Goal: Browse casually: Explore the website without a specific task or goal

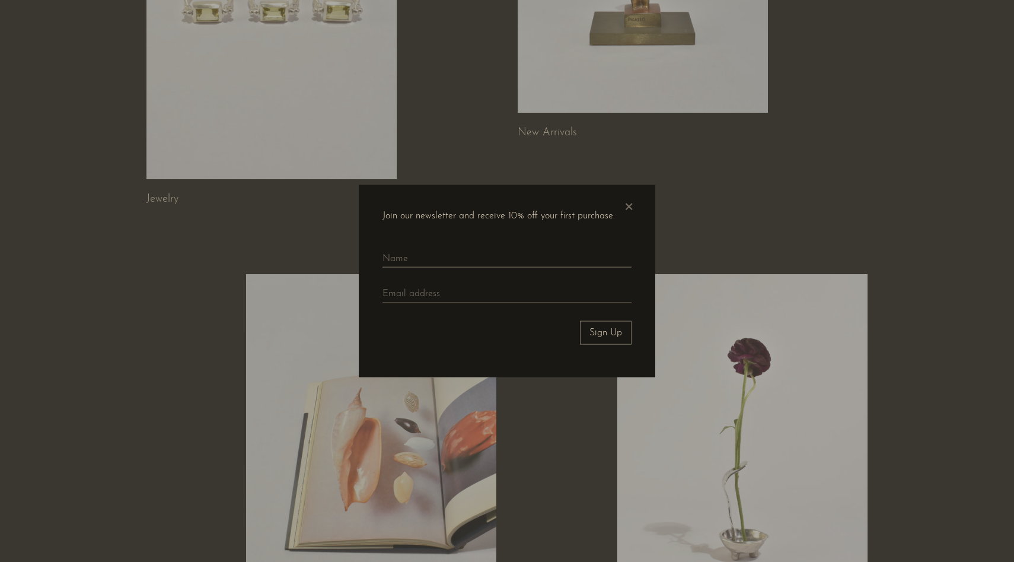
scroll to position [120, 0]
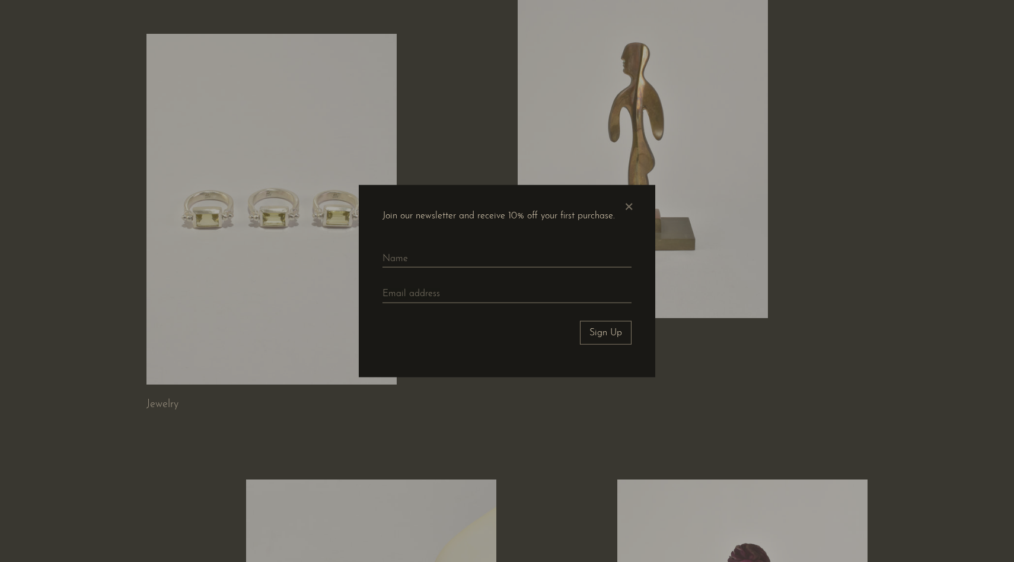
click at [625, 206] on span "×" at bounding box center [629, 203] width 12 height 38
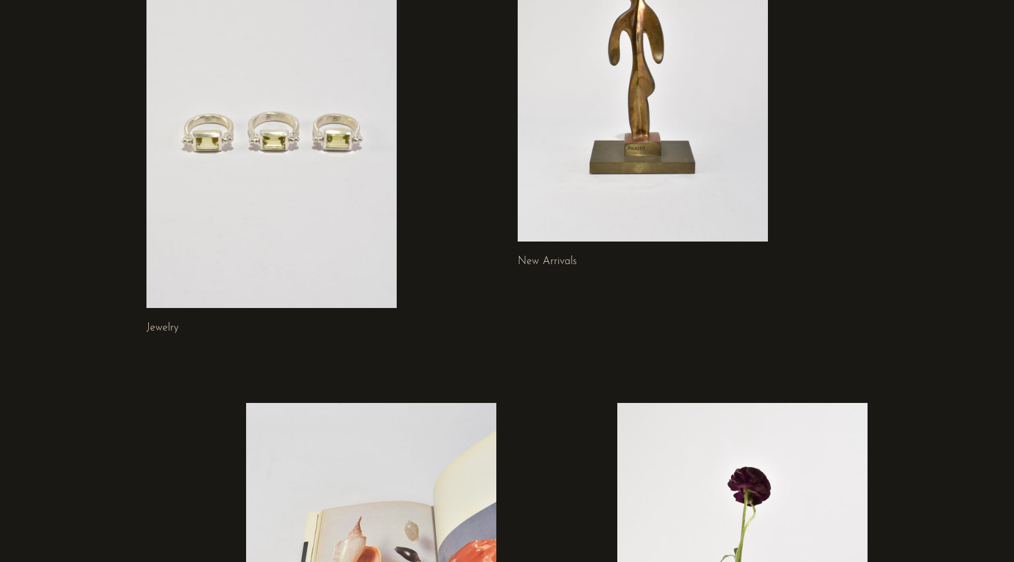
scroll to position [532, 0]
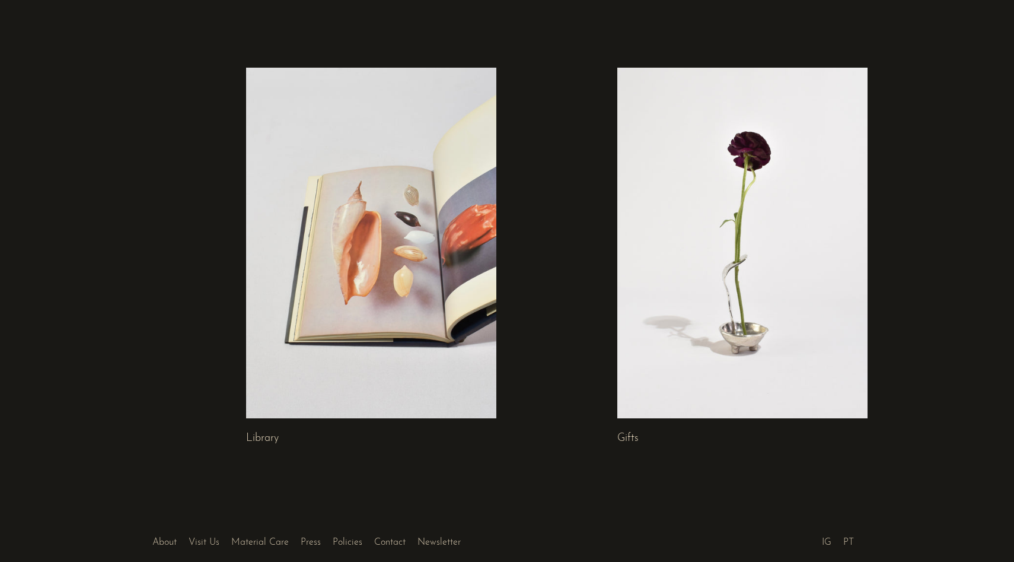
click at [697, 323] on link at bounding box center [742, 243] width 250 height 350
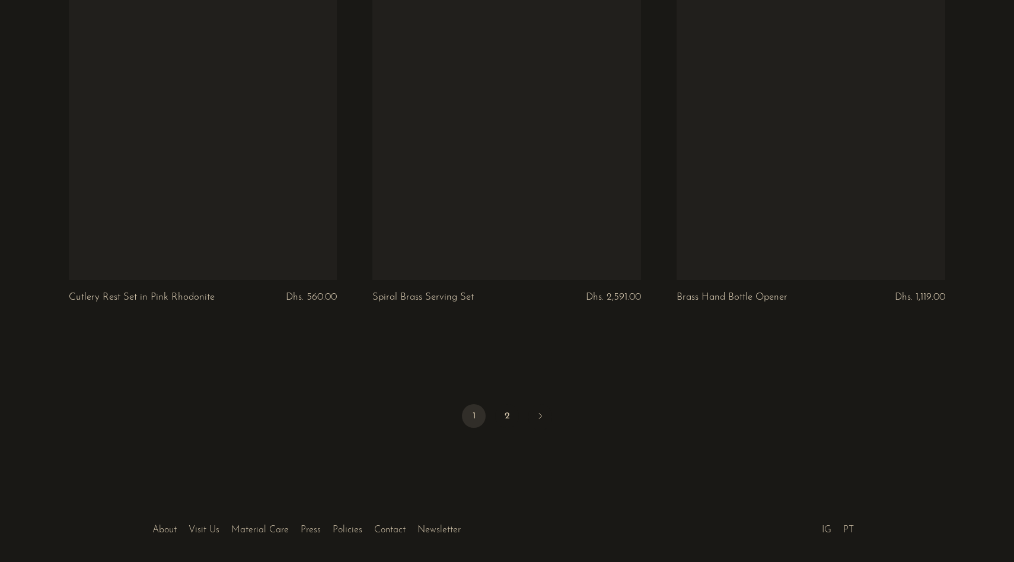
scroll to position [4977, 0]
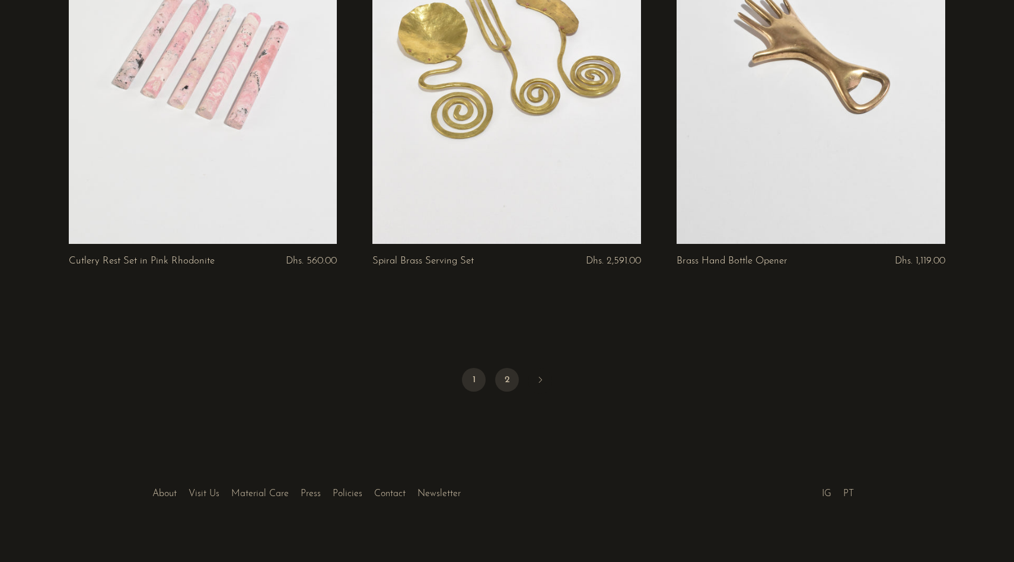
click at [509, 370] on link "2" at bounding box center [507, 380] width 24 height 24
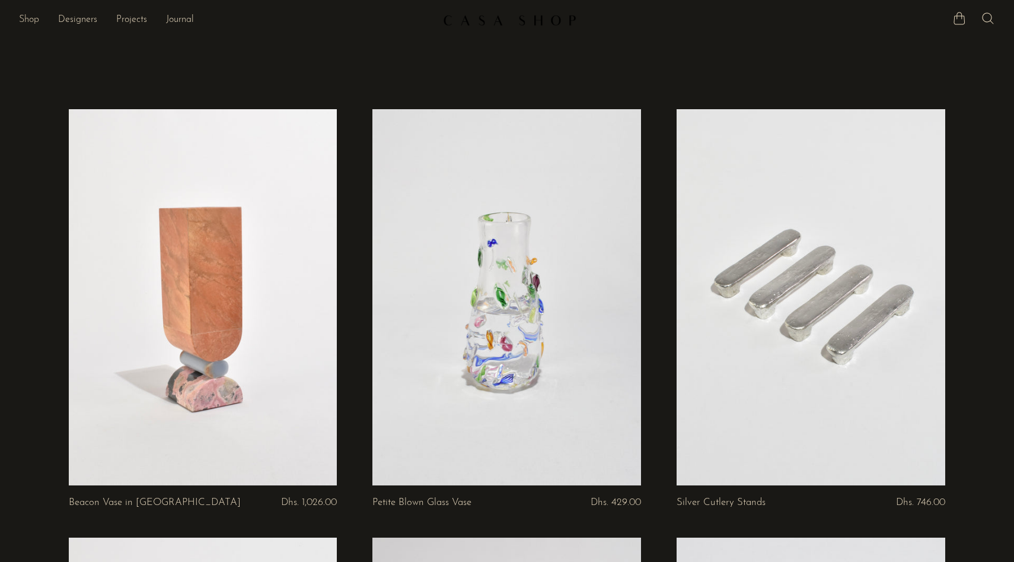
click at [25, 20] on link "Shop" at bounding box center [29, 19] width 20 height 15
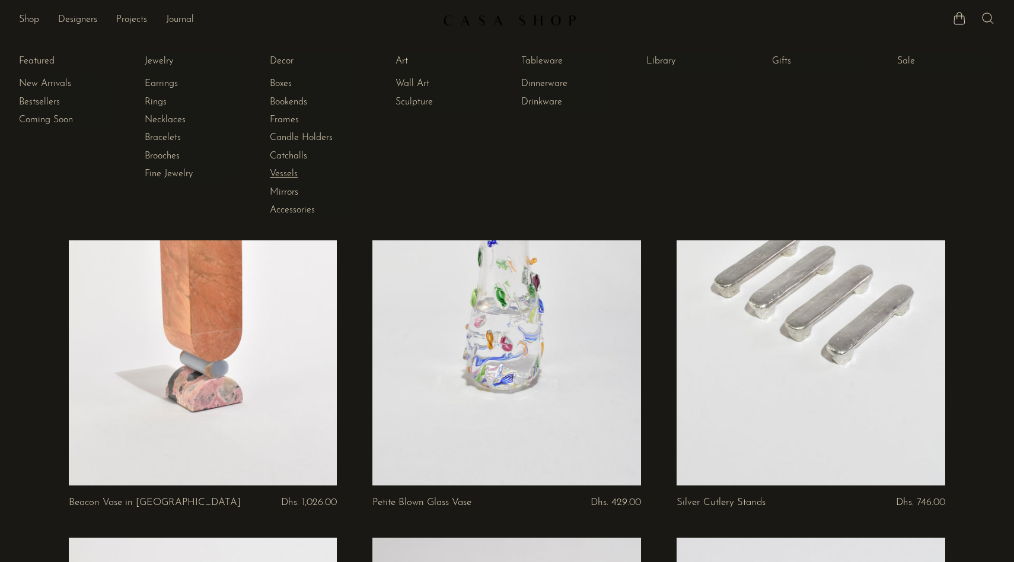
click at [282, 173] on link "Vessels" at bounding box center [314, 173] width 89 height 13
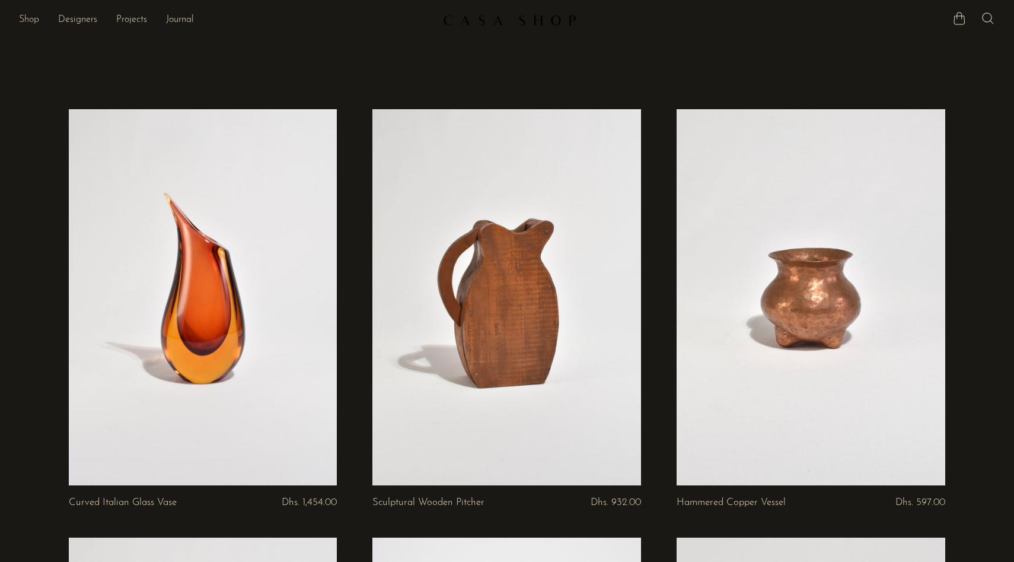
click at [30, 19] on link "Shop" at bounding box center [29, 19] width 20 height 15
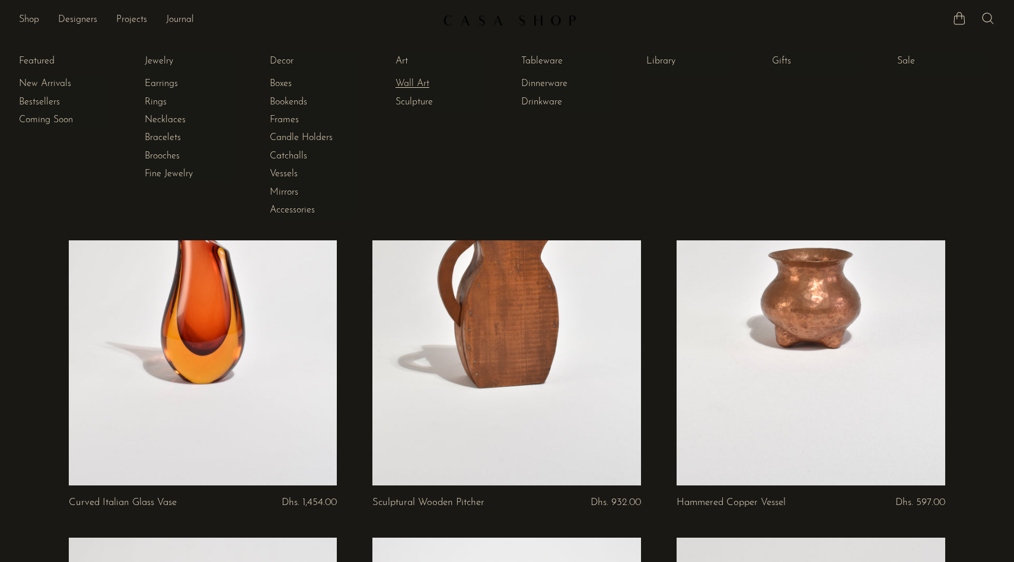
click at [403, 85] on link "Wall Art" at bounding box center [440, 83] width 89 height 13
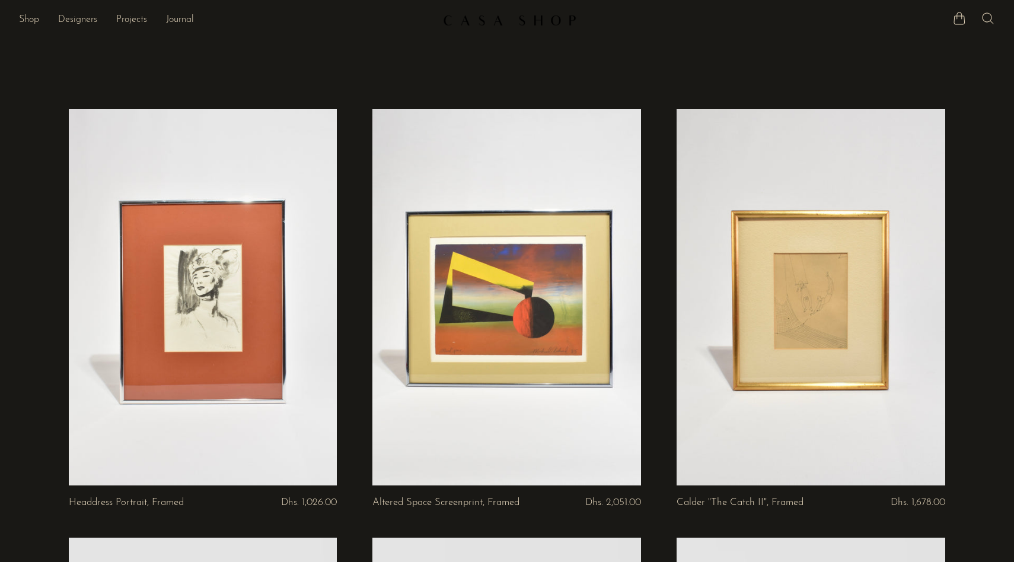
click at [82, 23] on link "Designers" at bounding box center [77, 19] width 39 height 15
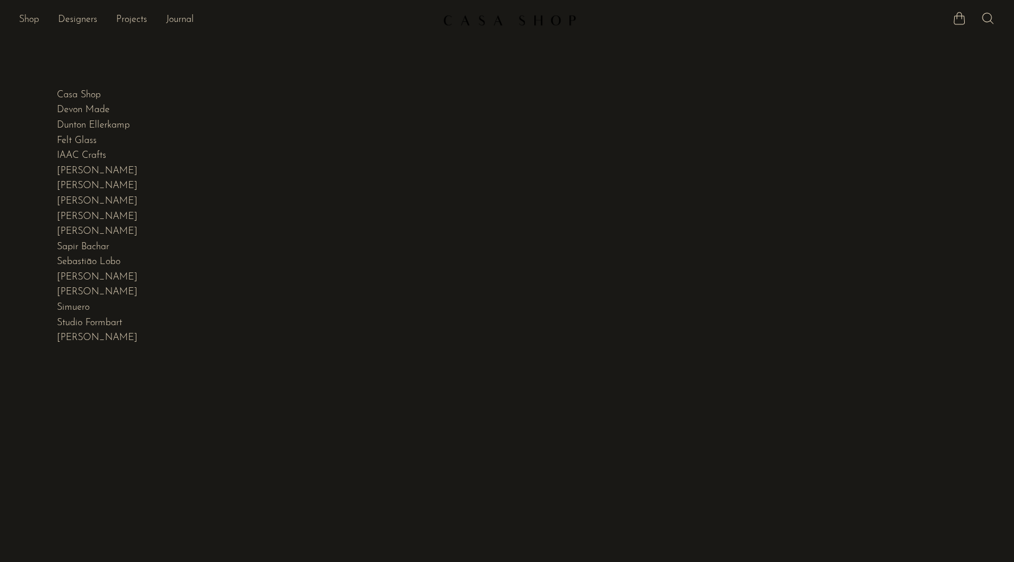
click at [32, 24] on link "Shop" at bounding box center [29, 19] width 20 height 15
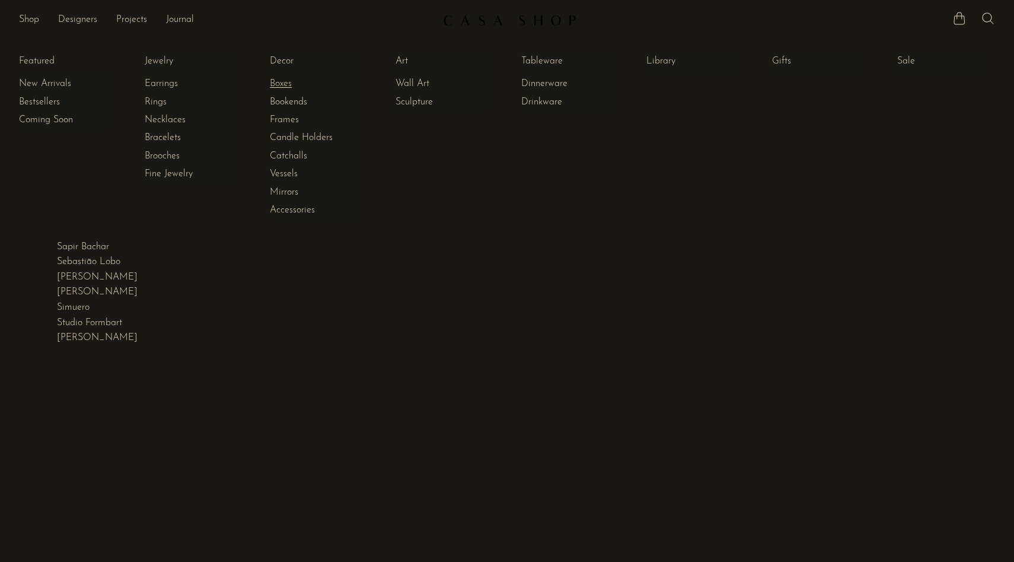
click at [284, 86] on link "Boxes" at bounding box center [314, 83] width 89 height 13
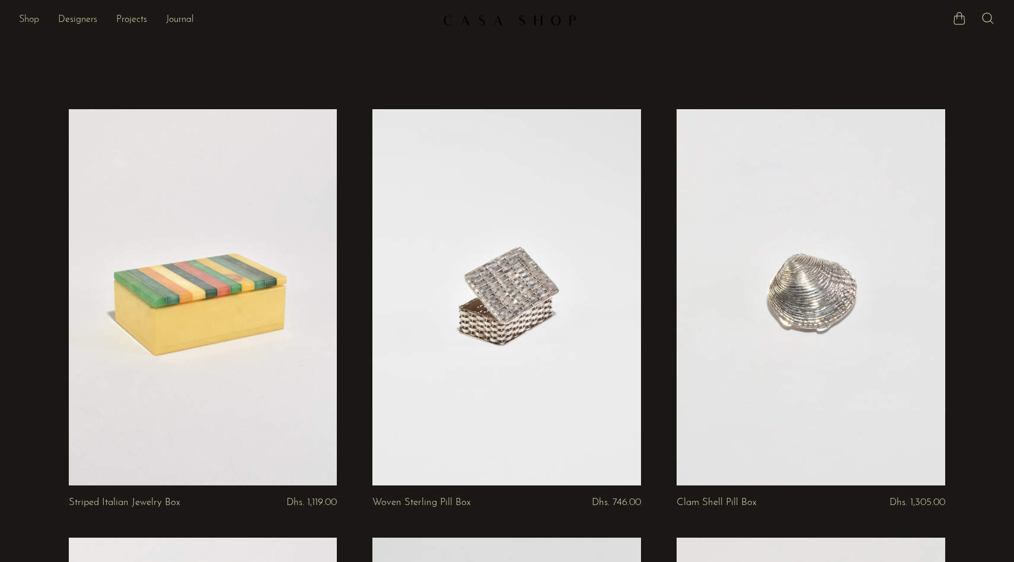
click at [30, 21] on link "Shop" at bounding box center [29, 19] width 20 height 15
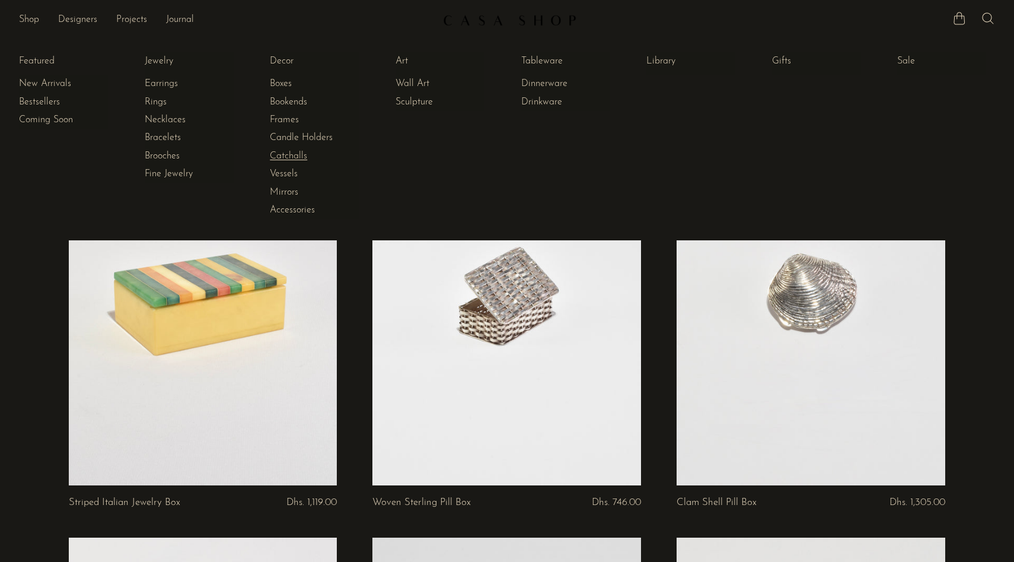
click at [298, 157] on link "Catchalls" at bounding box center [314, 155] width 89 height 13
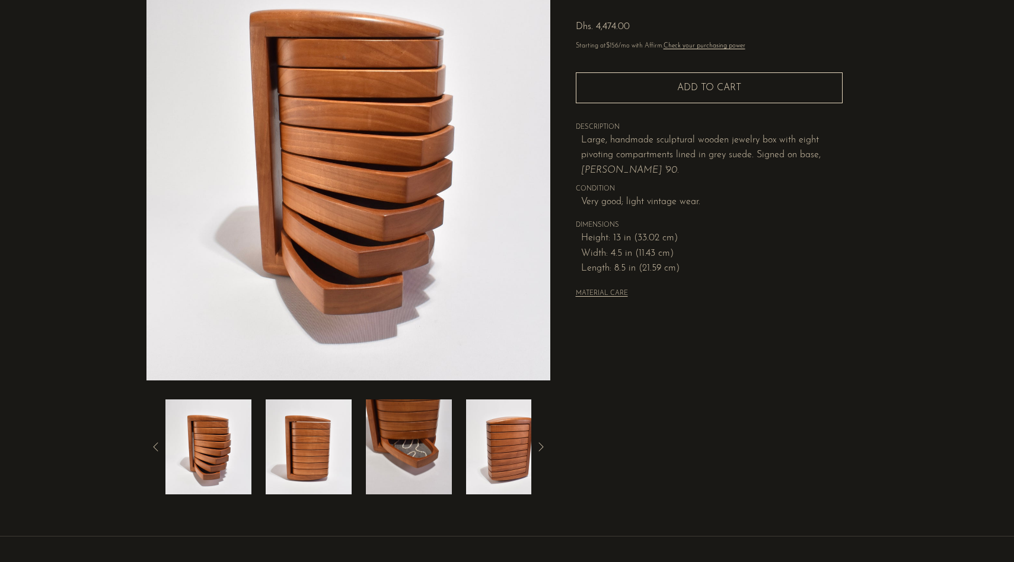
scroll to position [191, 0]
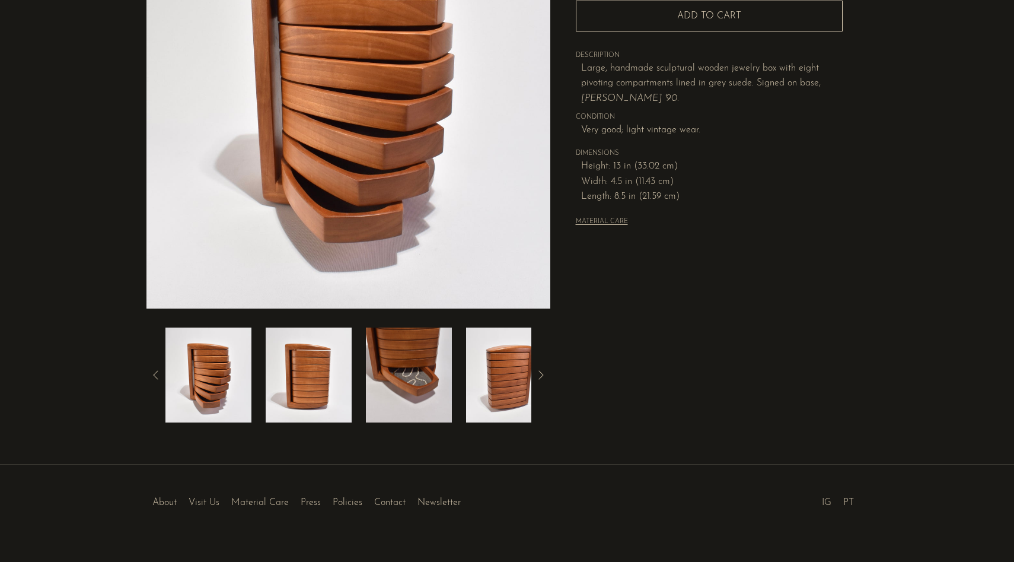
click at [417, 385] on img at bounding box center [409, 374] width 86 height 95
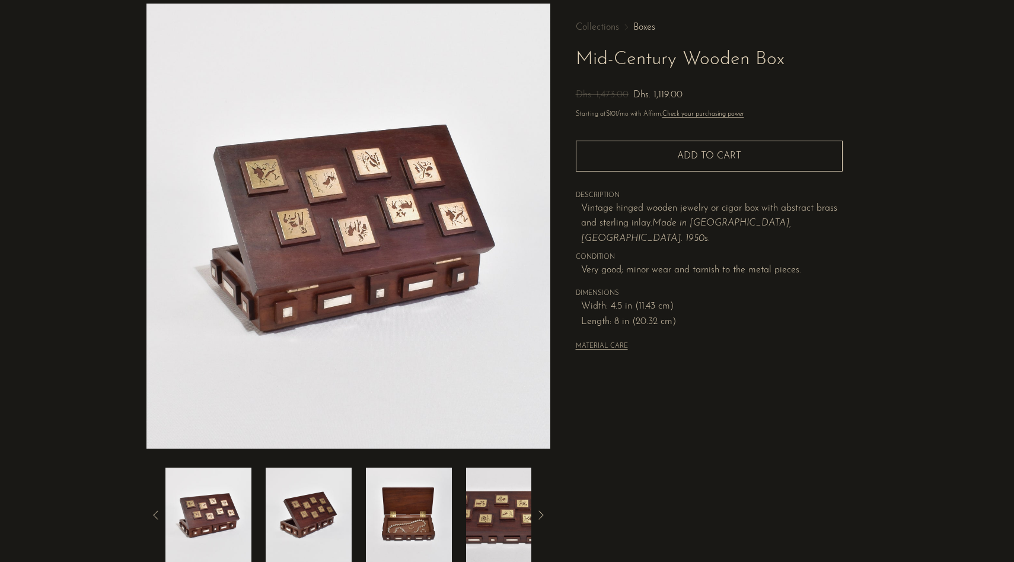
scroll to position [125, 0]
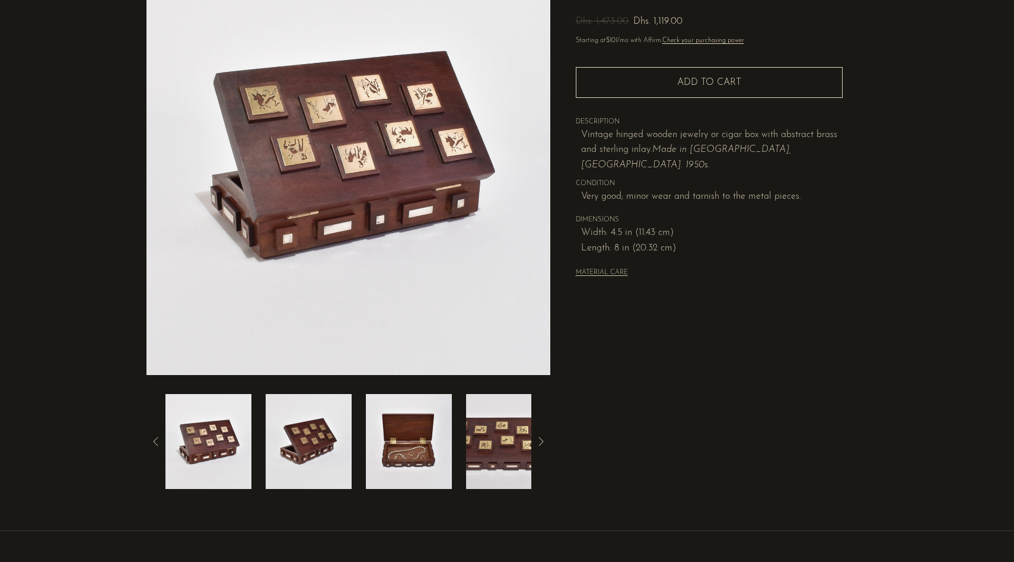
click at [301, 455] on img at bounding box center [309, 441] width 86 height 95
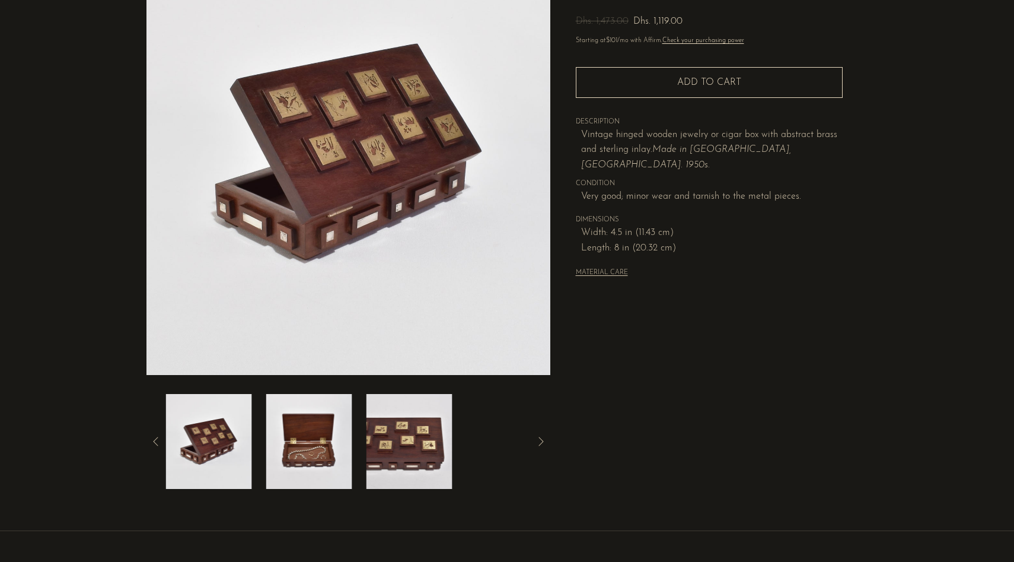
click at [308, 456] on img at bounding box center [309, 441] width 86 height 95
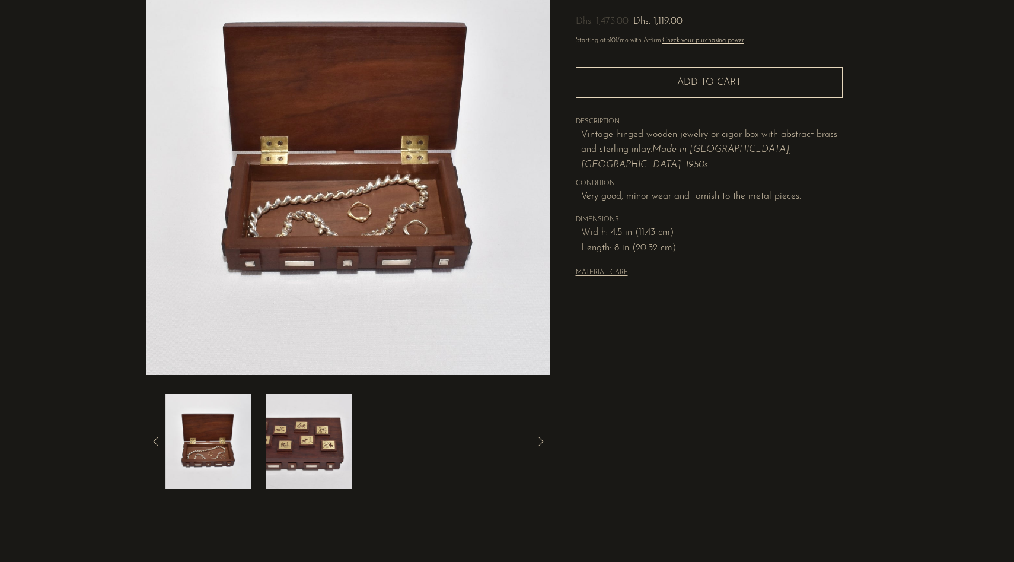
click at [308, 456] on img at bounding box center [309, 441] width 86 height 95
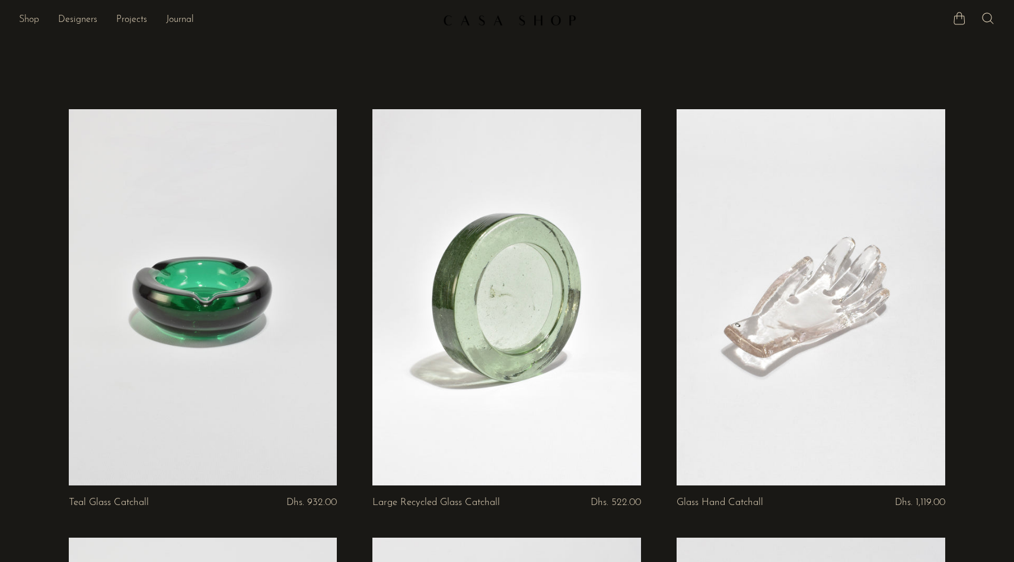
click at [27, 23] on link "Shop" at bounding box center [29, 19] width 20 height 15
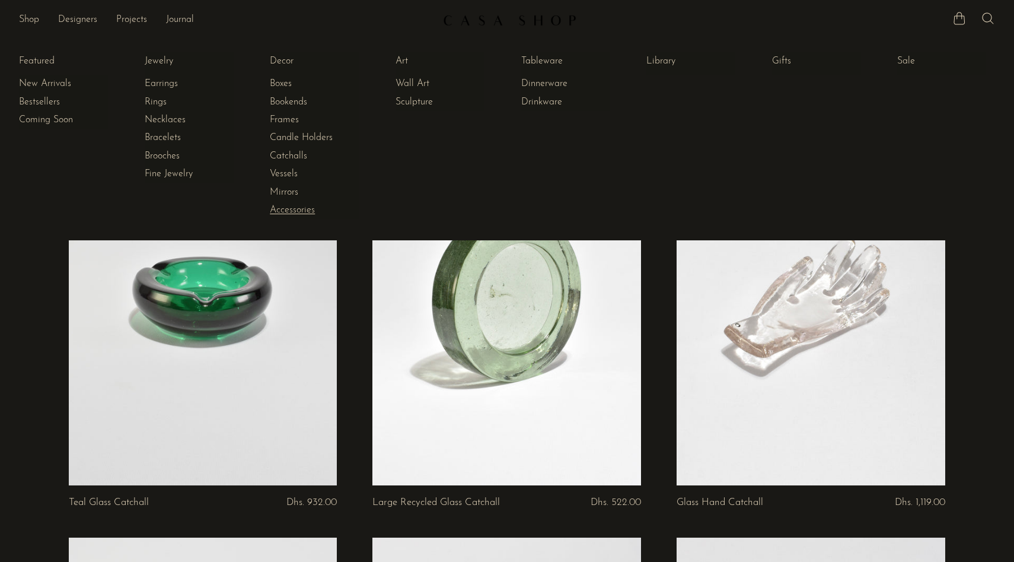
click at [299, 211] on link "Accessories" at bounding box center [314, 209] width 89 height 13
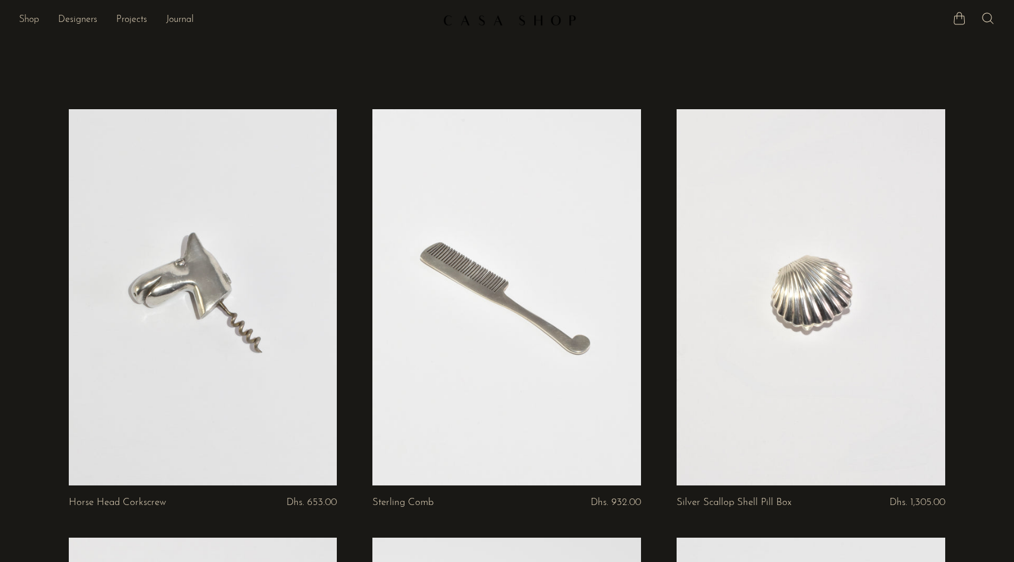
click at [35, 24] on link "Shop" at bounding box center [29, 19] width 20 height 15
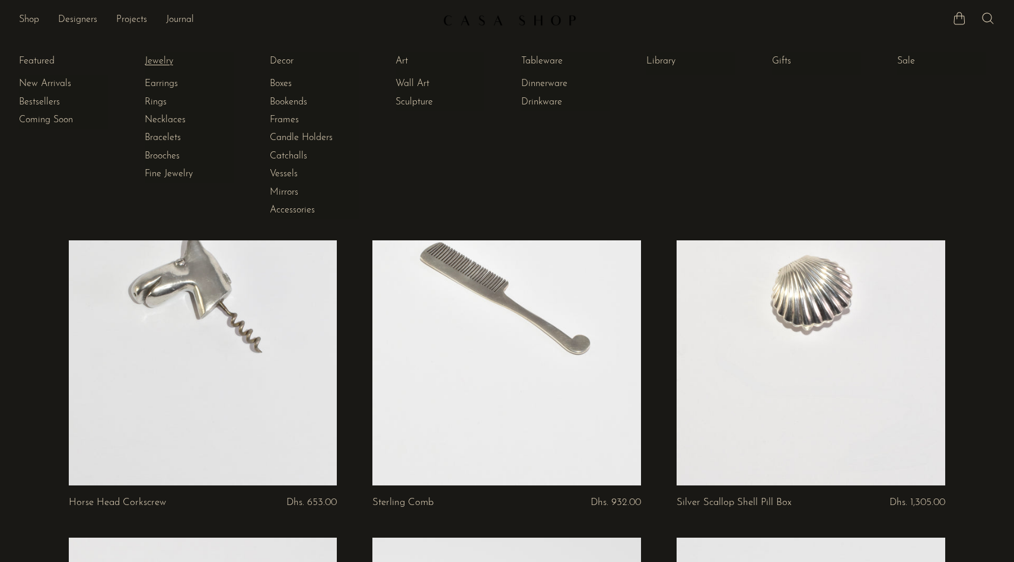
click at [164, 60] on link "Jewelry" at bounding box center [189, 61] width 89 height 13
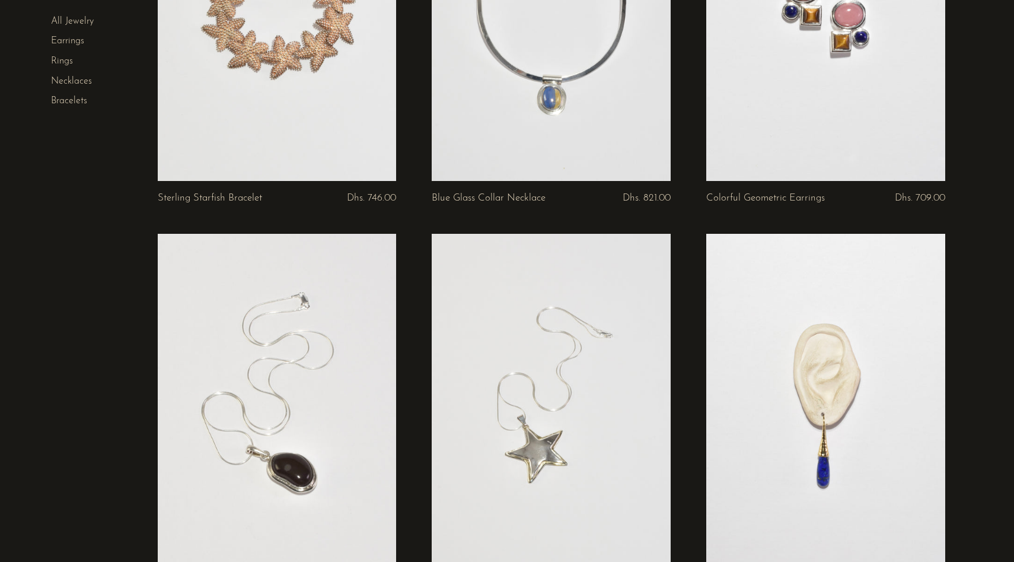
scroll to position [4374, 0]
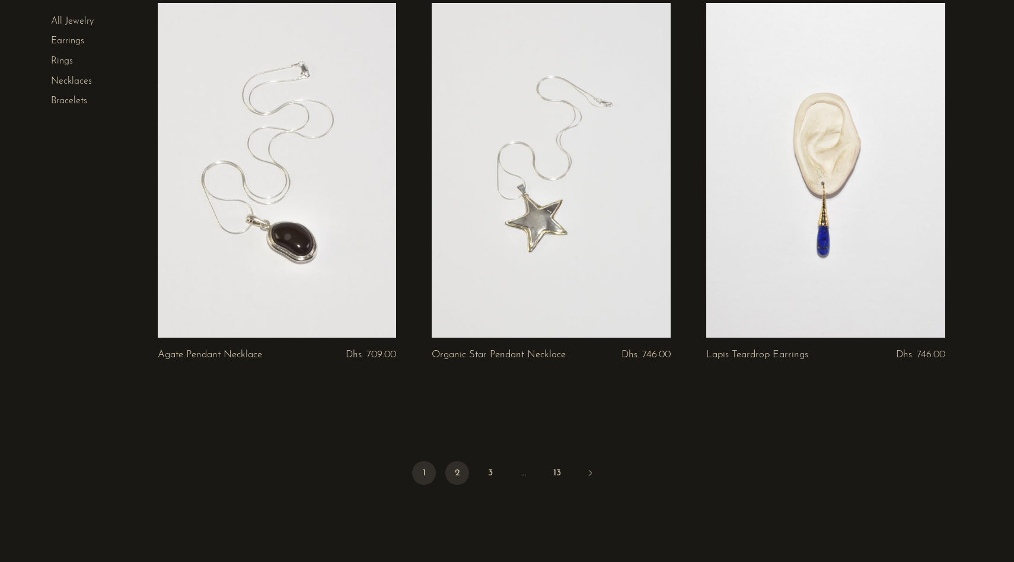
click at [459, 472] on link "2" at bounding box center [457, 473] width 24 height 24
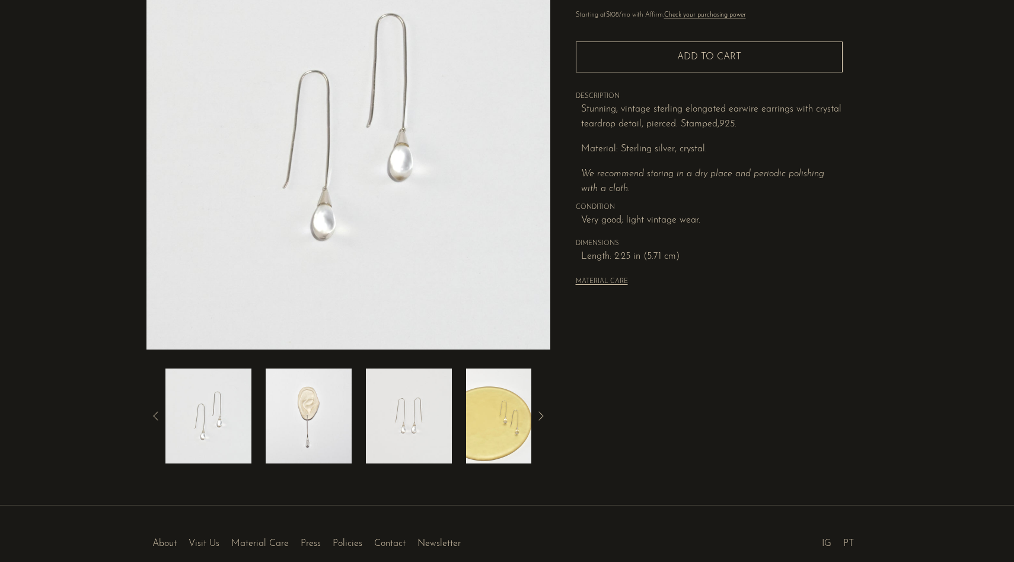
scroll to position [154, 0]
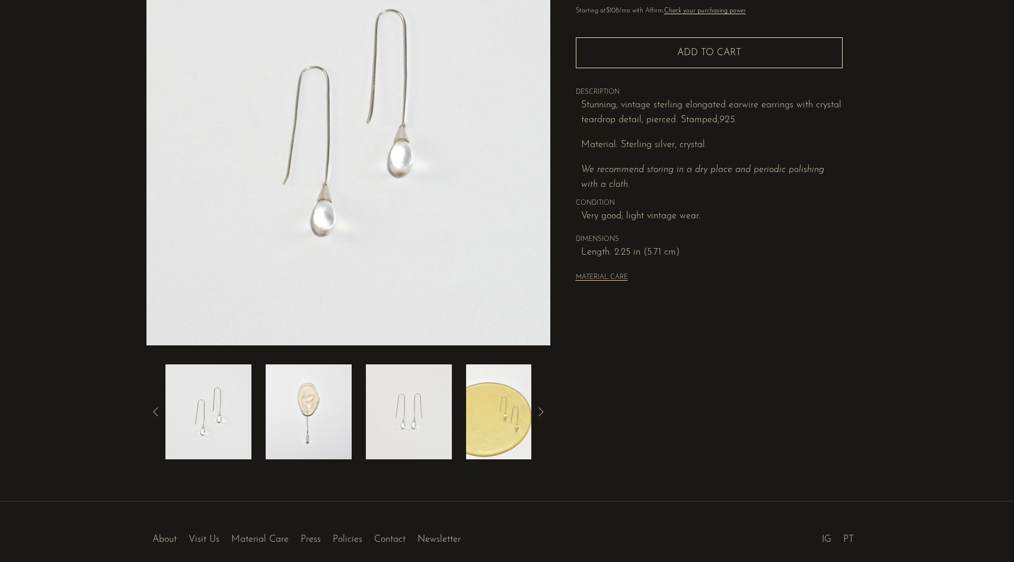
click at [325, 404] on img at bounding box center [309, 411] width 86 height 95
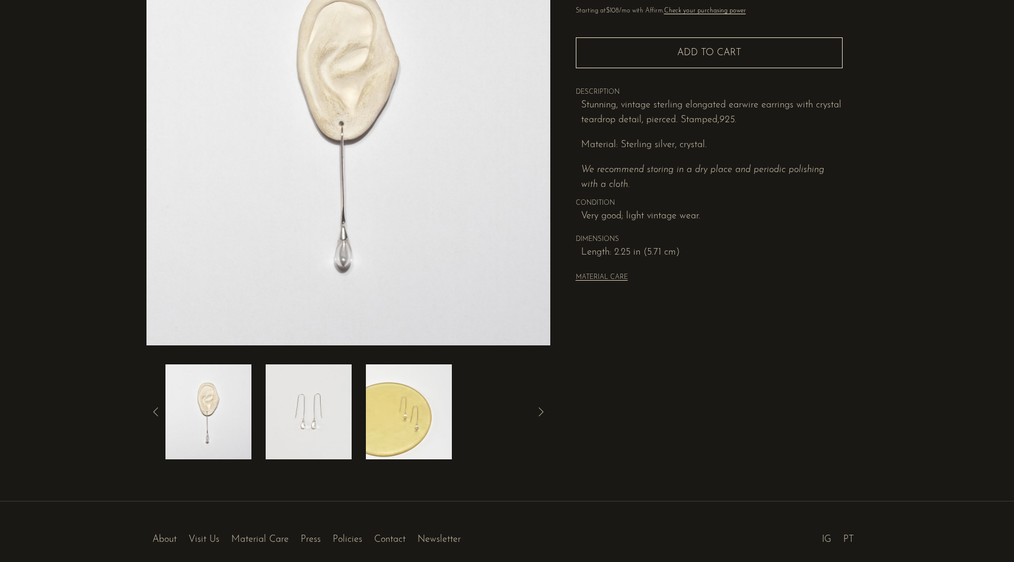
click at [344, 418] on img at bounding box center [309, 411] width 86 height 95
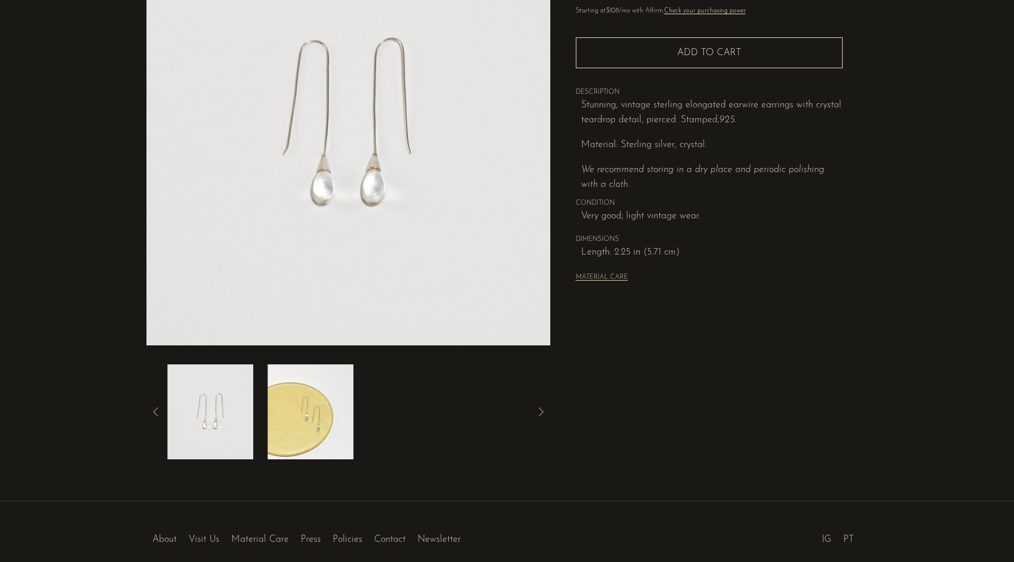
click at [344, 418] on img at bounding box center [310, 411] width 86 height 95
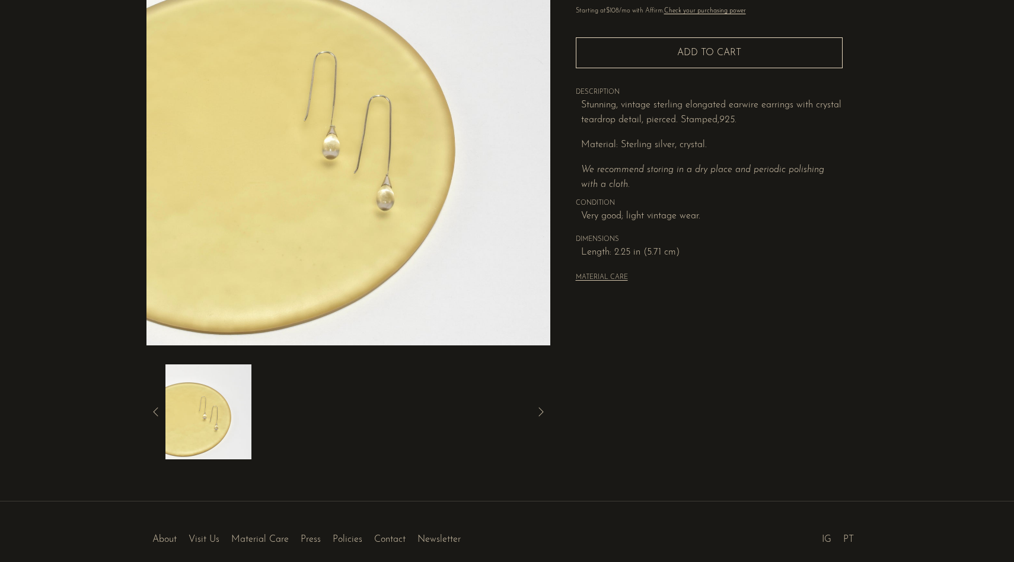
click at [155, 412] on icon at bounding box center [156, 411] width 14 height 14
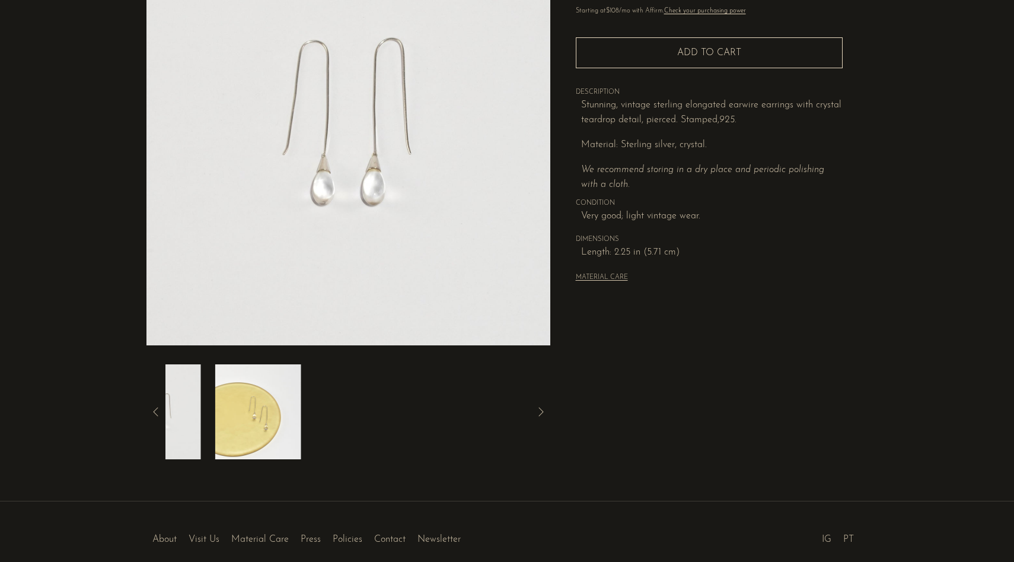
click at [155, 412] on icon at bounding box center [156, 411] width 14 height 14
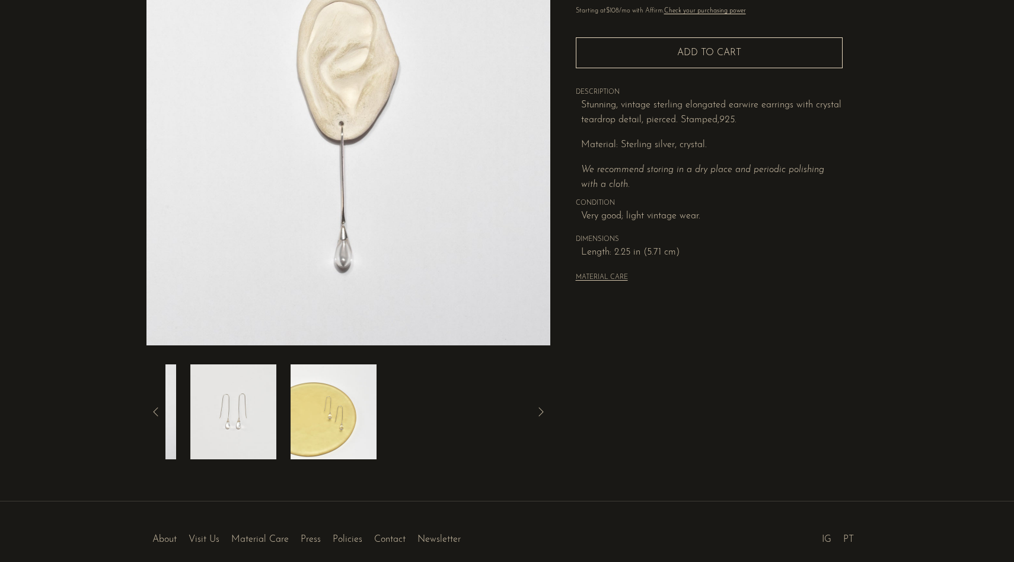
click at [155, 412] on icon at bounding box center [156, 411] width 14 height 14
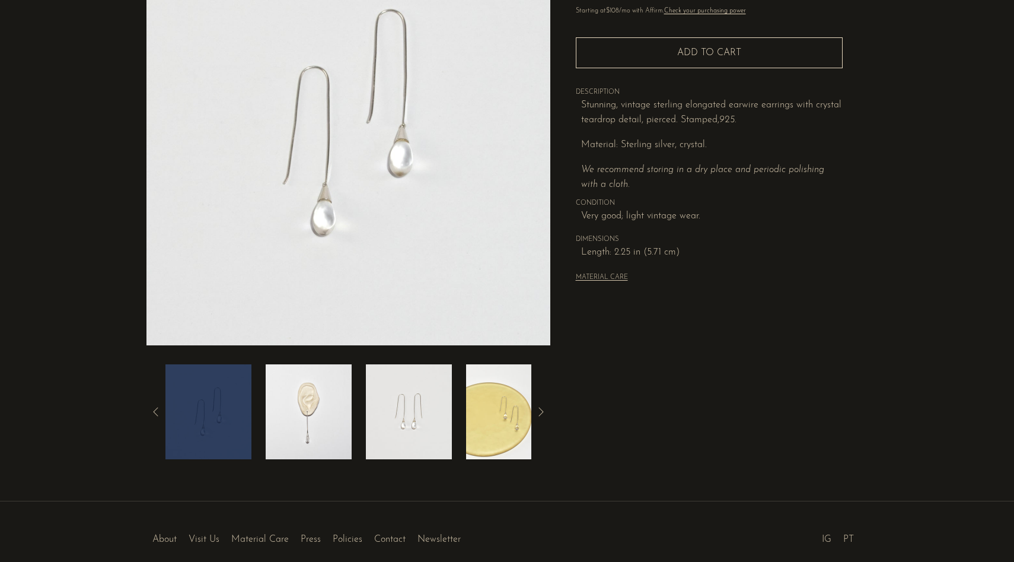
click at [301, 423] on img at bounding box center [309, 411] width 86 height 95
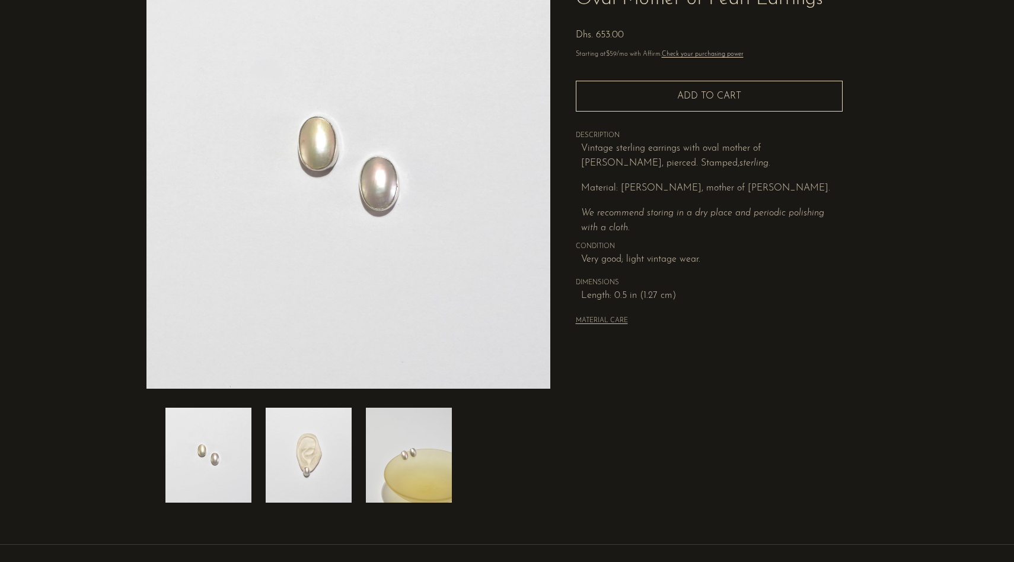
scroll to position [122, 0]
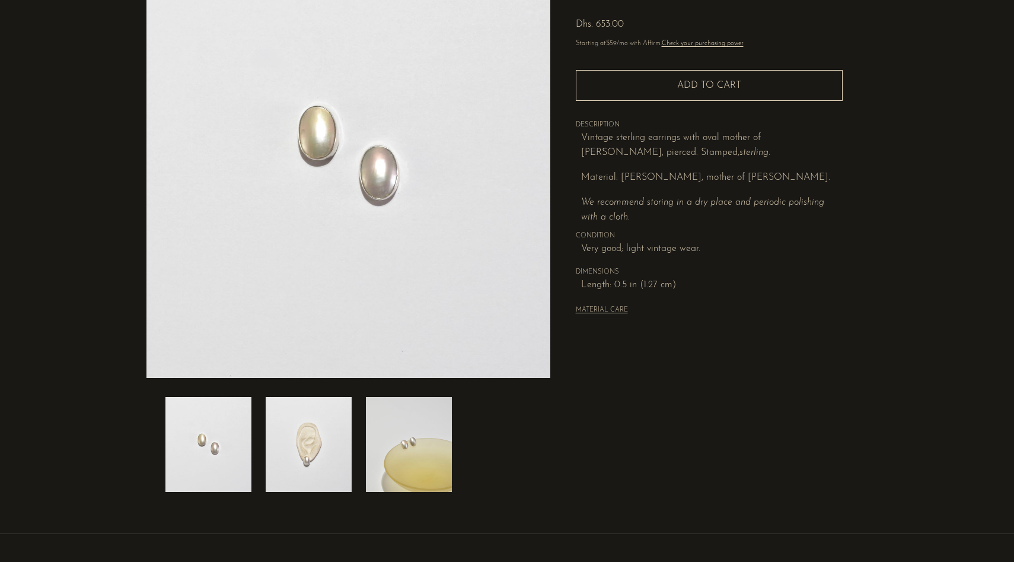
click at [294, 454] on img at bounding box center [309, 444] width 86 height 95
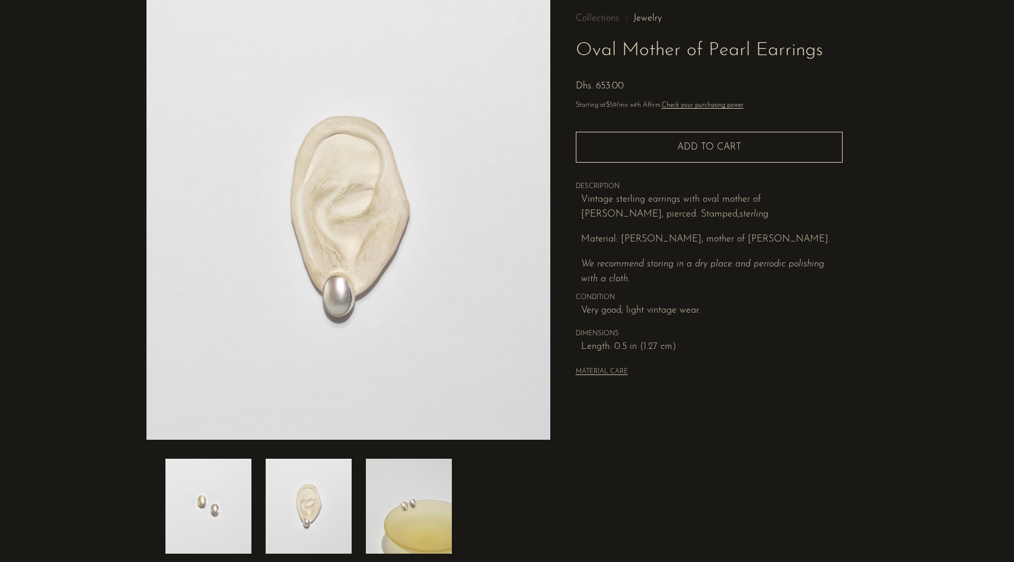
scroll to position [48, 0]
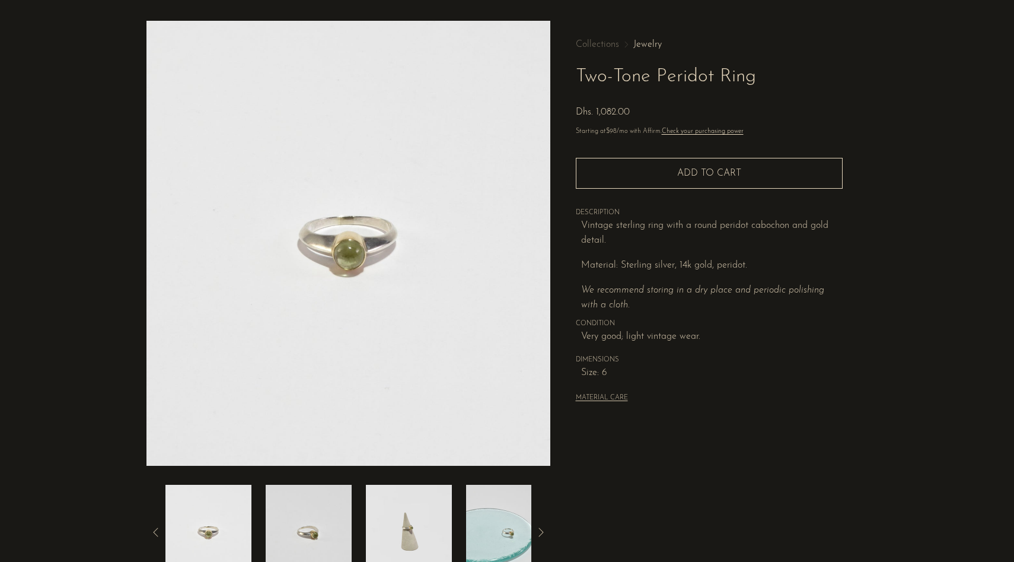
scroll to position [152, 0]
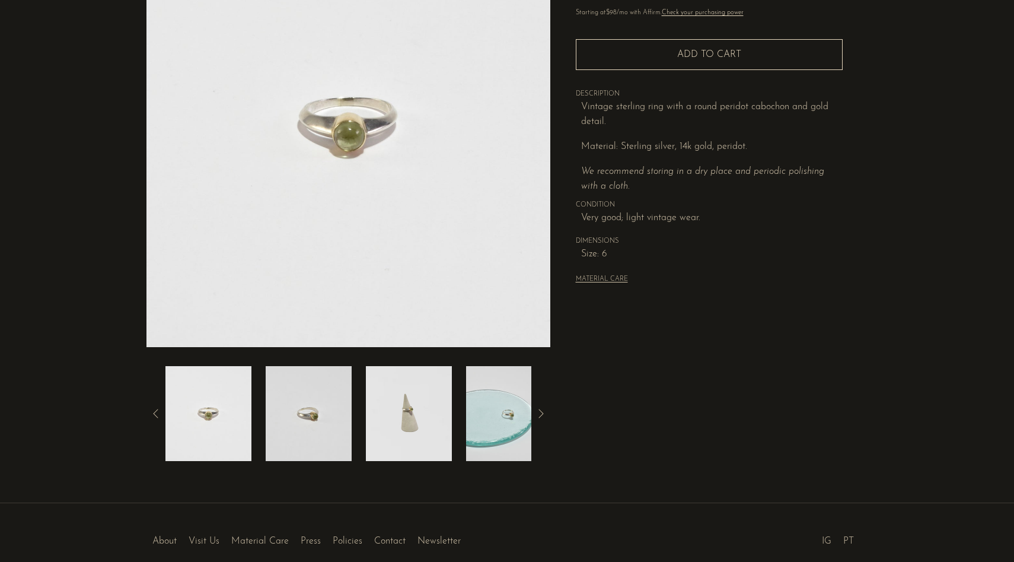
click at [410, 448] on img at bounding box center [409, 413] width 86 height 95
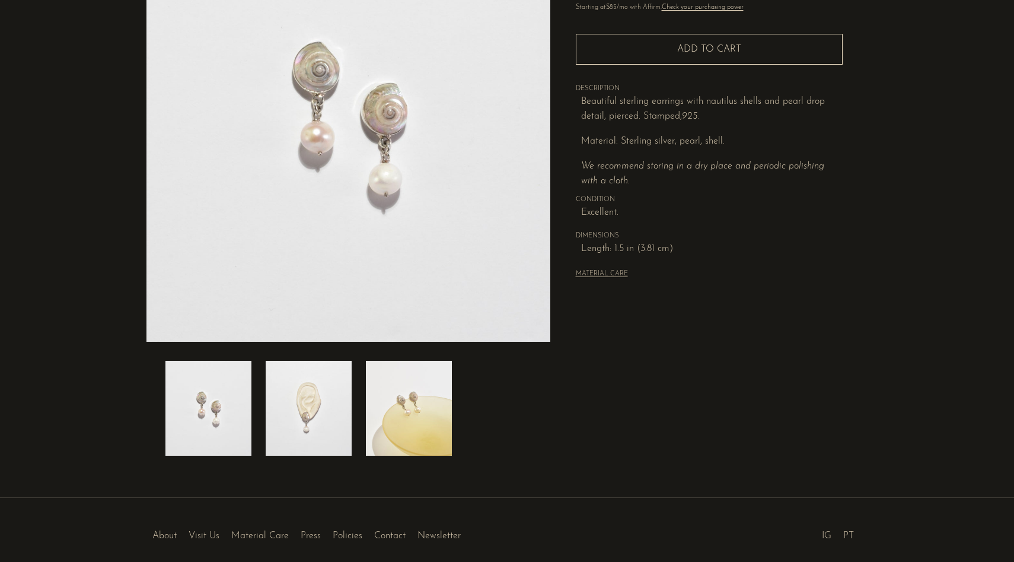
scroll to position [158, 0]
click at [302, 403] on img at bounding box center [309, 407] width 86 height 95
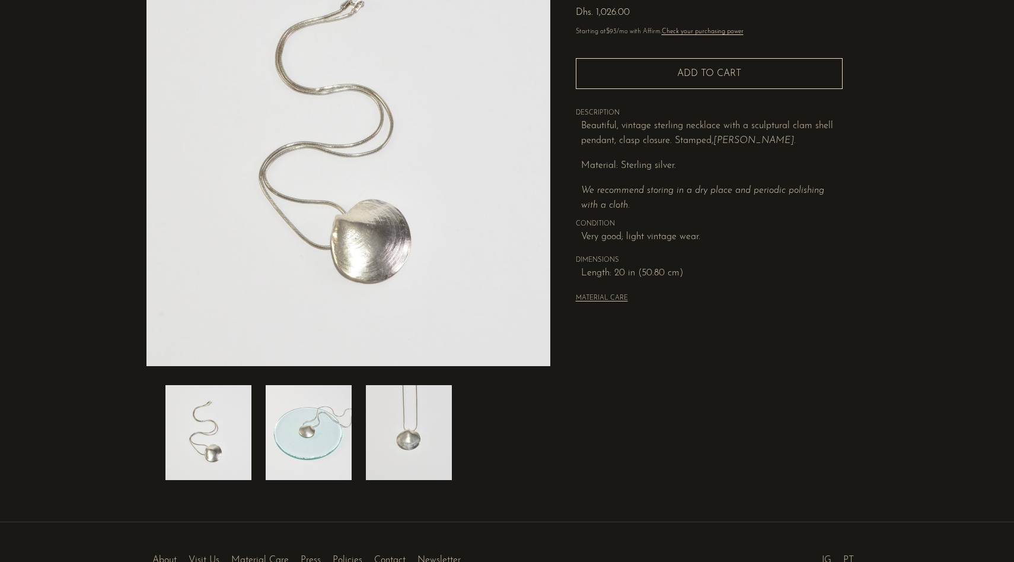
scroll to position [134, 0]
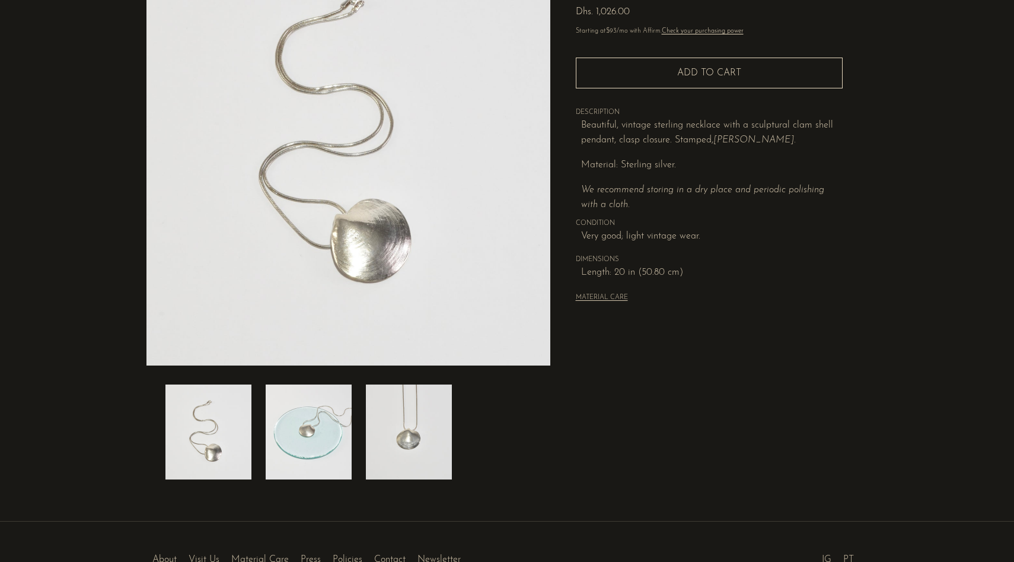
click at [284, 452] on img at bounding box center [309, 431] width 86 height 95
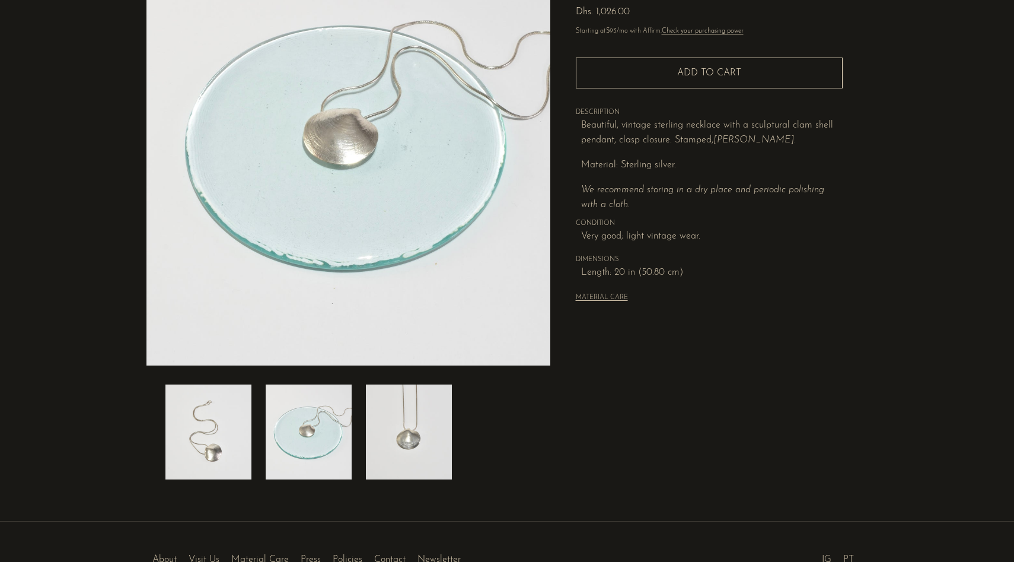
click at [384, 445] on img at bounding box center [409, 431] width 86 height 95
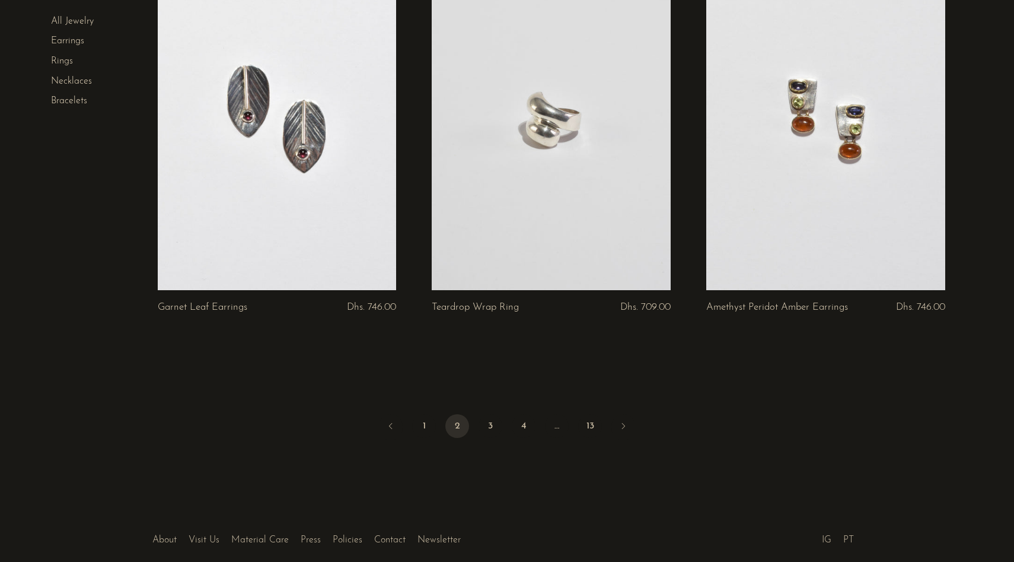
scroll to position [4435, 0]
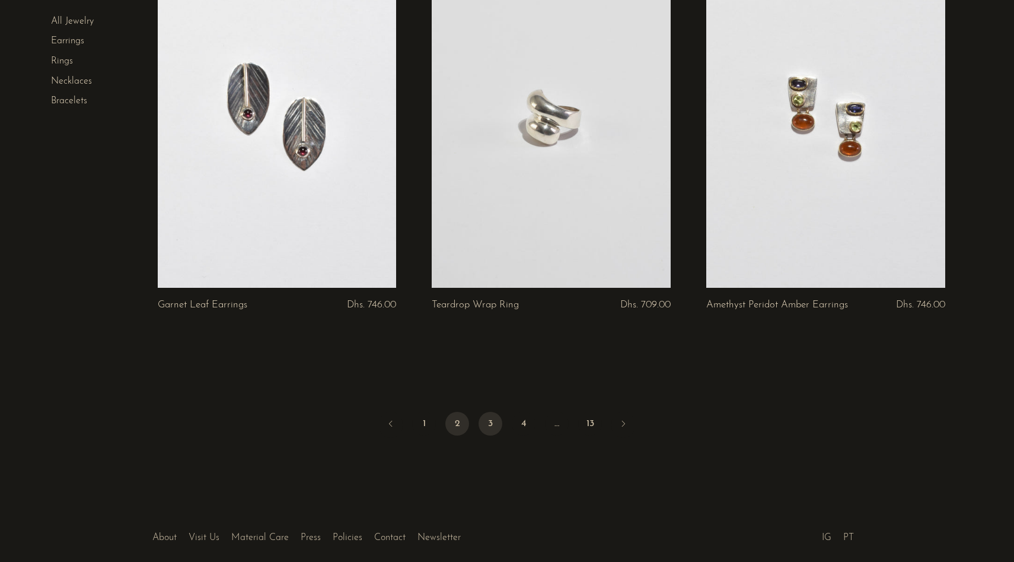
click at [492, 426] on link "3" at bounding box center [491, 424] width 24 height 24
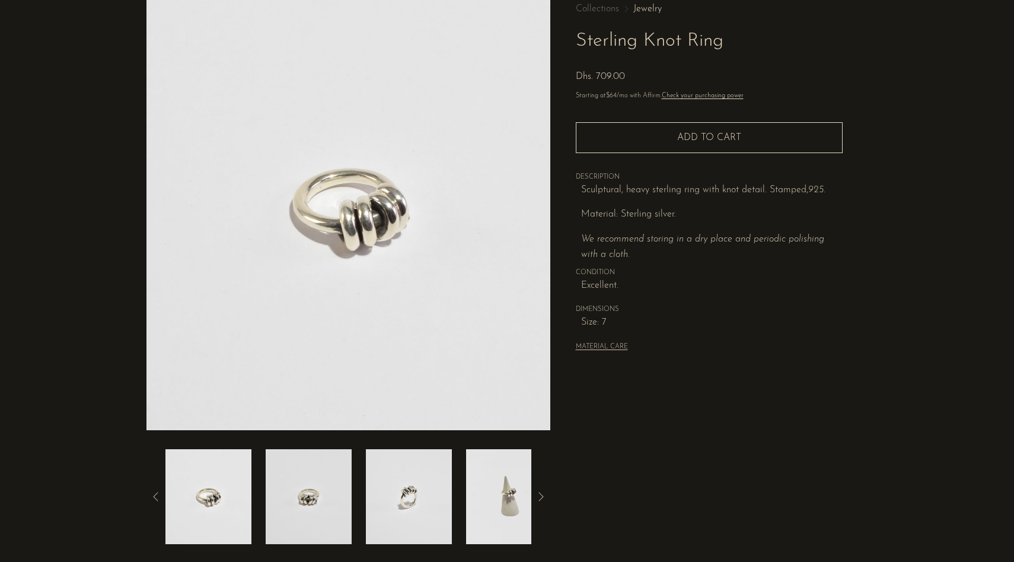
scroll to position [187, 0]
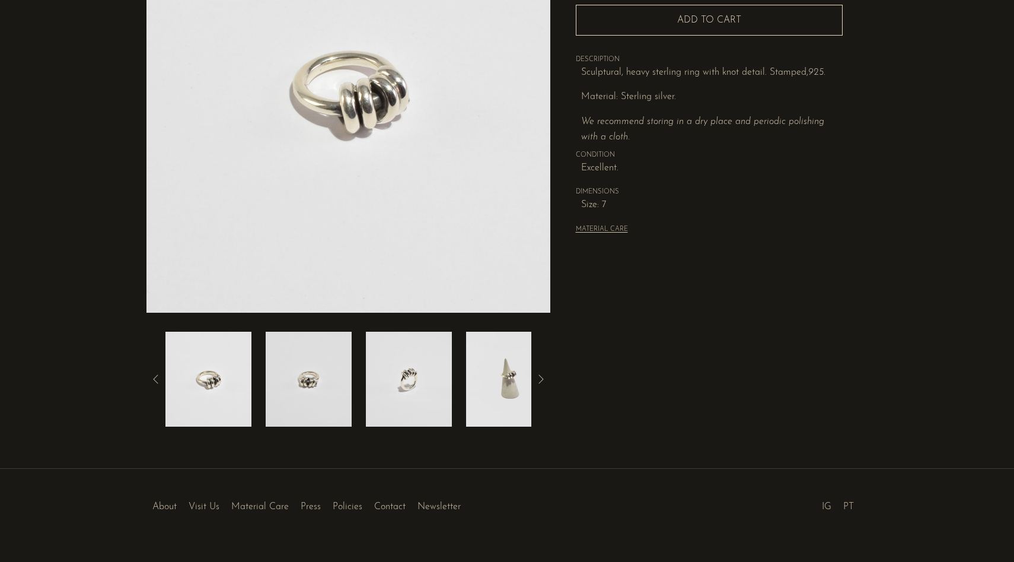
click at [429, 380] on img at bounding box center [409, 378] width 86 height 95
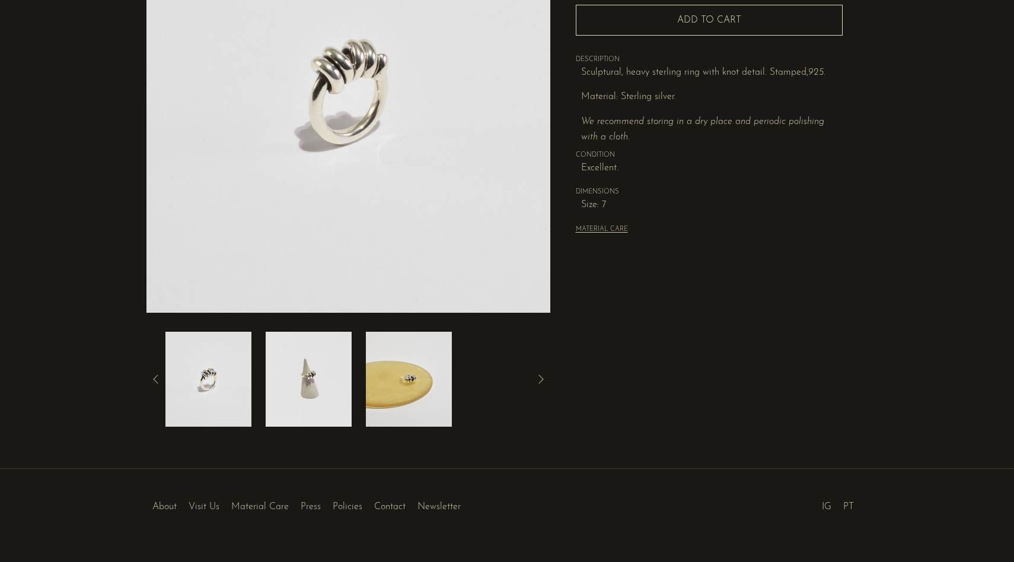
click at [413, 376] on img at bounding box center [409, 378] width 86 height 95
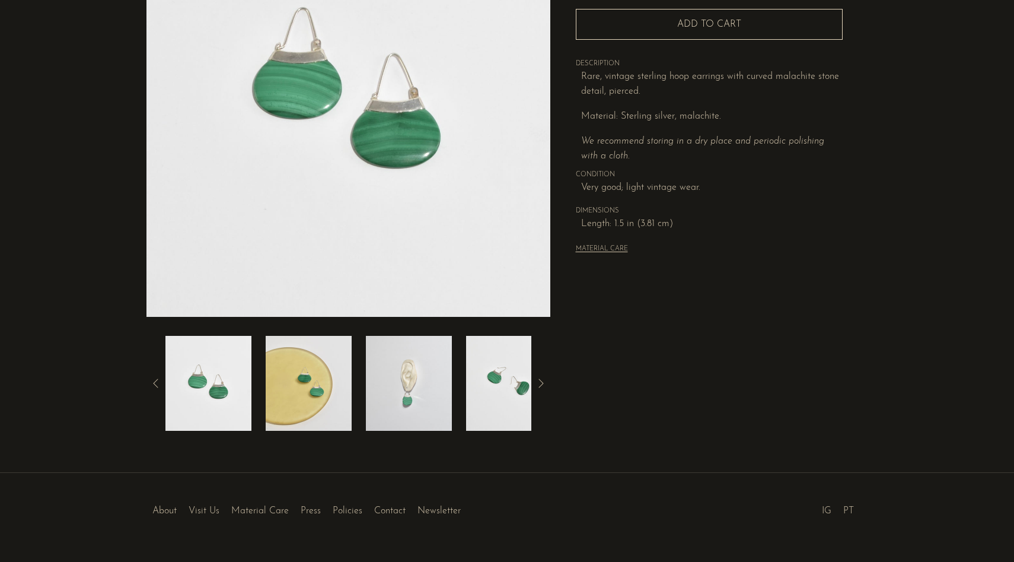
scroll to position [184, 0]
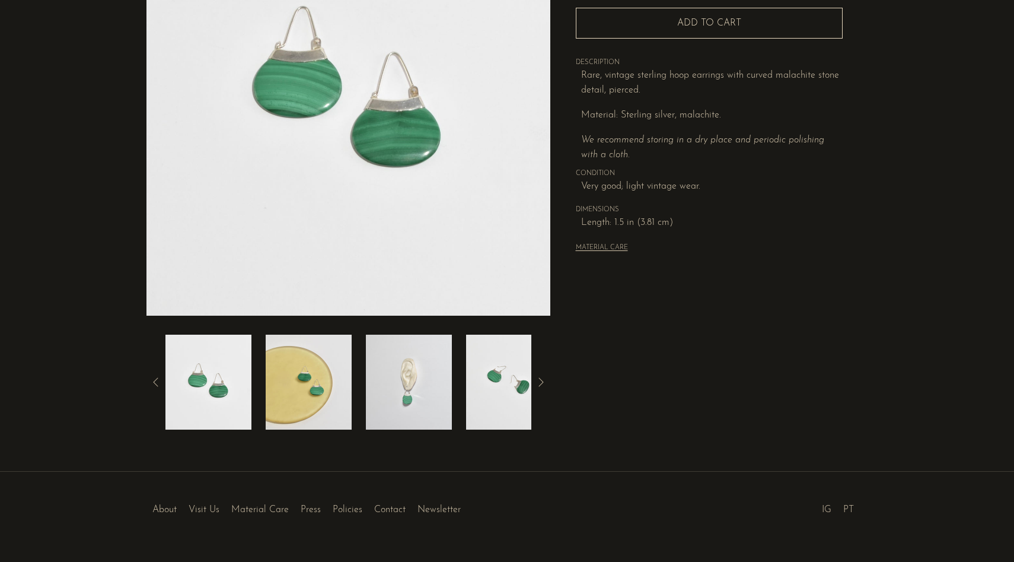
click at [418, 406] on img at bounding box center [409, 381] width 86 height 95
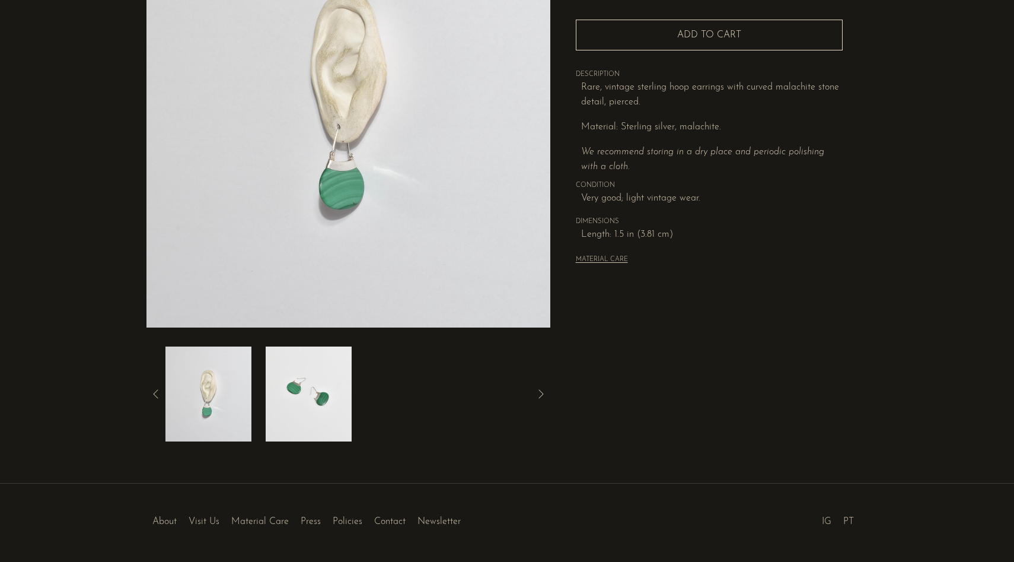
scroll to position [167, 0]
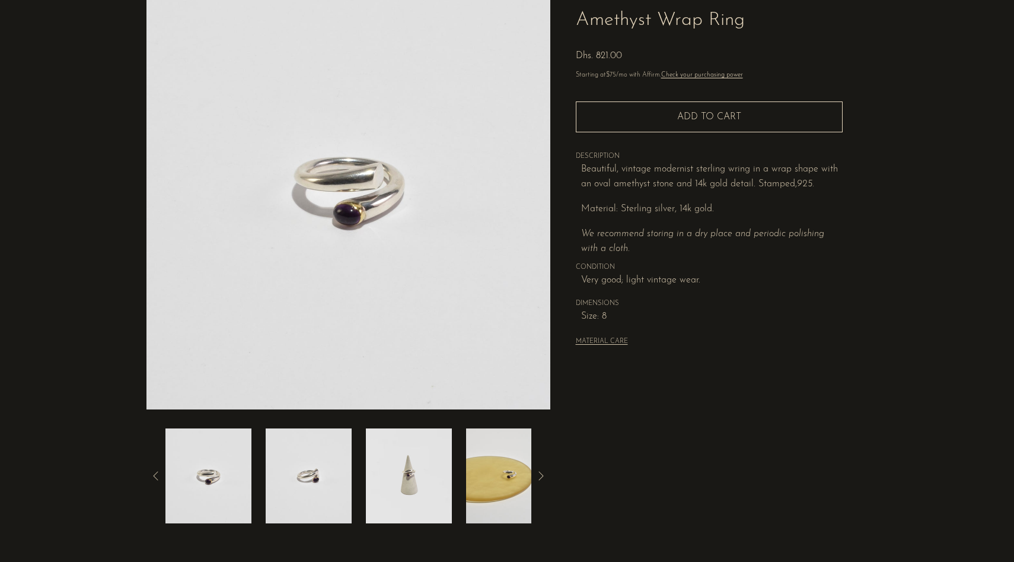
scroll to position [211, 0]
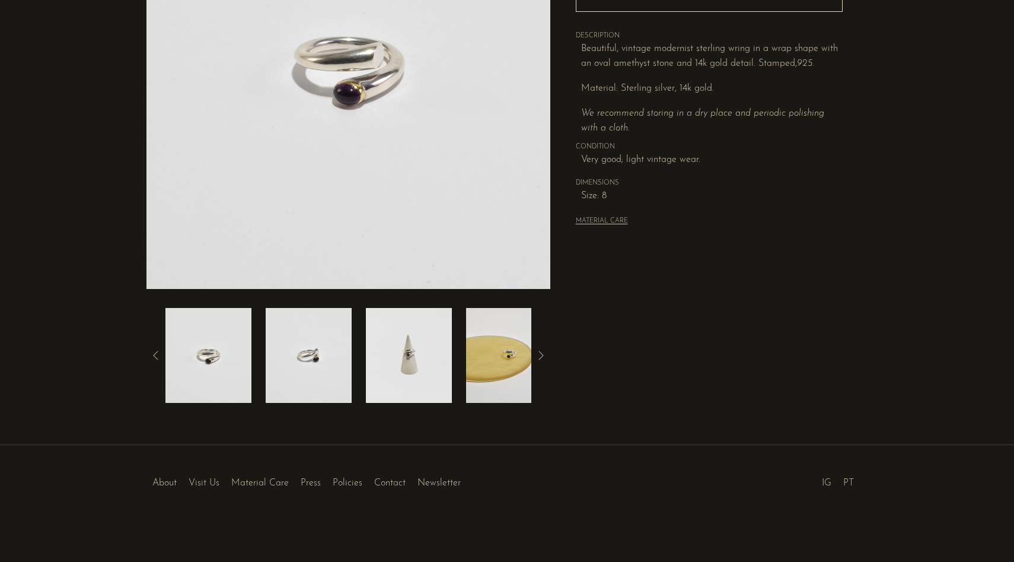
click at [390, 377] on img at bounding box center [409, 355] width 86 height 95
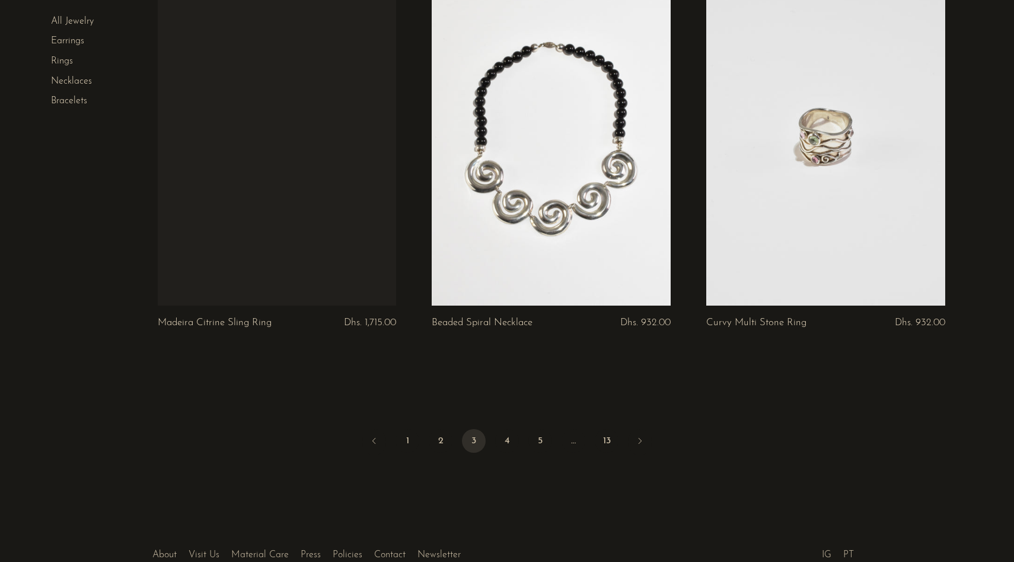
scroll to position [4461, 0]
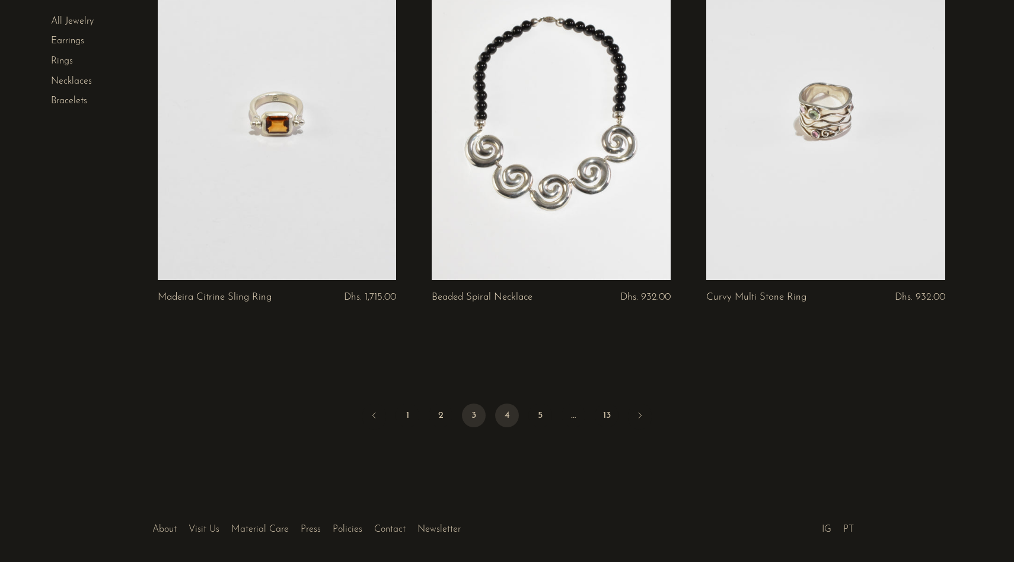
click at [511, 414] on link "4" at bounding box center [507, 415] width 24 height 24
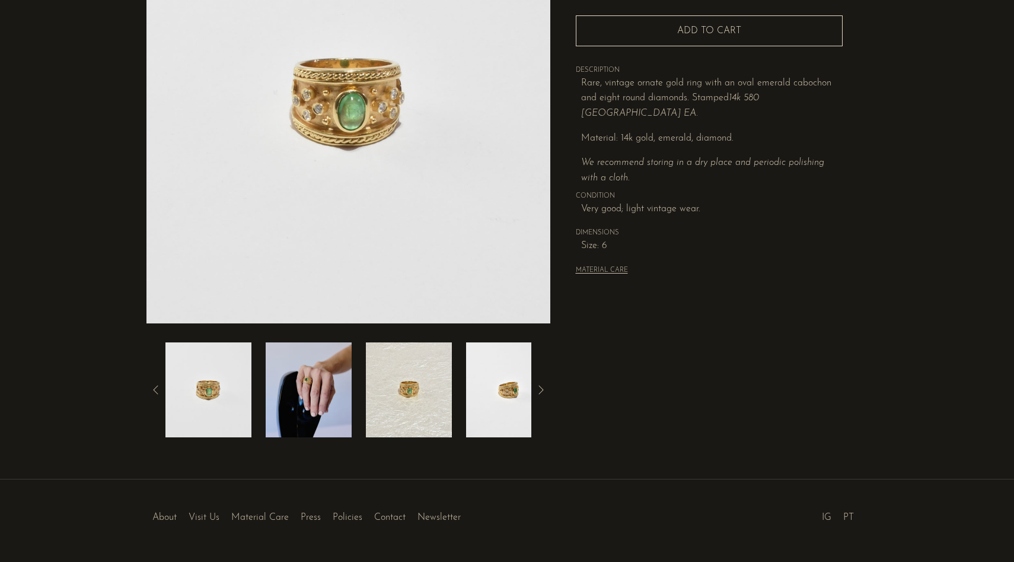
scroll to position [177, 0]
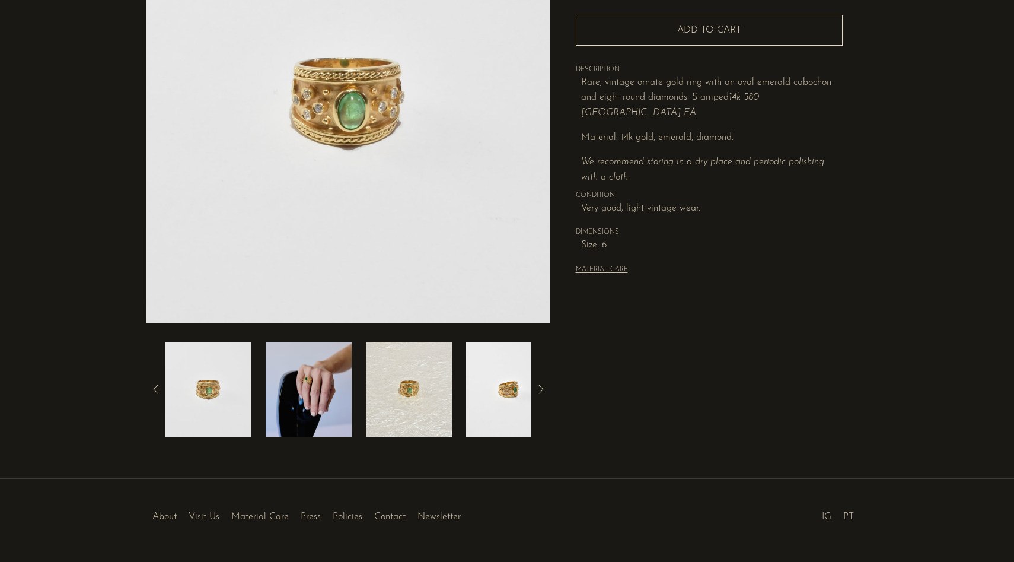
click at [320, 377] on img at bounding box center [309, 389] width 86 height 95
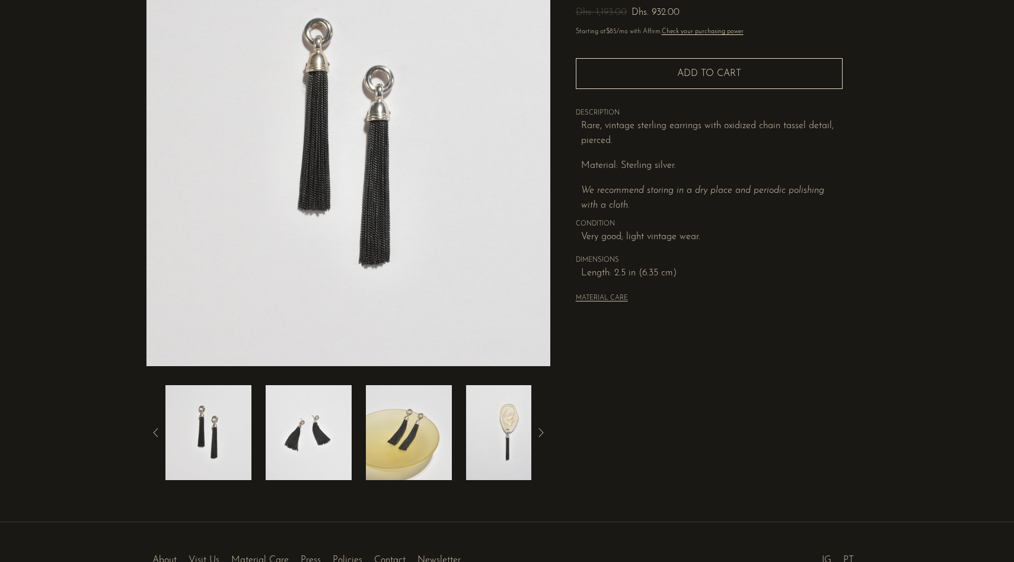
scroll to position [144, 0]
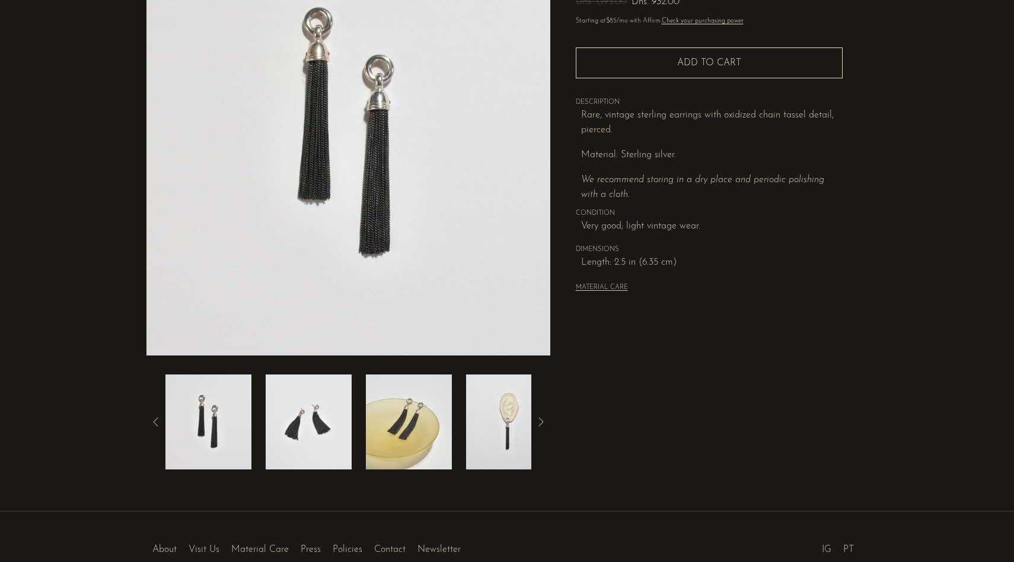
click at [318, 446] on img at bounding box center [309, 421] width 86 height 95
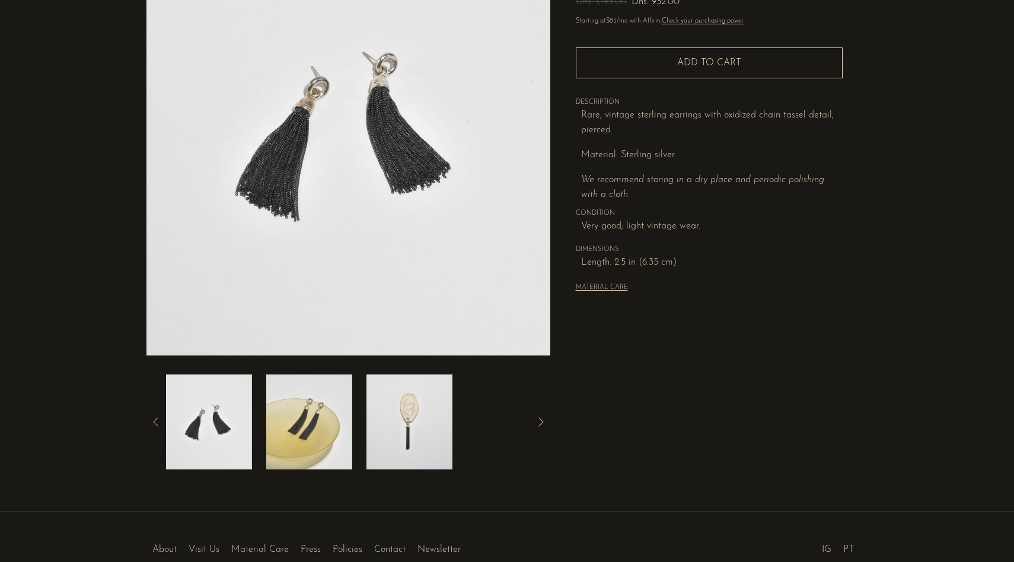
click at [323, 447] on img at bounding box center [309, 421] width 86 height 95
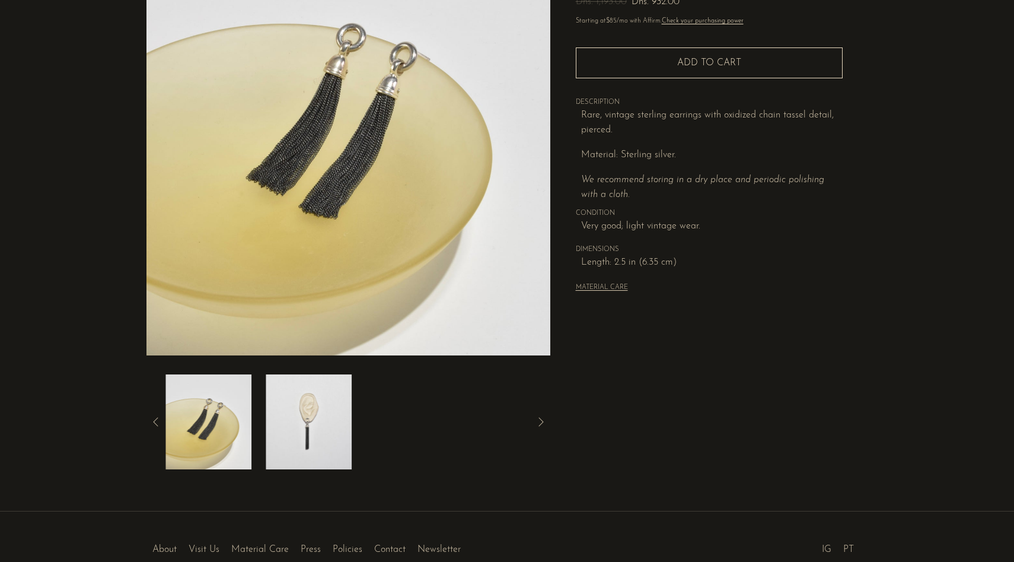
click at [323, 447] on img at bounding box center [309, 421] width 86 height 95
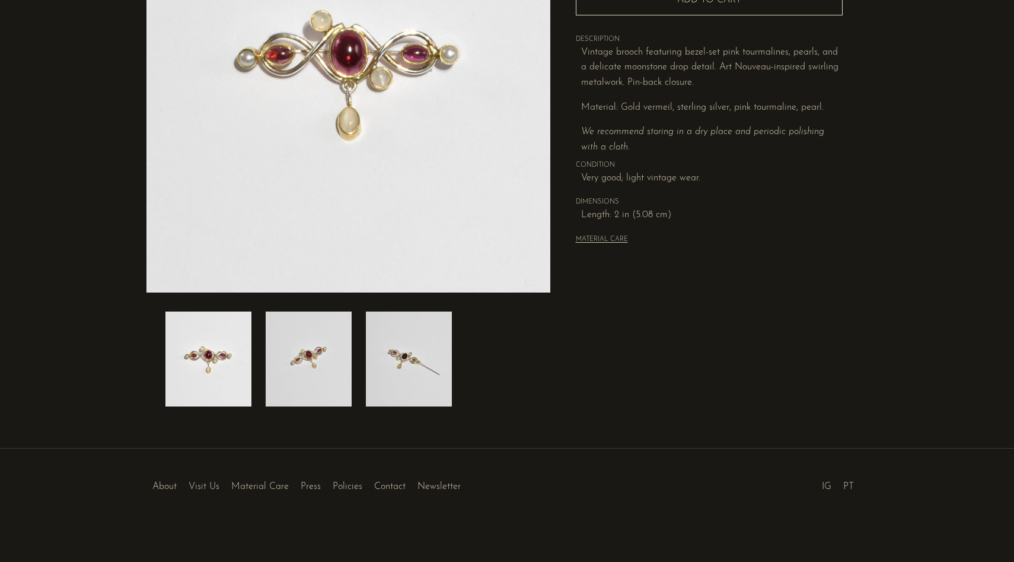
scroll to position [211, 0]
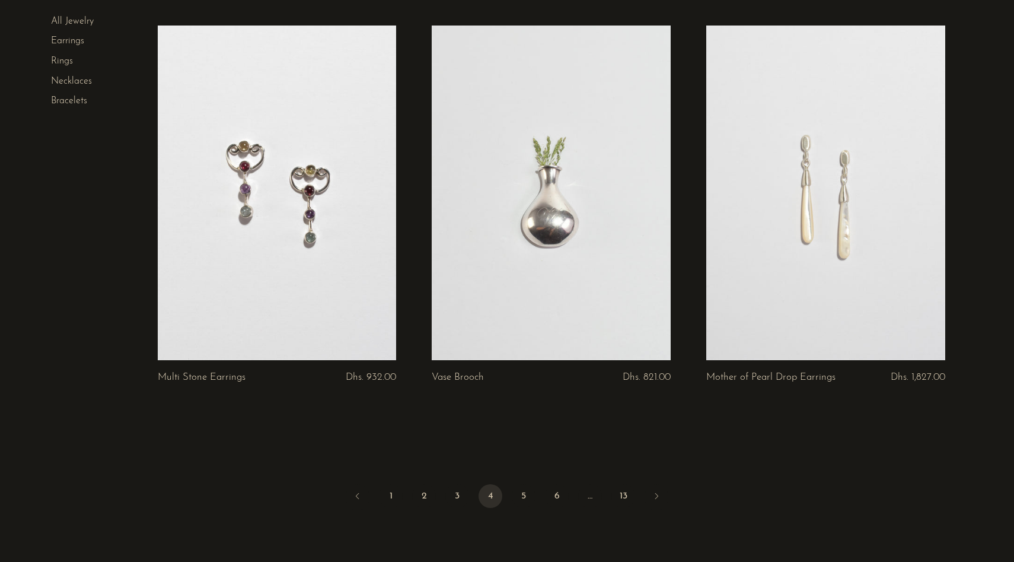
scroll to position [4341, 0]
click at [519, 493] on link "5" at bounding box center [524, 495] width 24 height 24
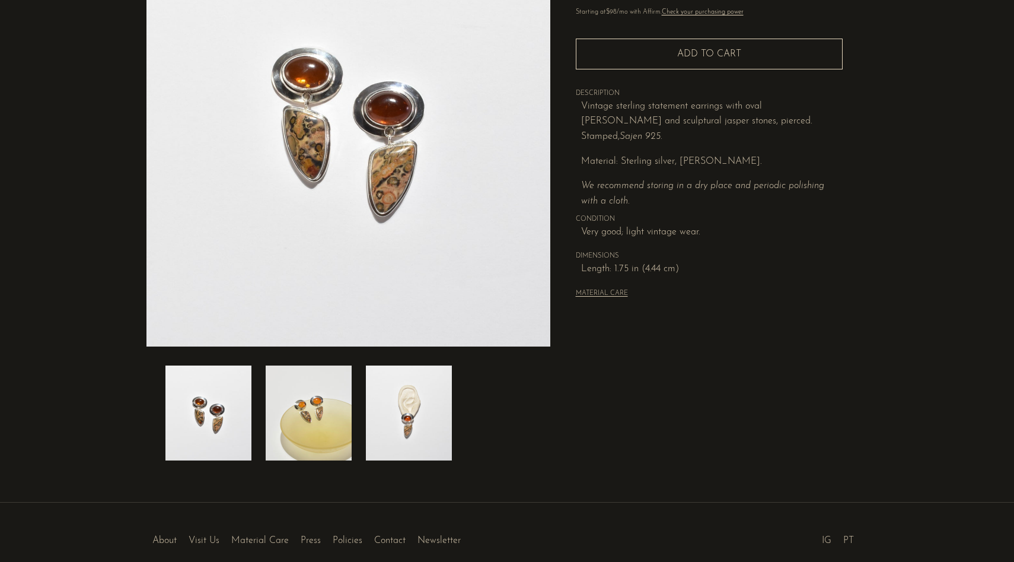
scroll to position [167, 0]
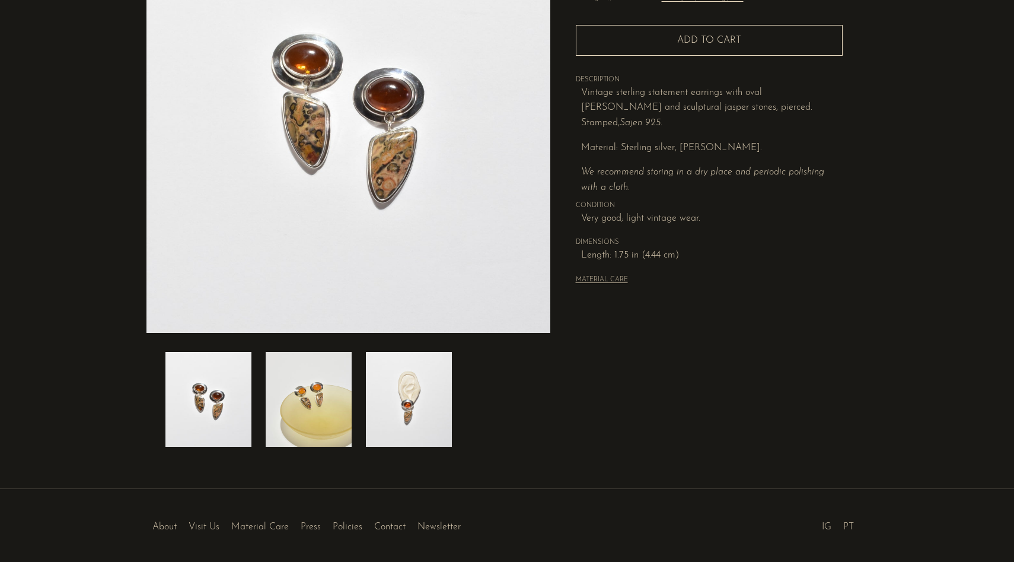
click at [409, 413] on img at bounding box center [409, 399] width 86 height 95
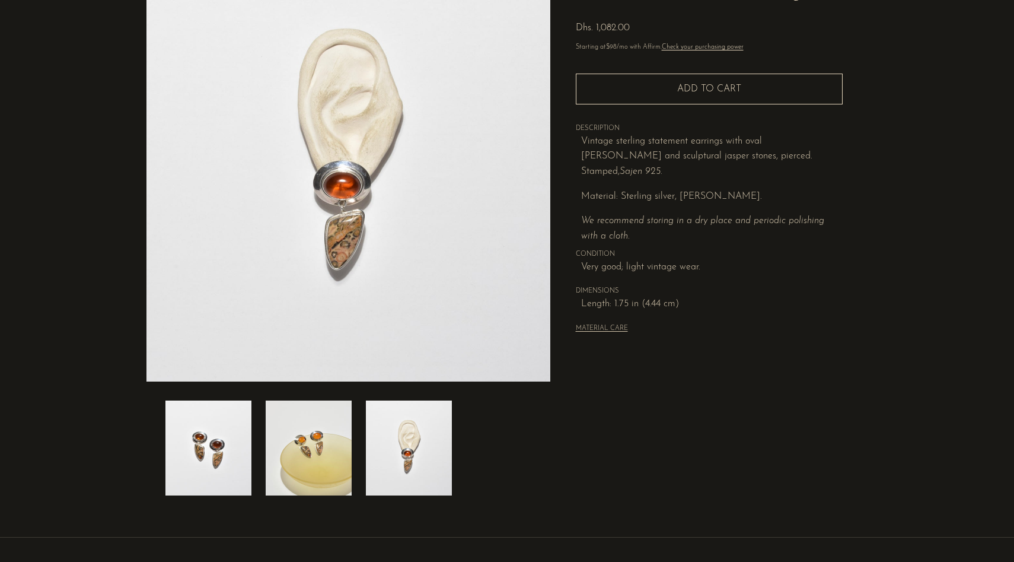
scroll to position [117, 0]
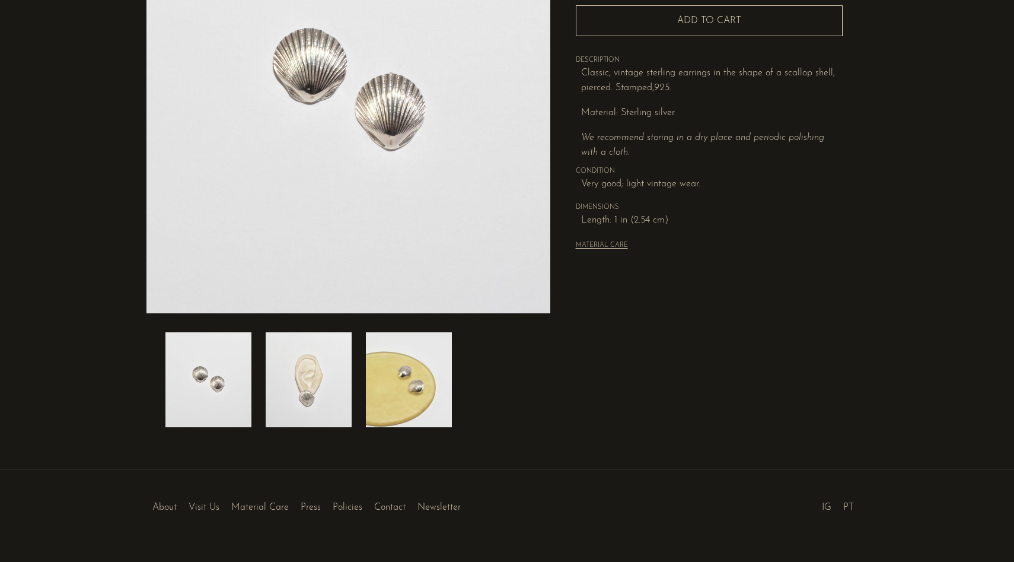
scroll to position [195, 0]
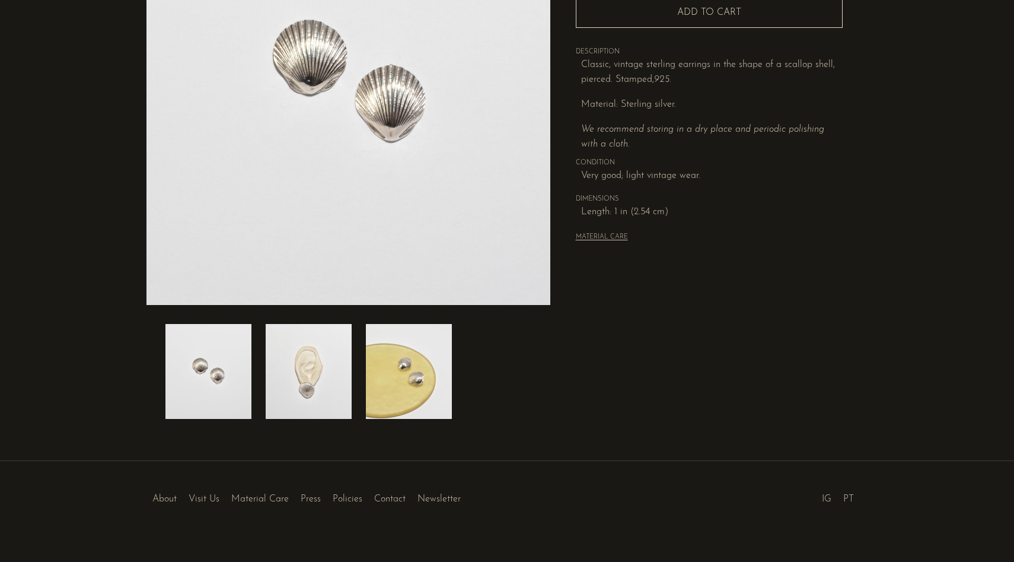
click at [307, 382] on img at bounding box center [309, 371] width 86 height 95
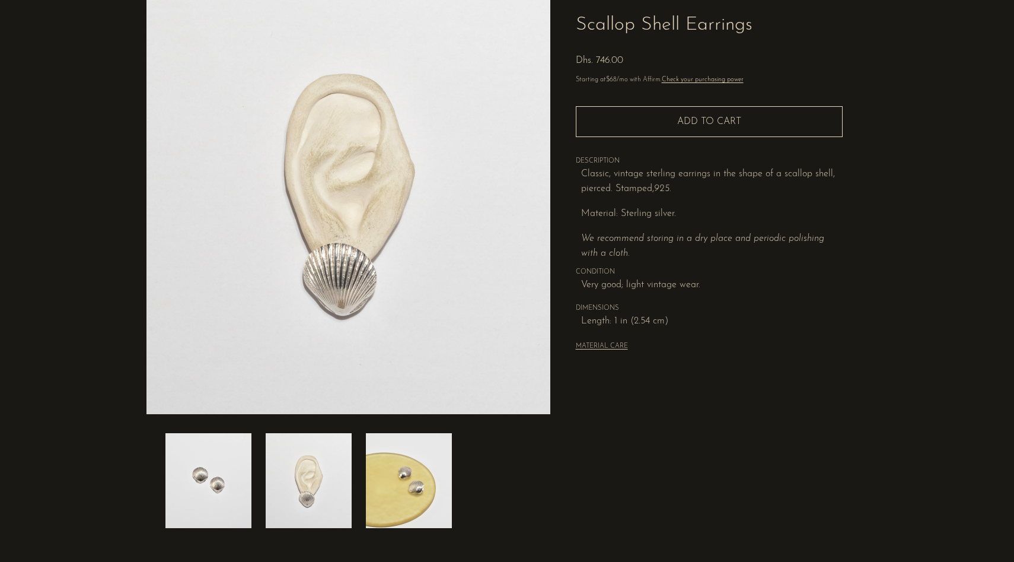
scroll to position [78, 0]
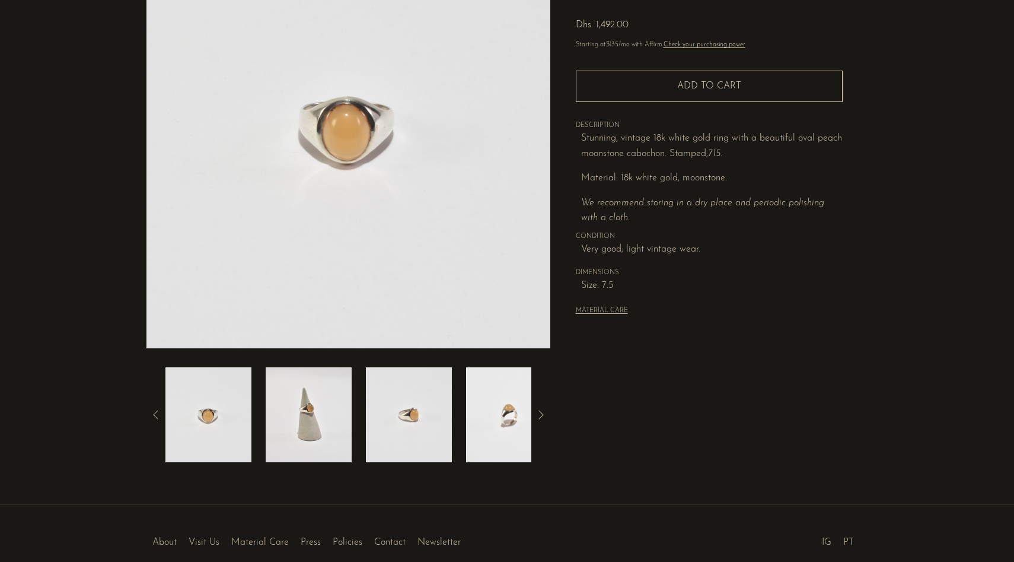
scroll to position [155, 0]
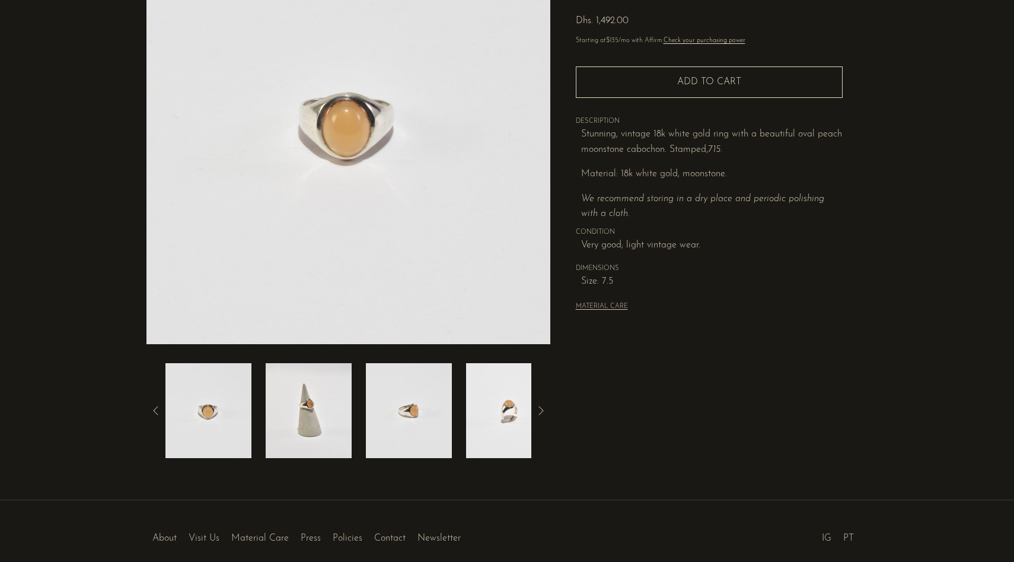
click at [309, 422] on img at bounding box center [309, 410] width 86 height 95
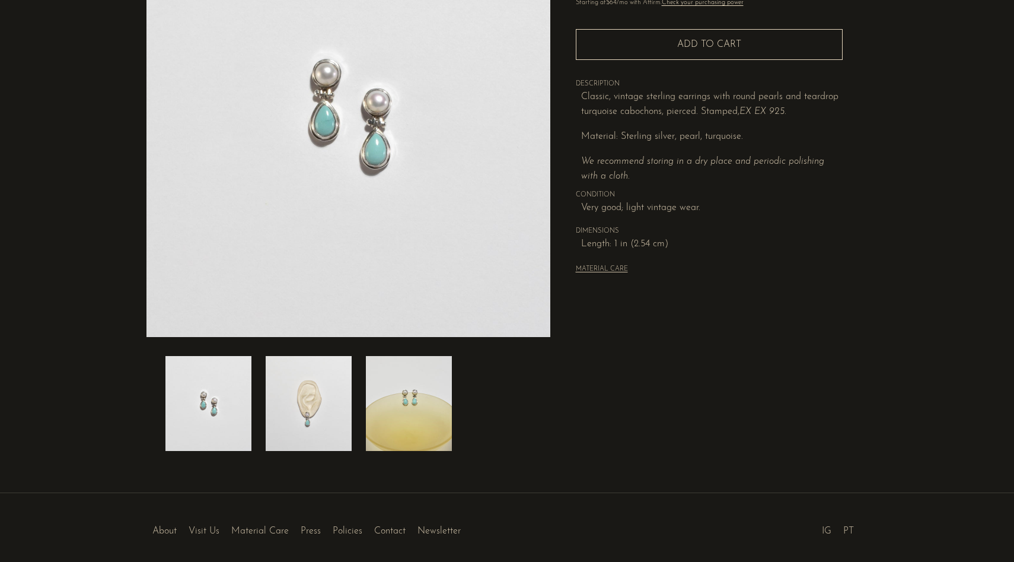
scroll to position [179, 0]
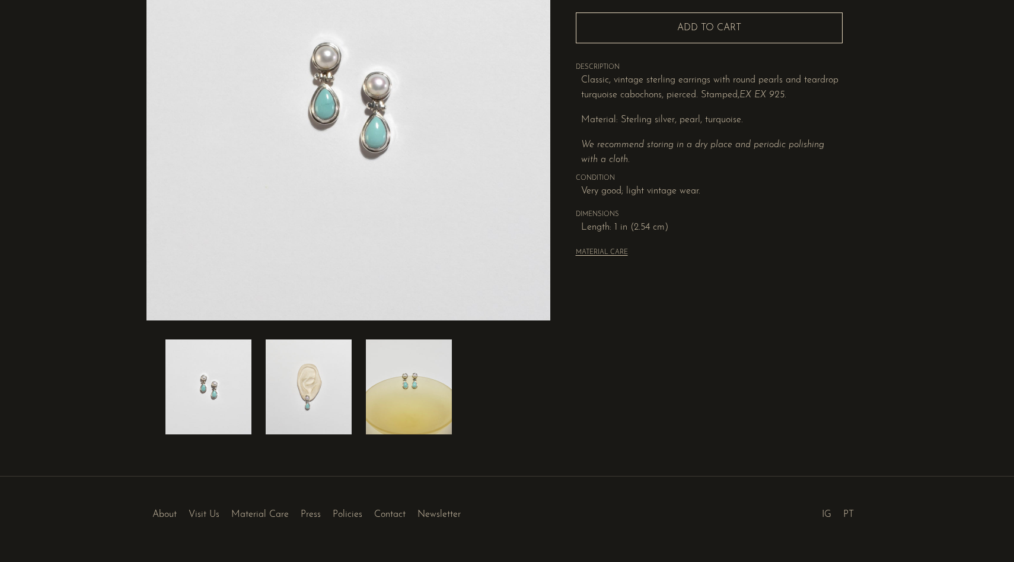
click at [319, 403] on img at bounding box center [309, 386] width 86 height 95
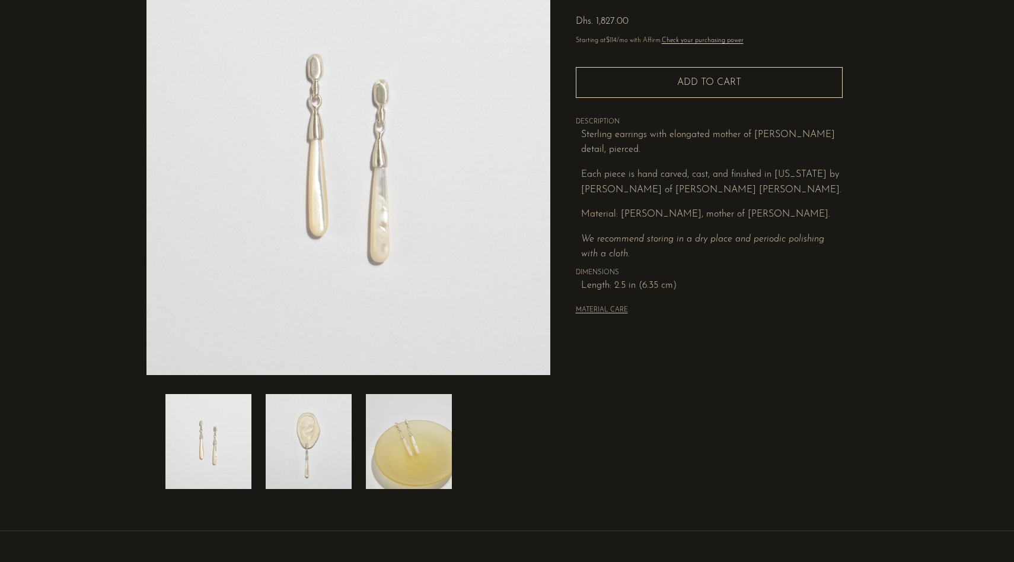
scroll to position [126, 0]
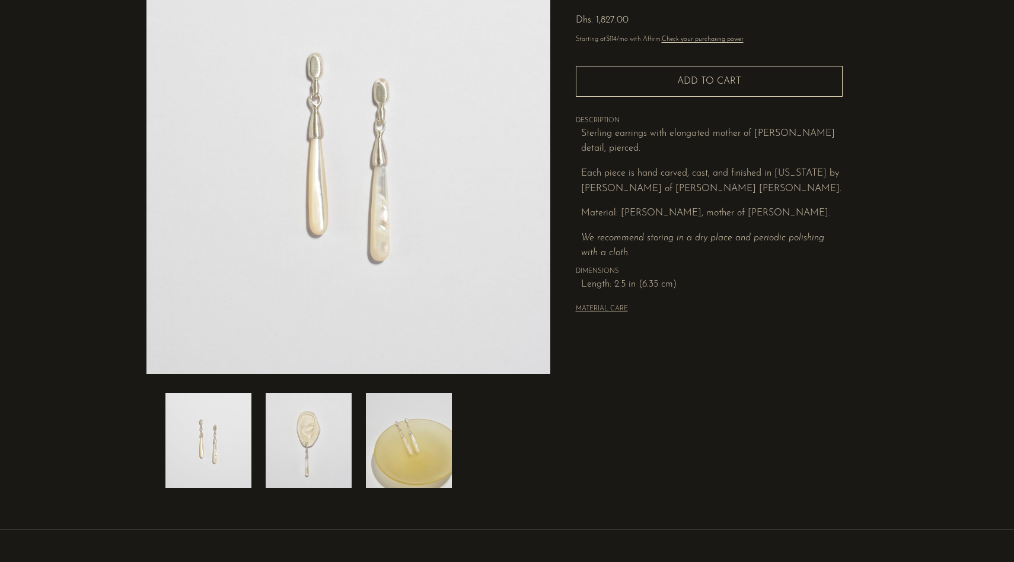
click at [331, 459] on img at bounding box center [309, 440] width 86 height 95
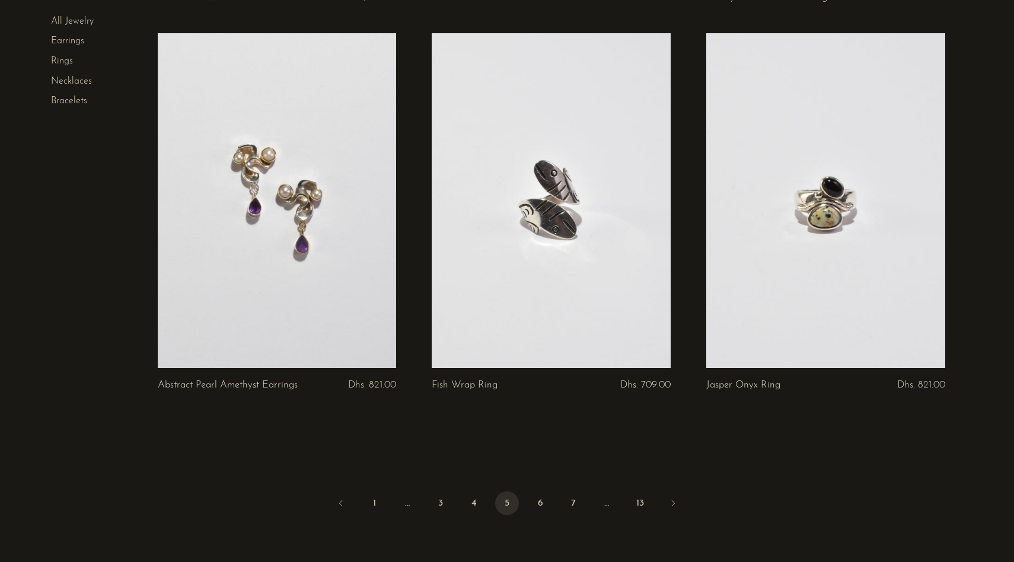
scroll to position [4409, 0]
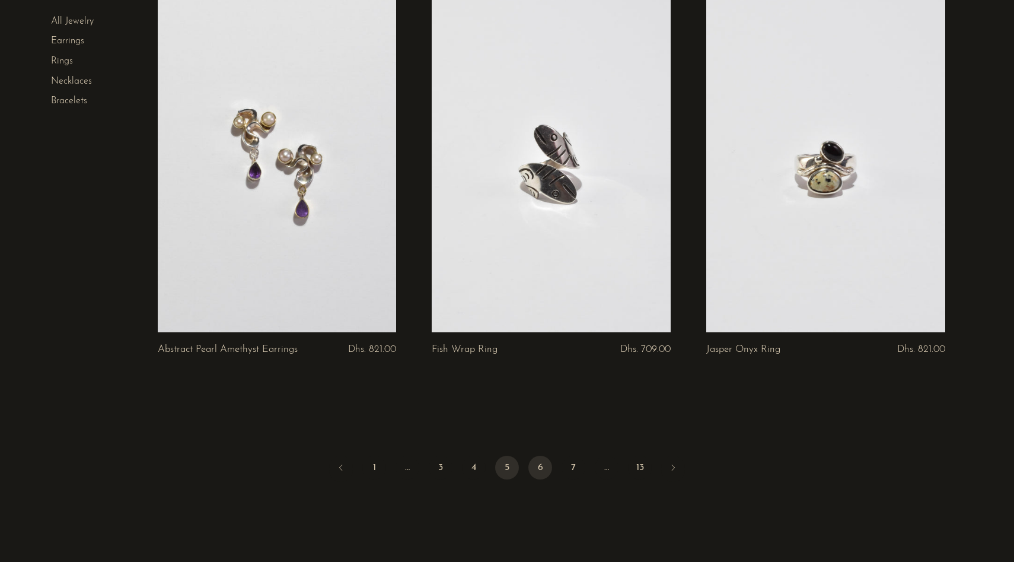
click at [545, 475] on link "6" at bounding box center [540, 467] width 24 height 24
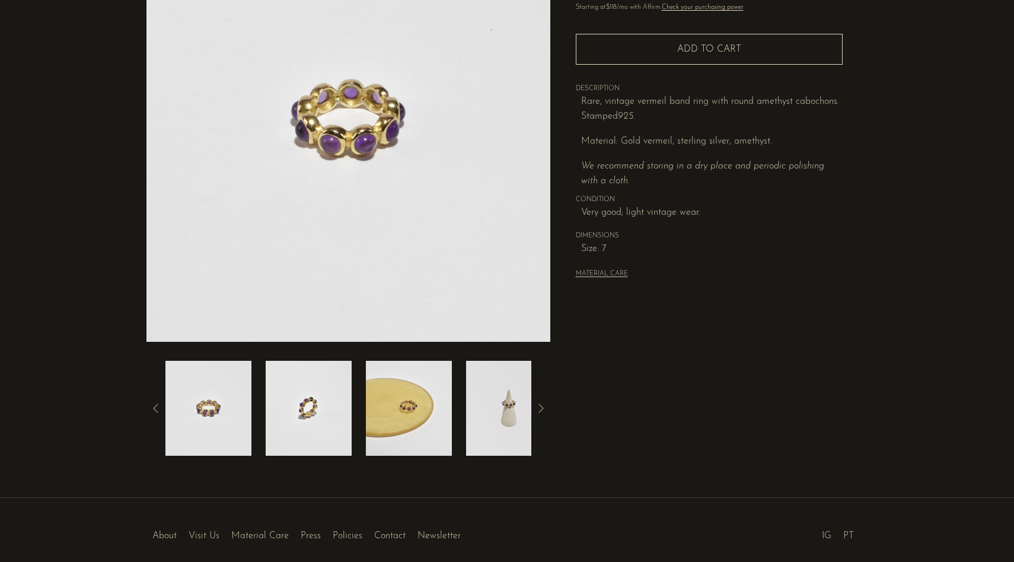
scroll to position [168, 0]
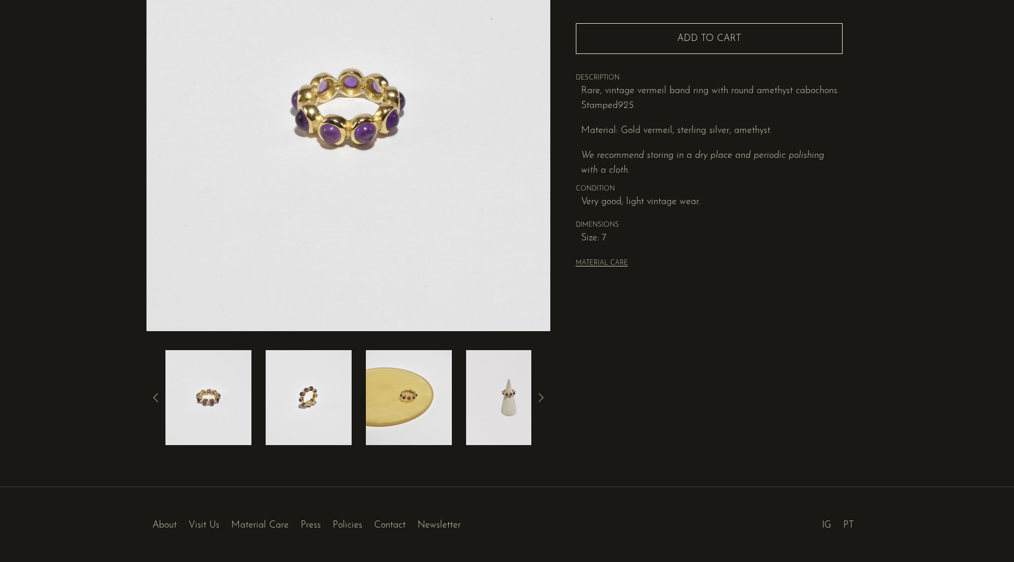
click at [496, 416] on img at bounding box center [509, 397] width 86 height 95
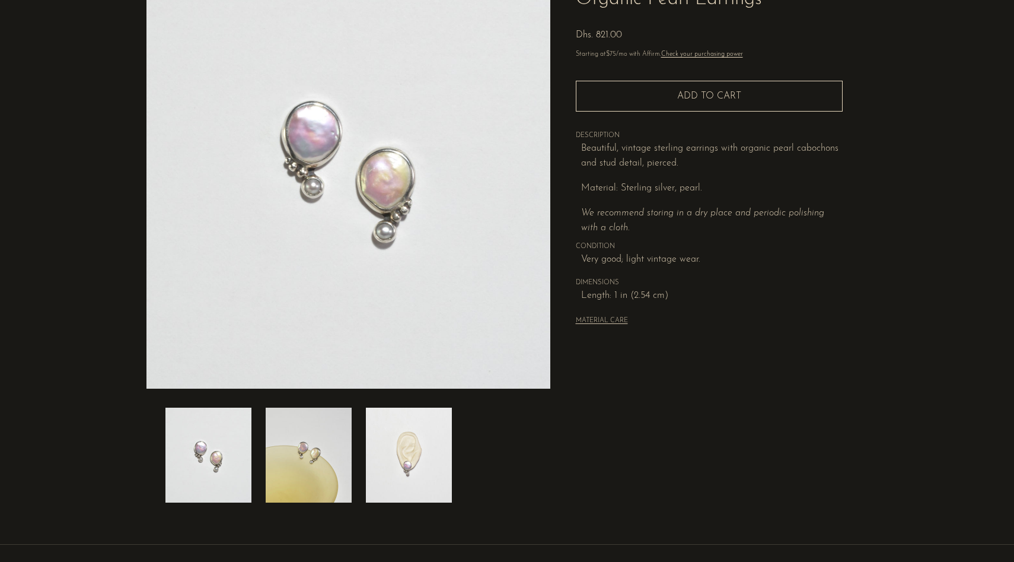
scroll to position [120, 0]
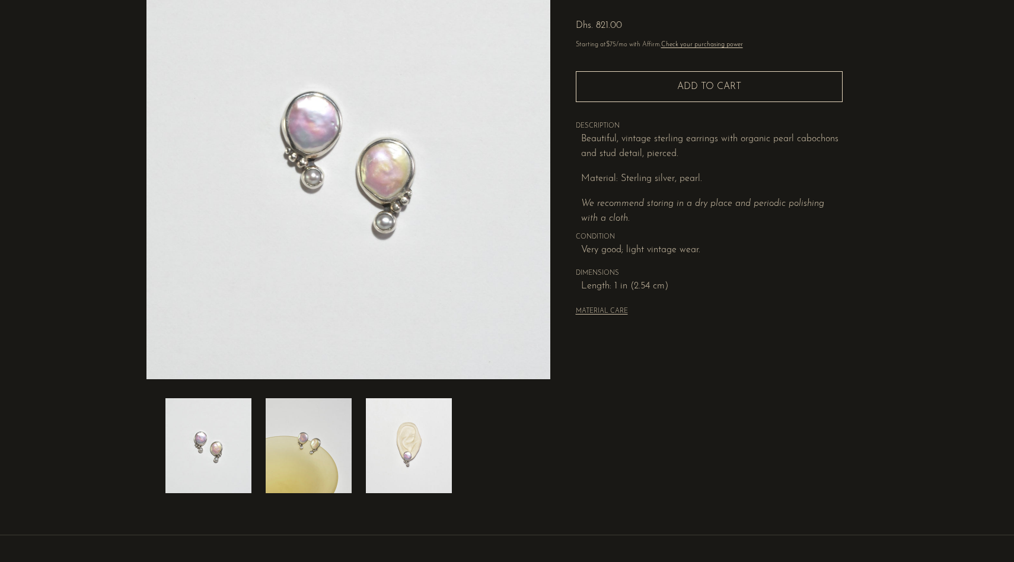
click at [422, 458] on img at bounding box center [409, 445] width 86 height 95
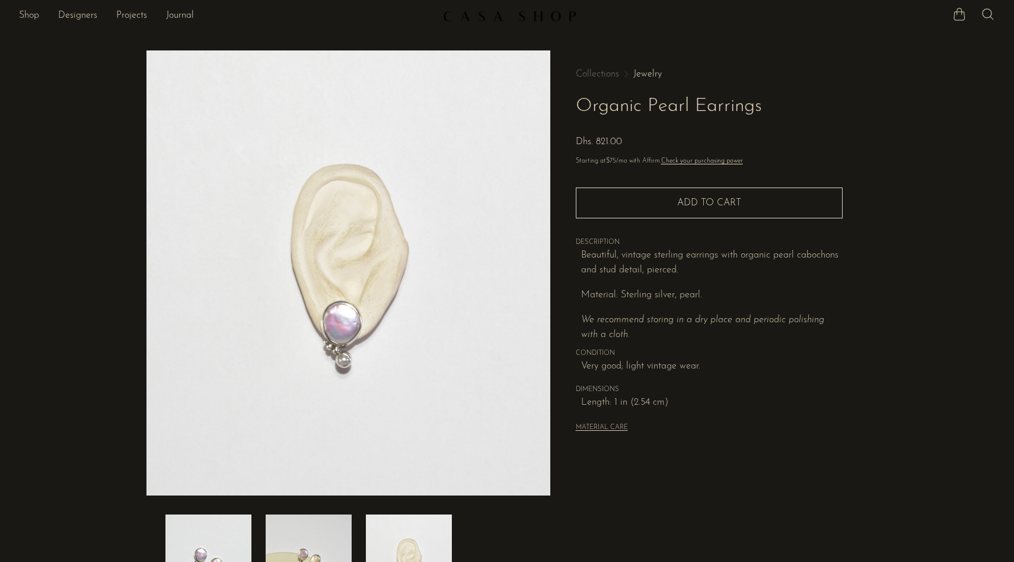
scroll to position [0, 0]
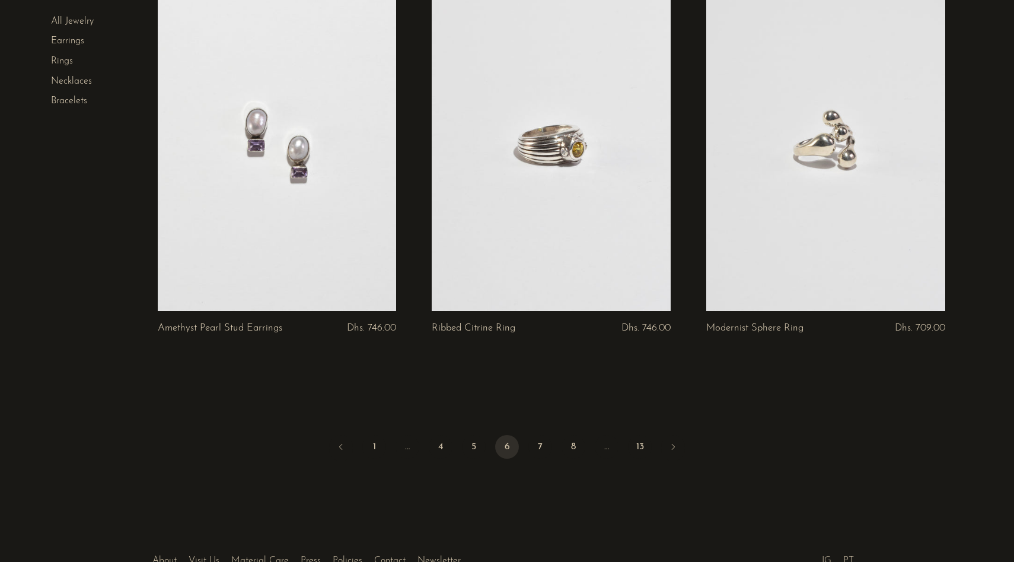
scroll to position [4391, 0]
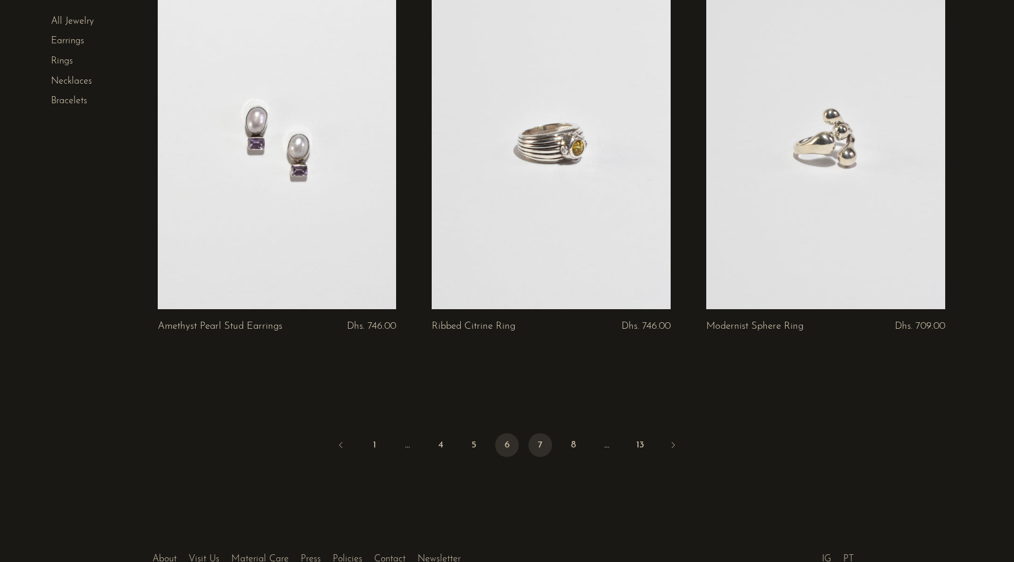
click at [540, 447] on link "7" at bounding box center [540, 445] width 24 height 24
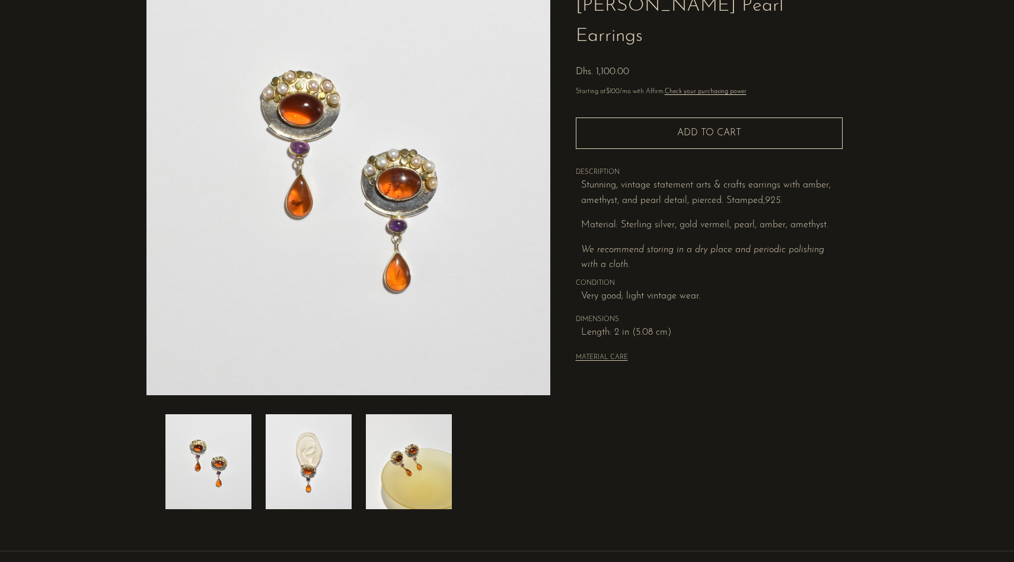
scroll to position [123, 0]
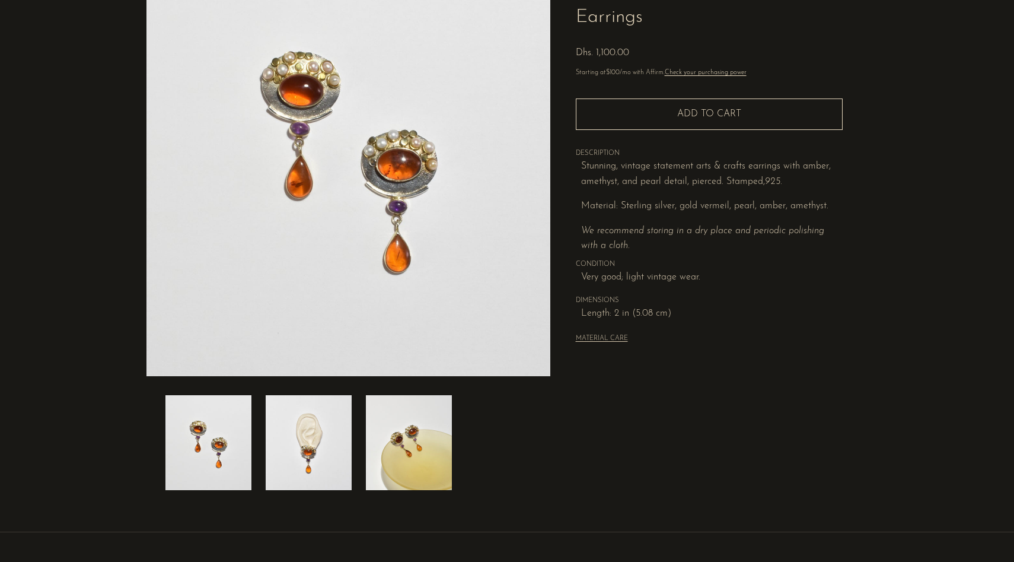
click at [403, 471] on img at bounding box center [409, 442] width 86 height 95
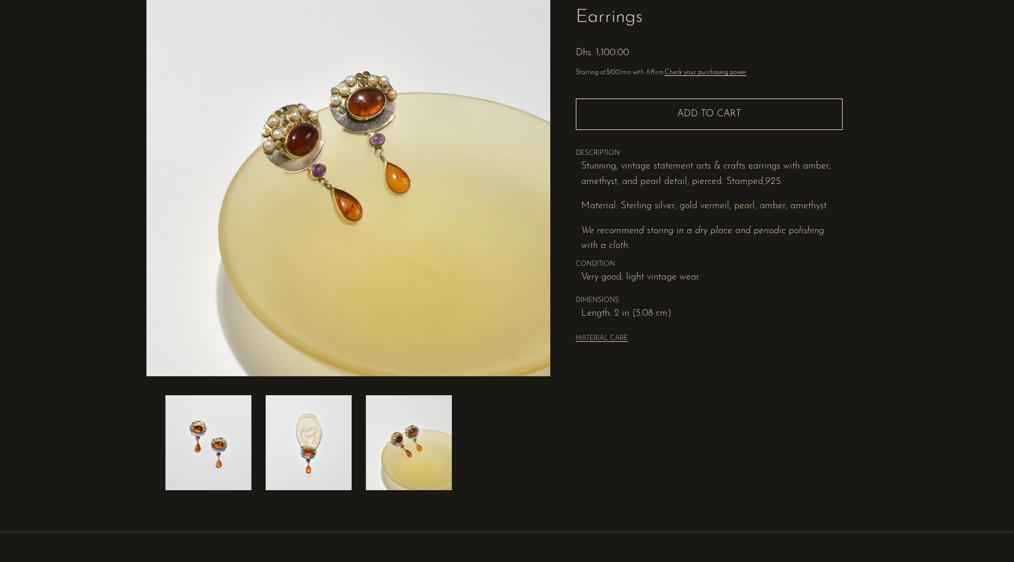
click at [331, 455] on img at bounding box center [309, 442] width 86 height 95
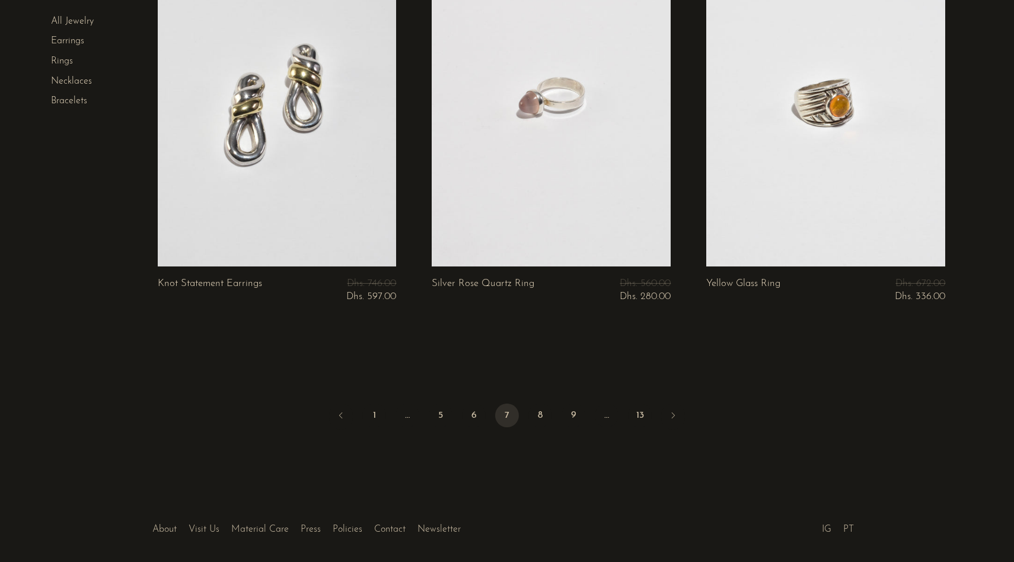
scroll to position [4562, 0]
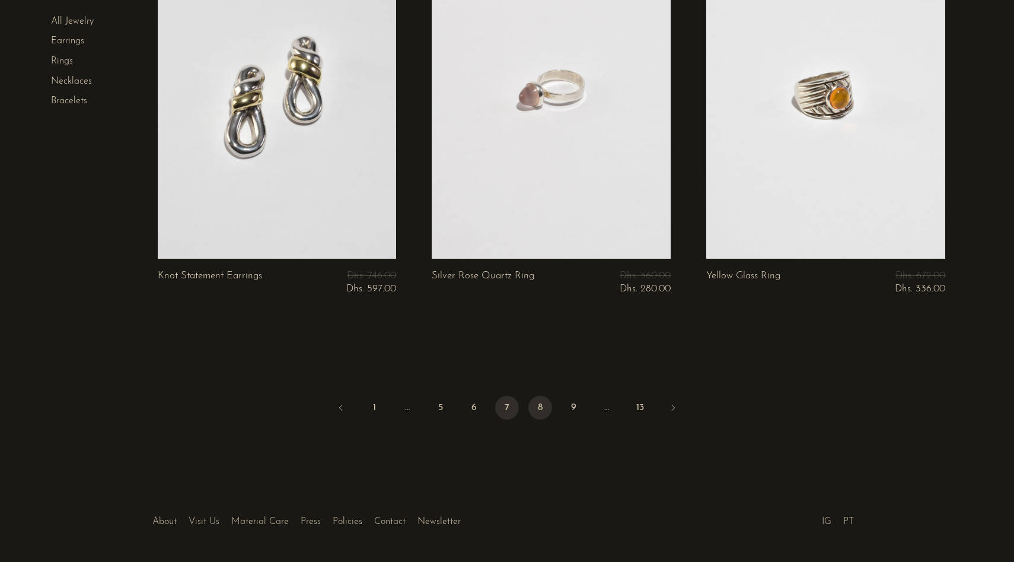
click at [549, 403] on link "8" at bounding box center [540, 408] width 24 height 24
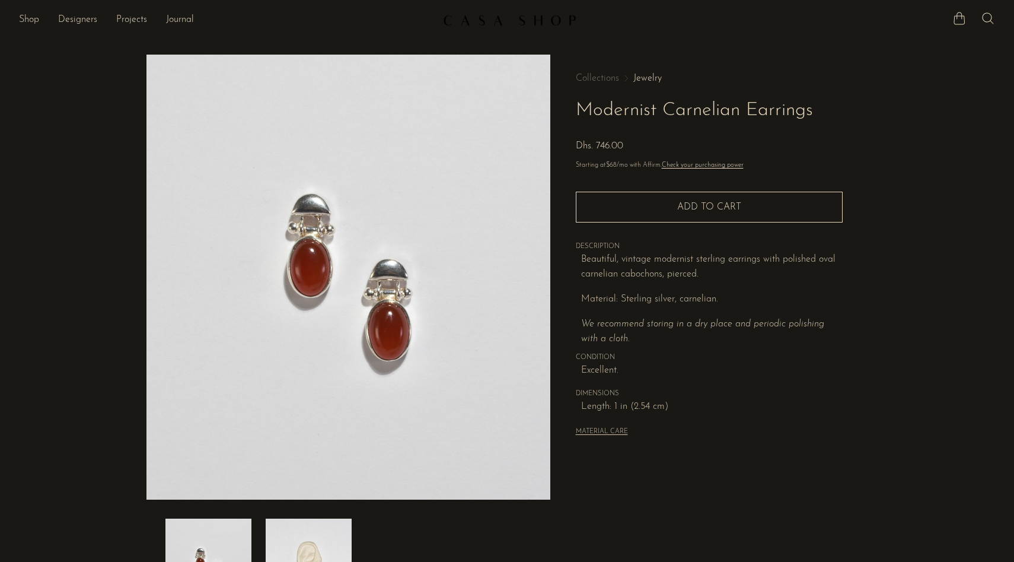
scroll to position [128, 0]
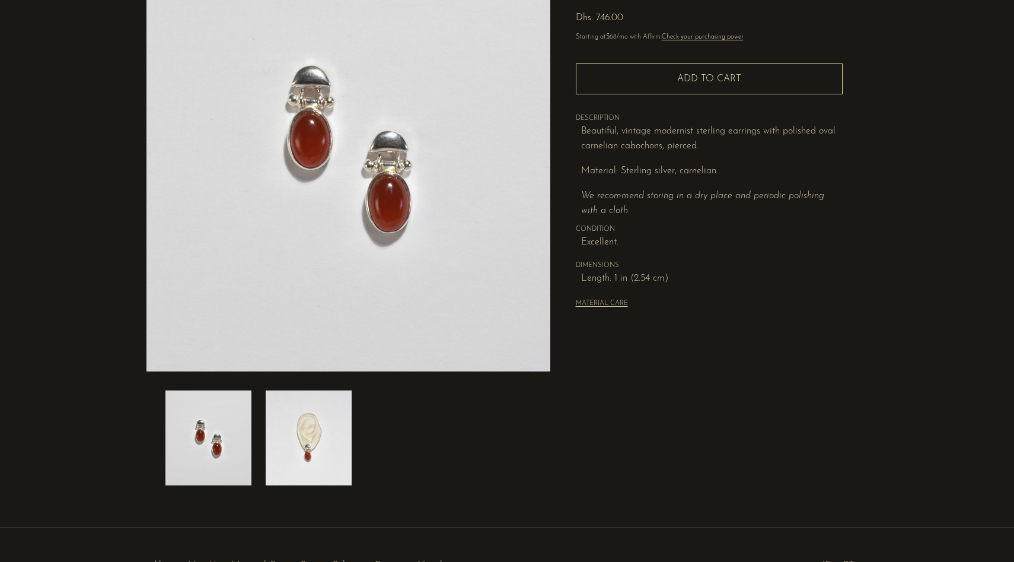
click at [320, 428] on img at bounding box center [309, 437] width 86 height 95
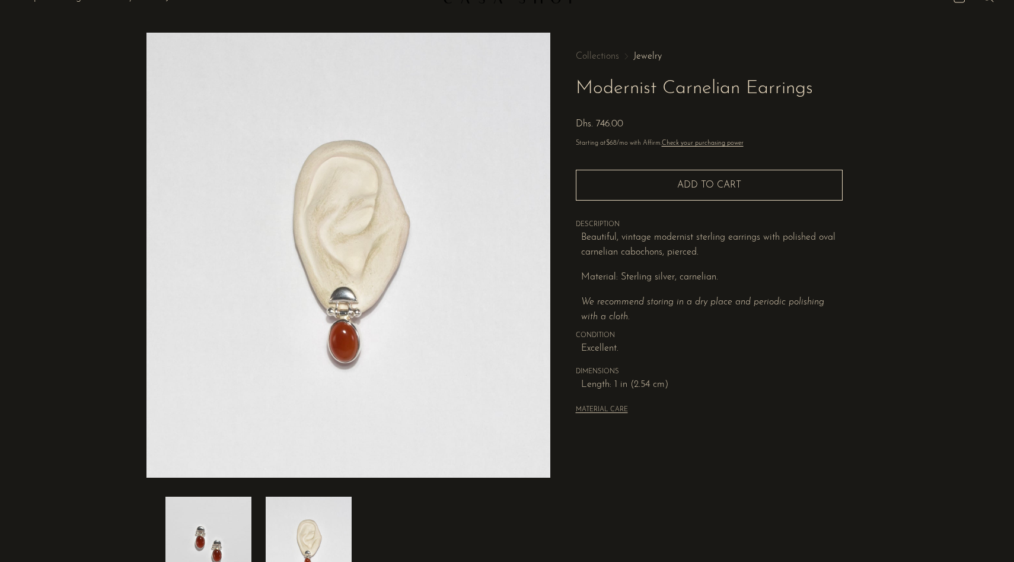
scroll to position [18, 0]
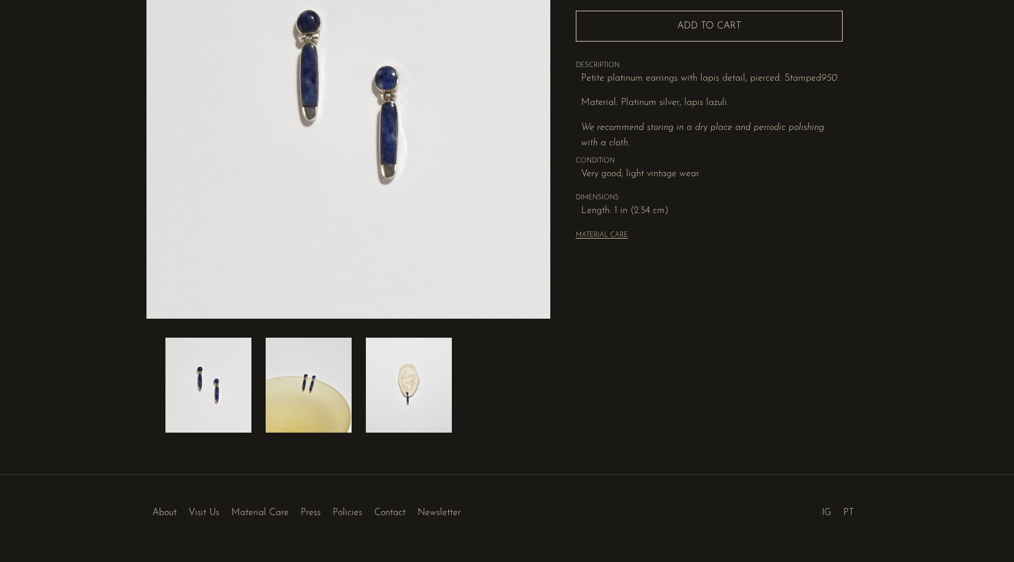
scroll to position [181, 0]
click at [418, 391] on img at bounding box center [409, 384] width 86 height 95
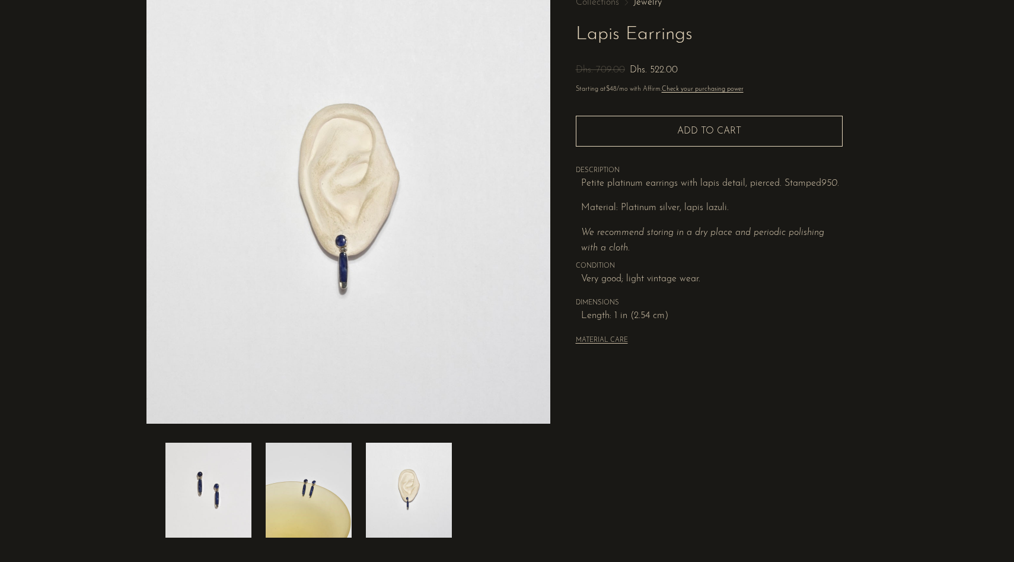
scroll to position [74, 0]
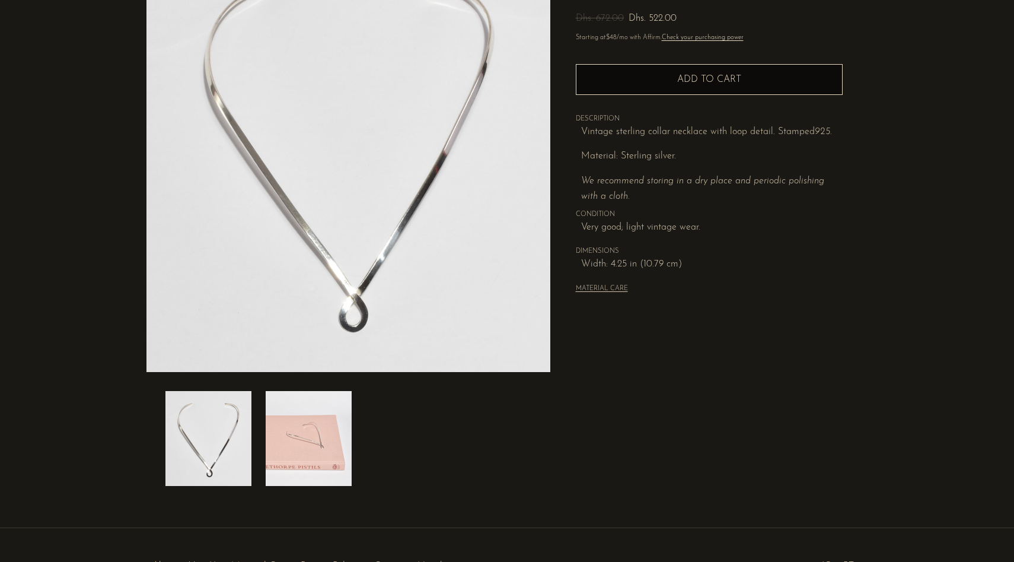
scroll to position [132, 0]
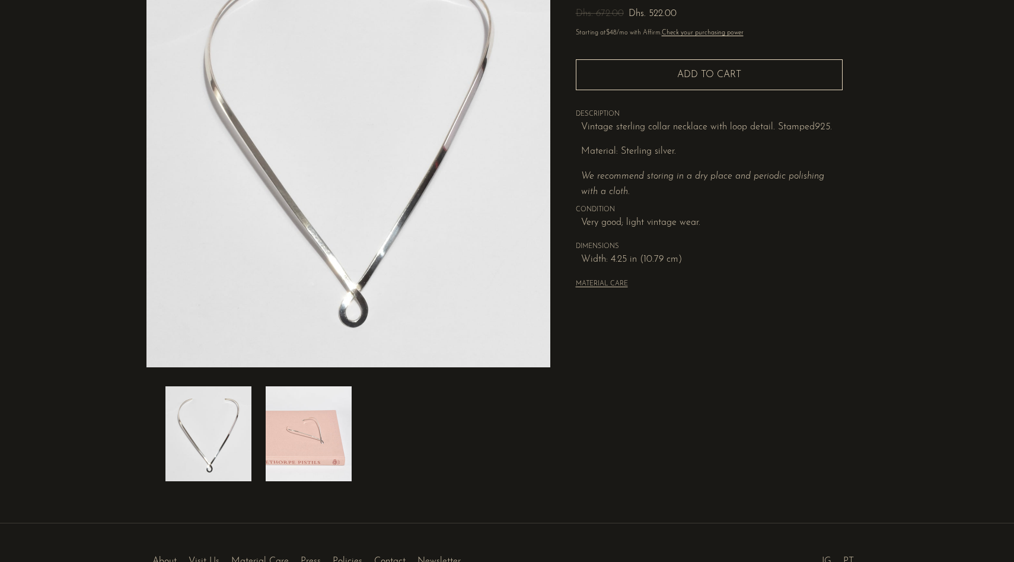
click at [335, 448] on img at bounding box center [309, 433] width 86 height 95
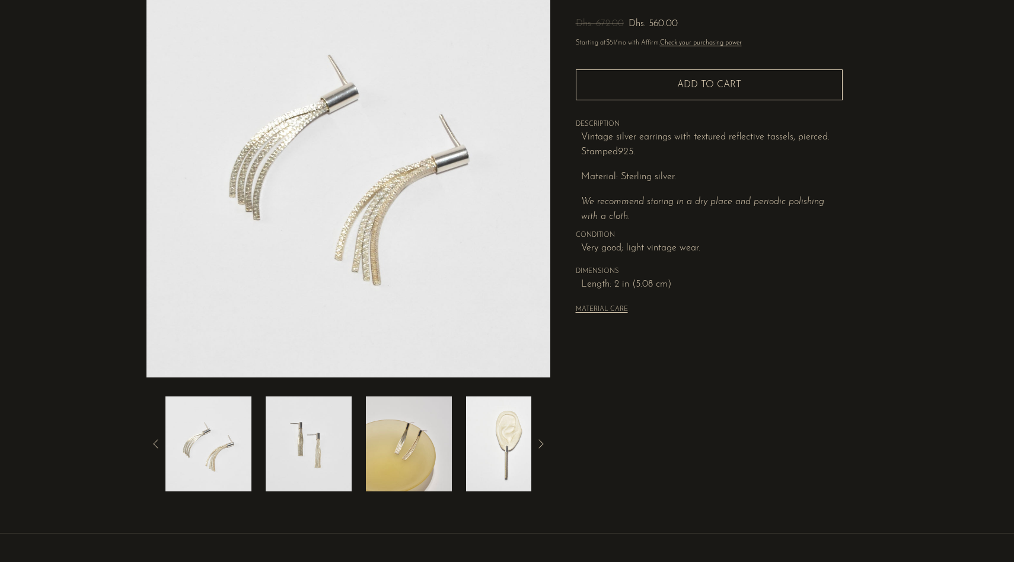
scroll to position [123, 0]
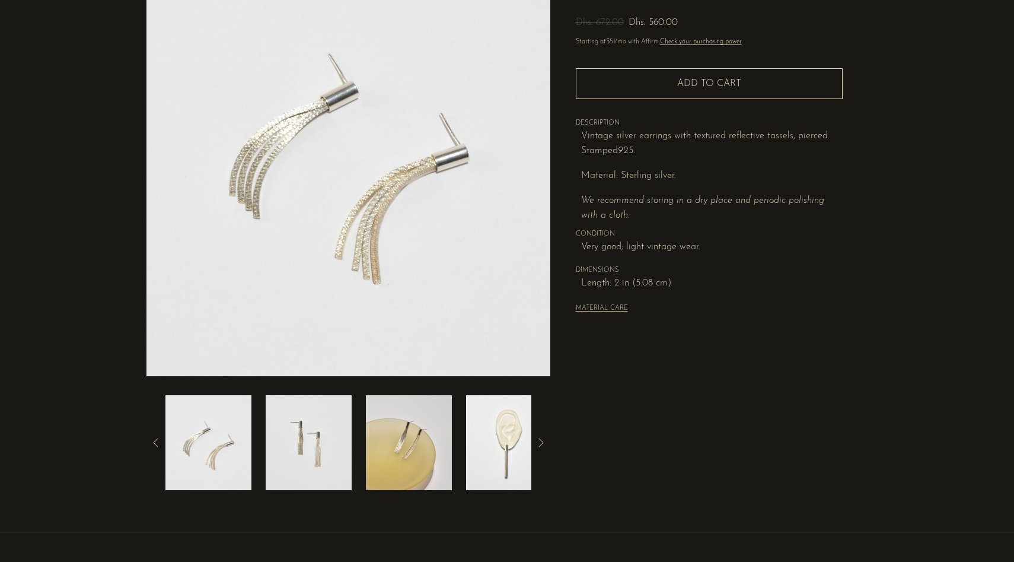
click at [514, 463] on img at bounding box center [509, 442] width 86 height 95
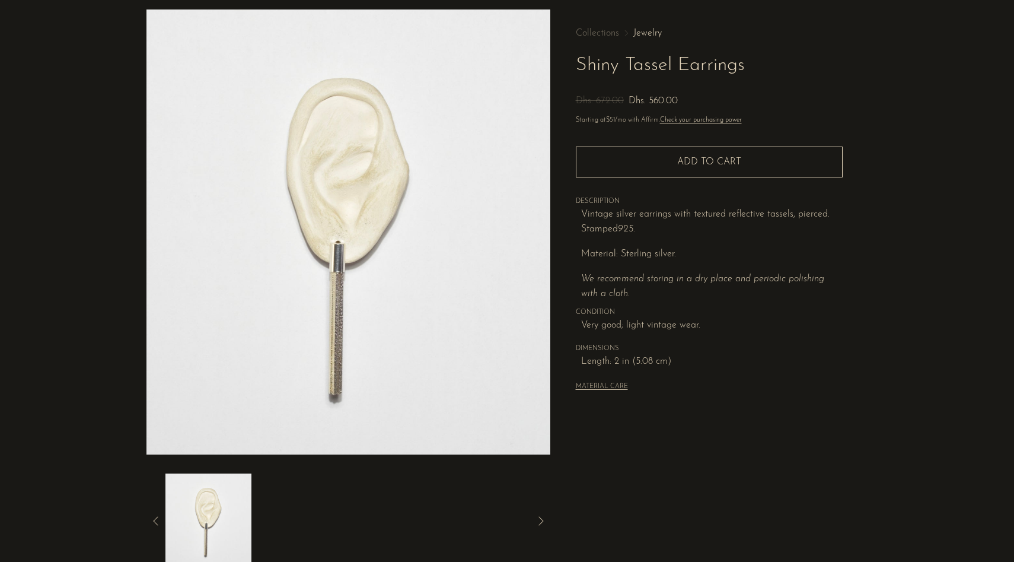
scroll to position [46, 0]
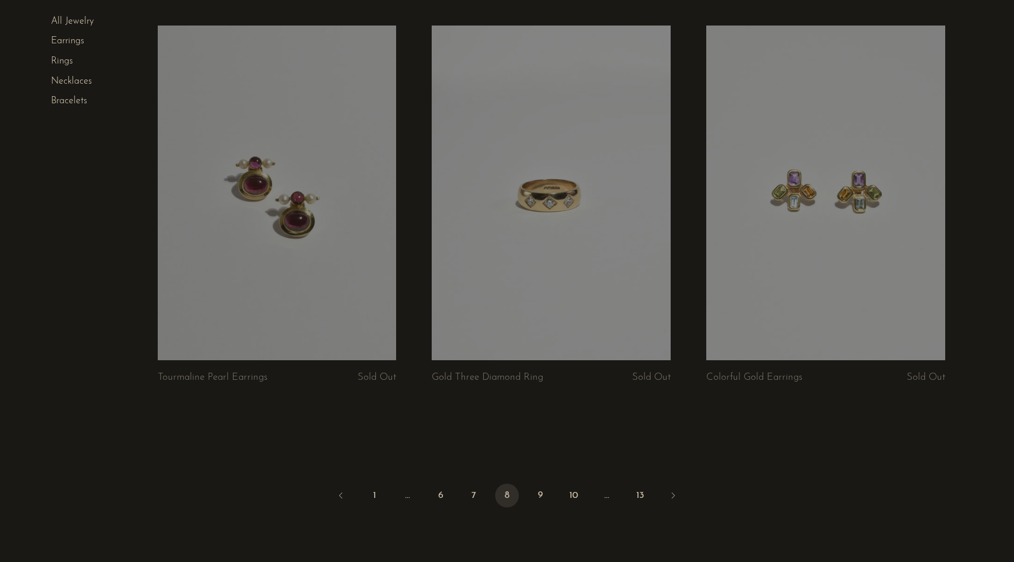
scroll to position [4452, 0]
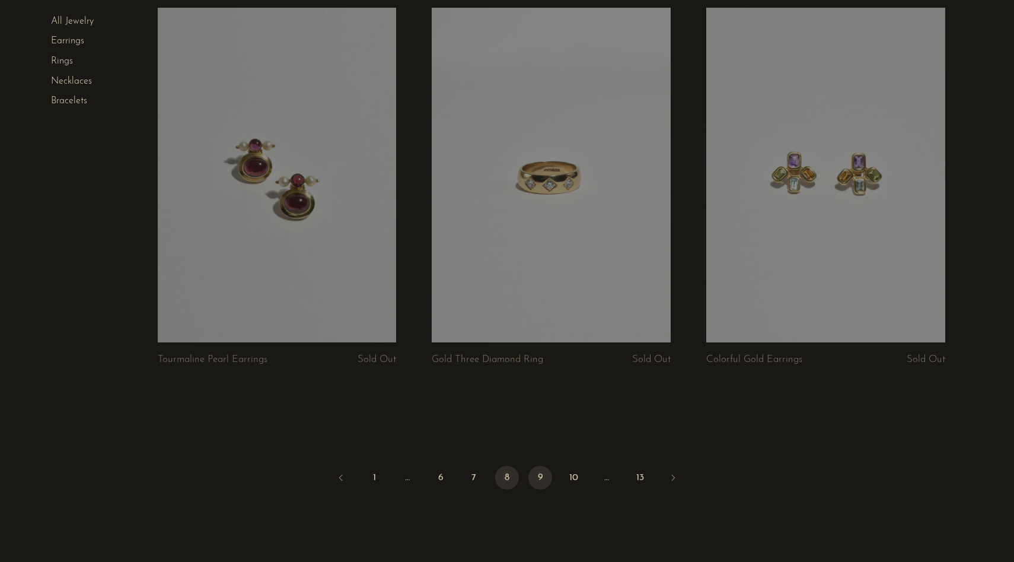
click at [546, 477] on link "9" at bounding box center [540, 478] width 24 height 24
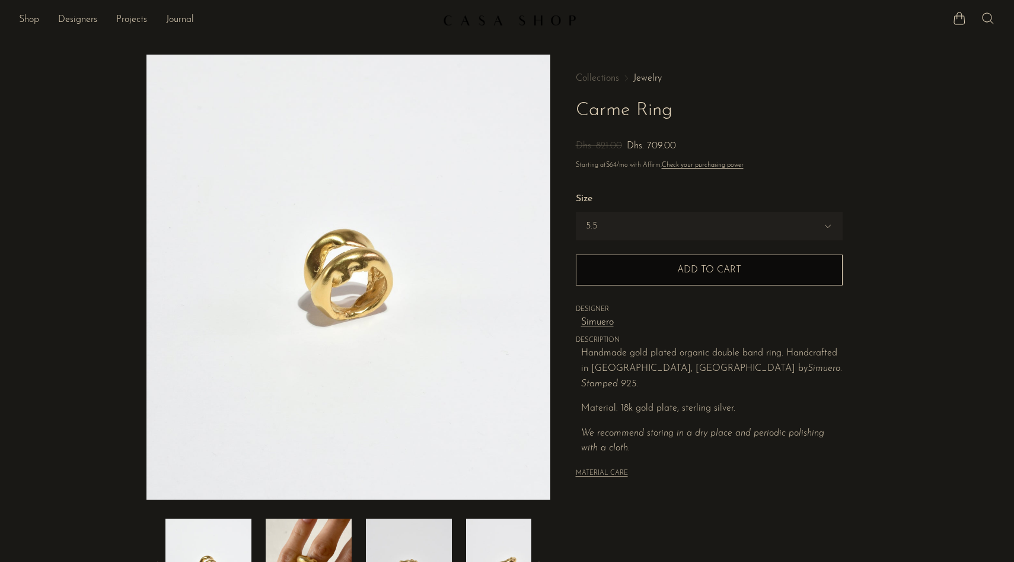
scroll to position [184, 0]
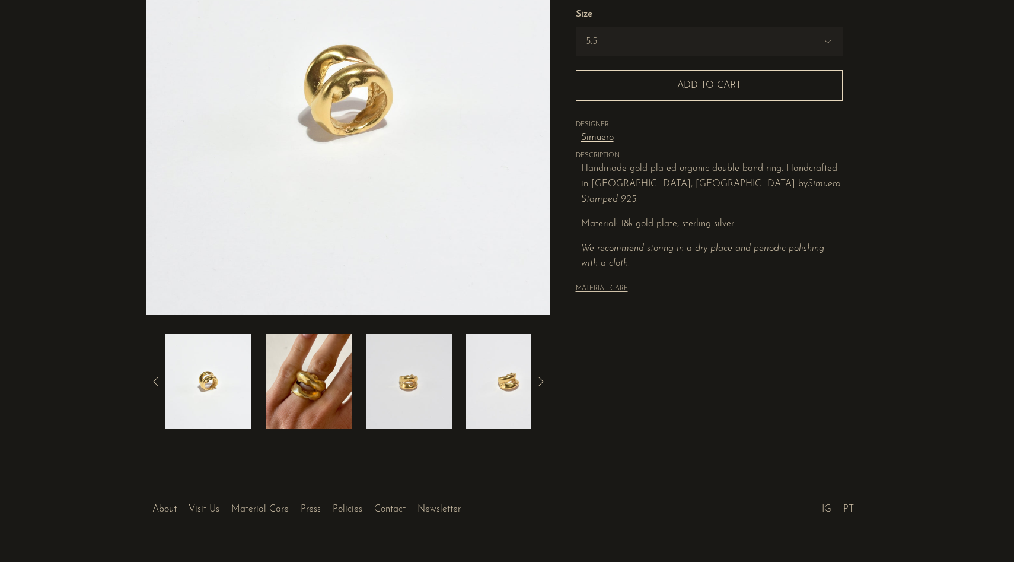
click at [319, 391] on img at bounding box center [309, 381] width 86 height 95
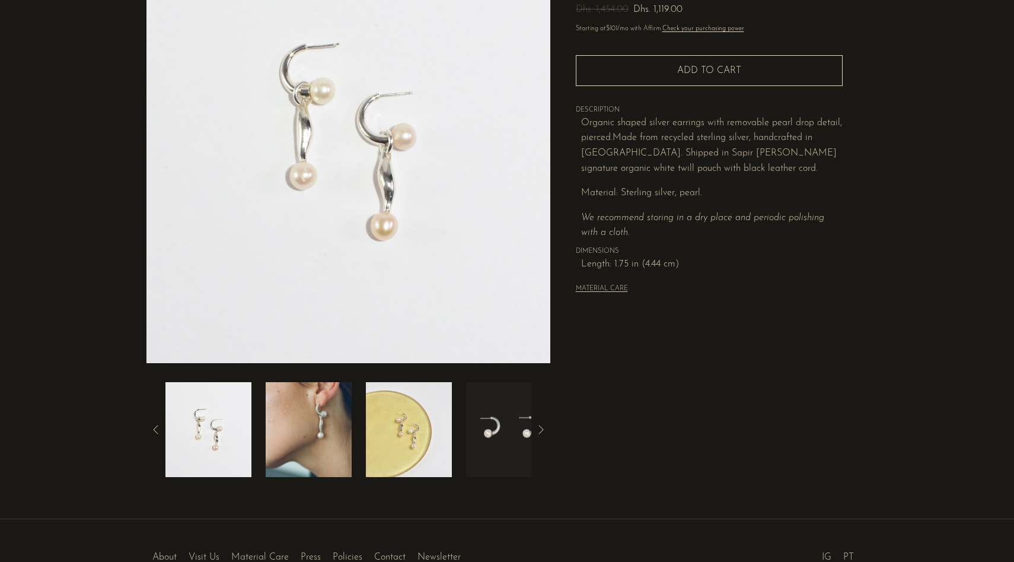
scroll to position [139, 0]
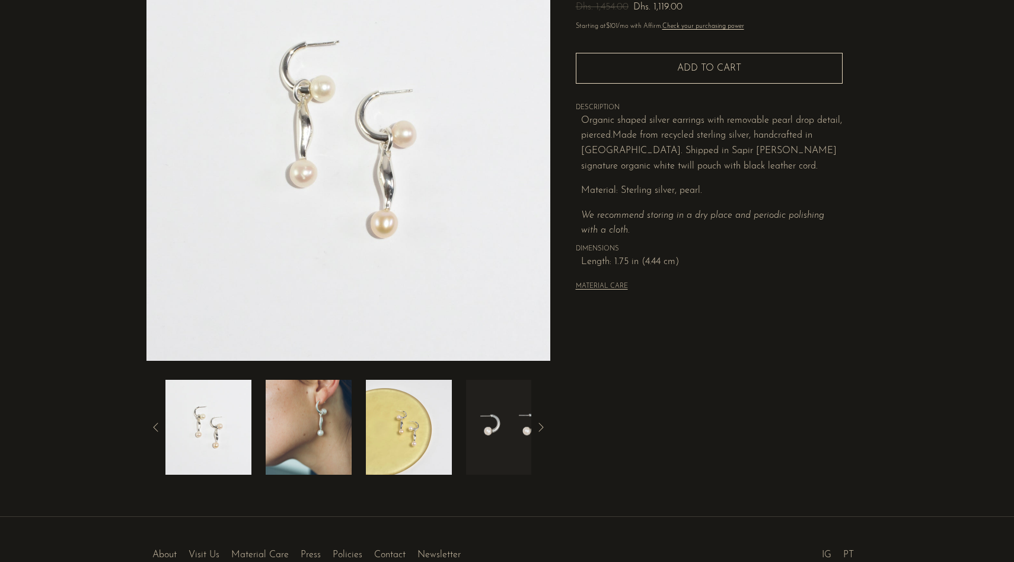
click at [336, 459] on img at bounding box center [309, 427] width 86 height 95
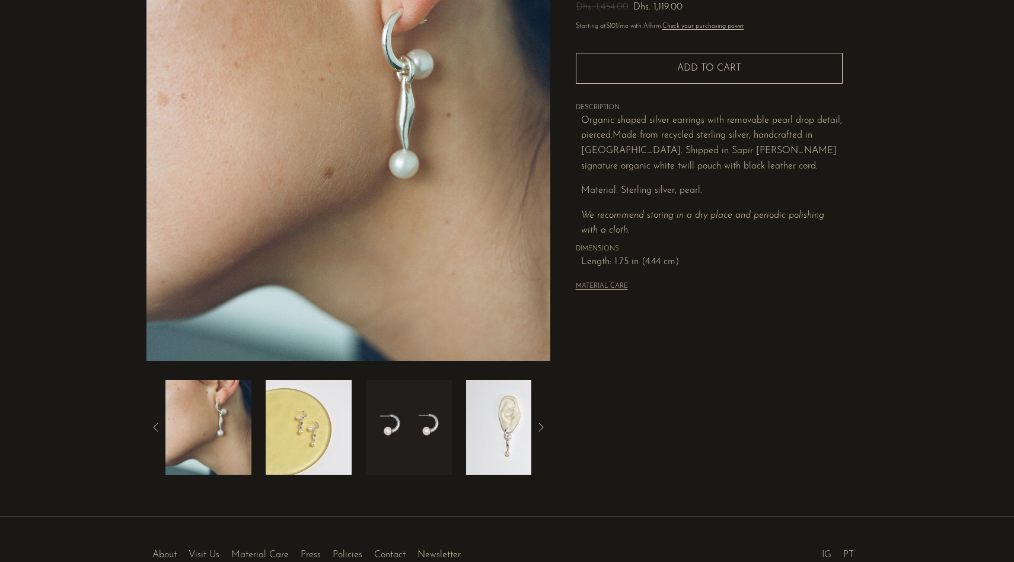
click at [512, 419] on img at bounding box center [509, 427] width 86 height 95
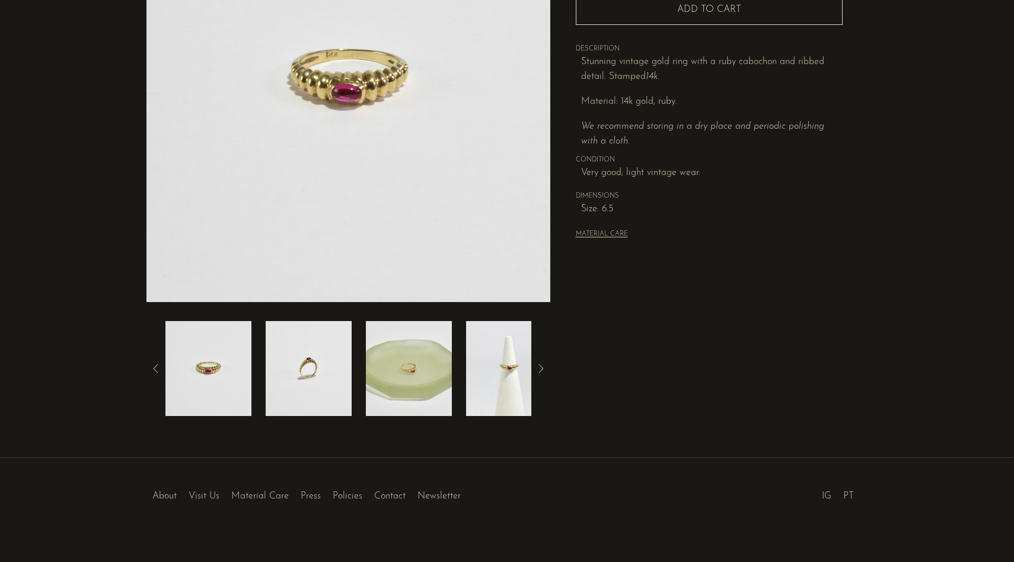
scroll to position [202, 0]
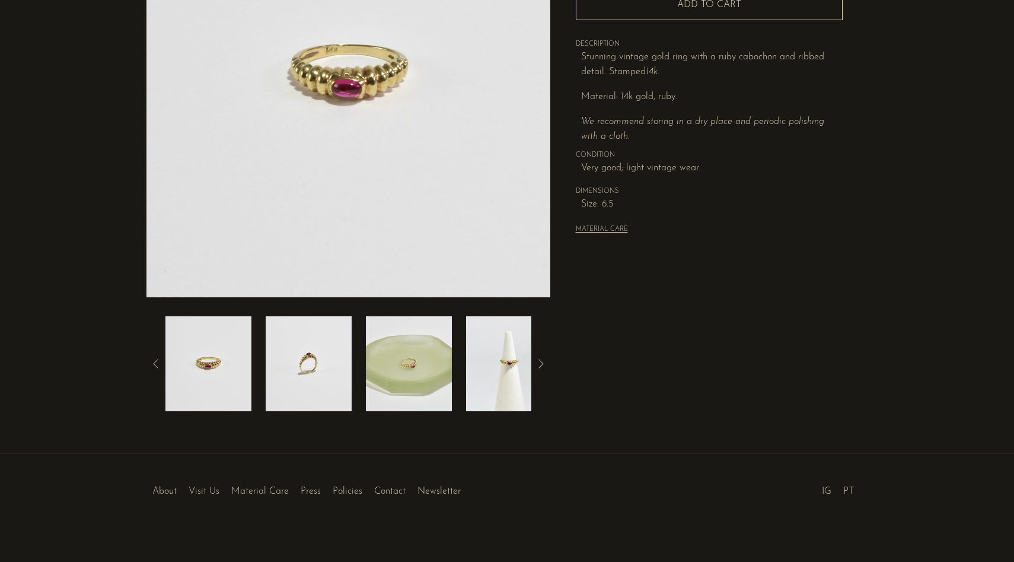
click at [490, 368] on img at bounding box center [509, 363] width 86 height 95
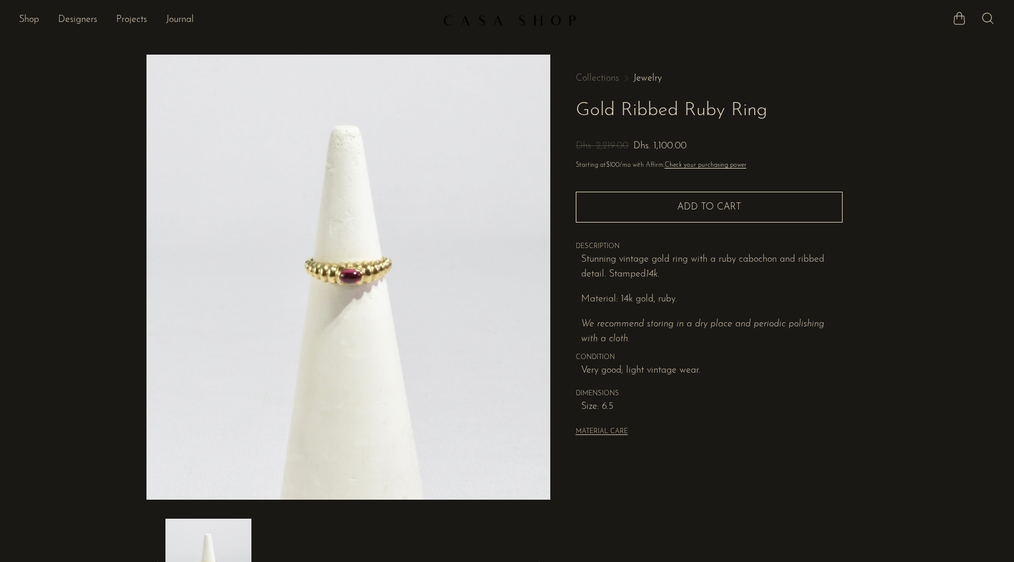
scroll to position [211, 0]
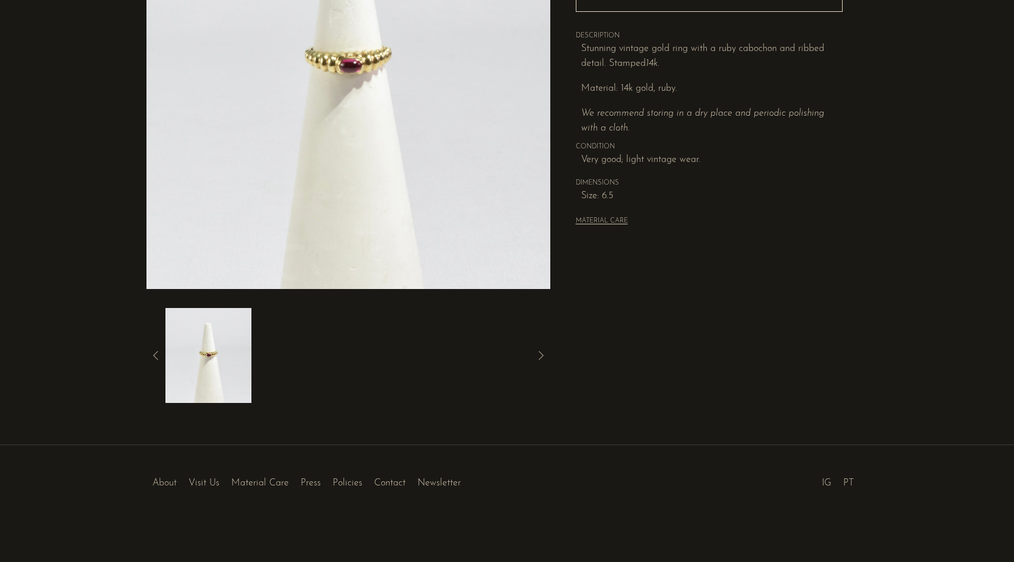
click at [168, 482] on link "About" at bounding box center [164, 482] width 24 height 9
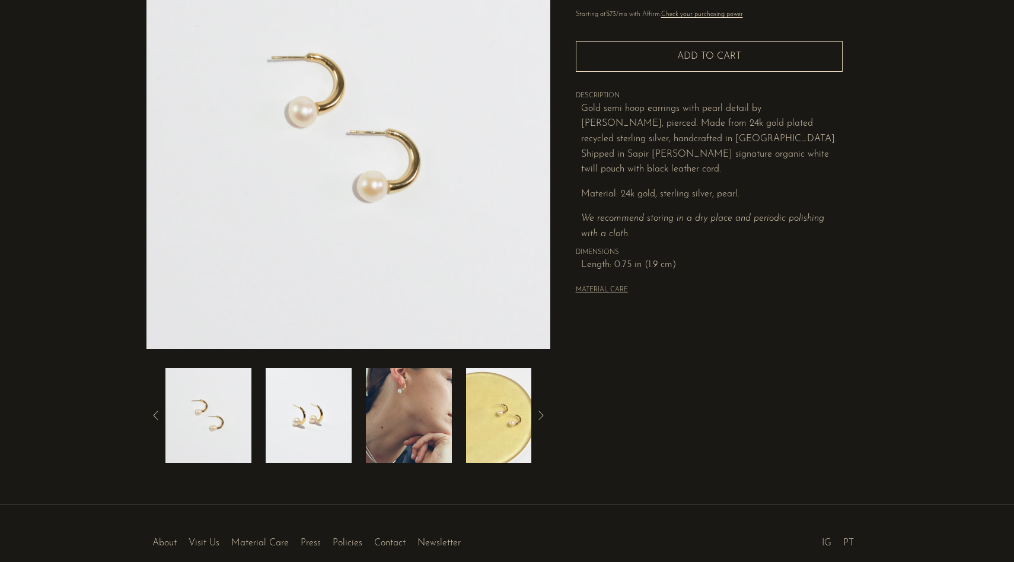
scroll to position [183, 0]
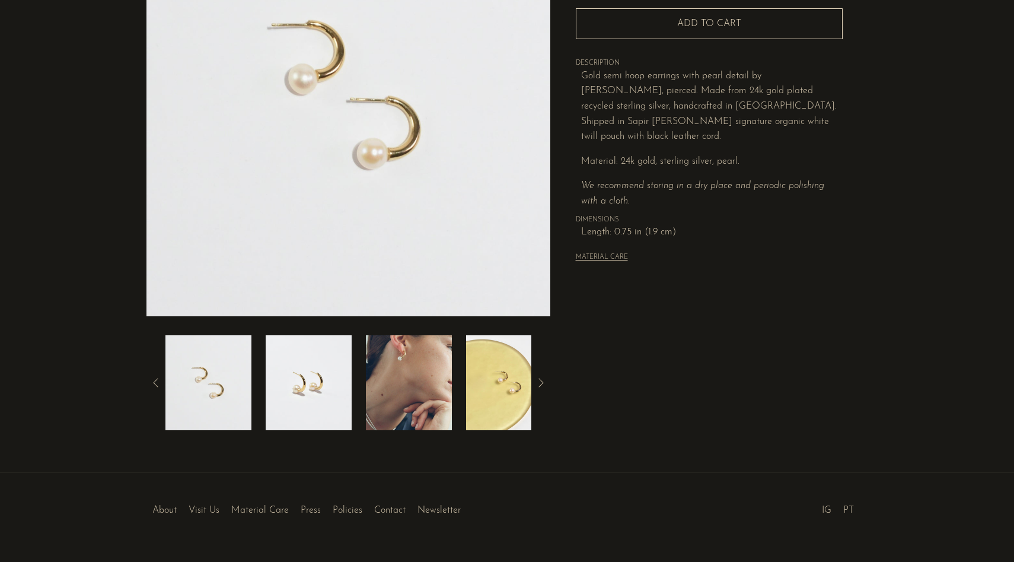
click at [418, 369] on img at bounding box center [409, 382] width 86 height 95
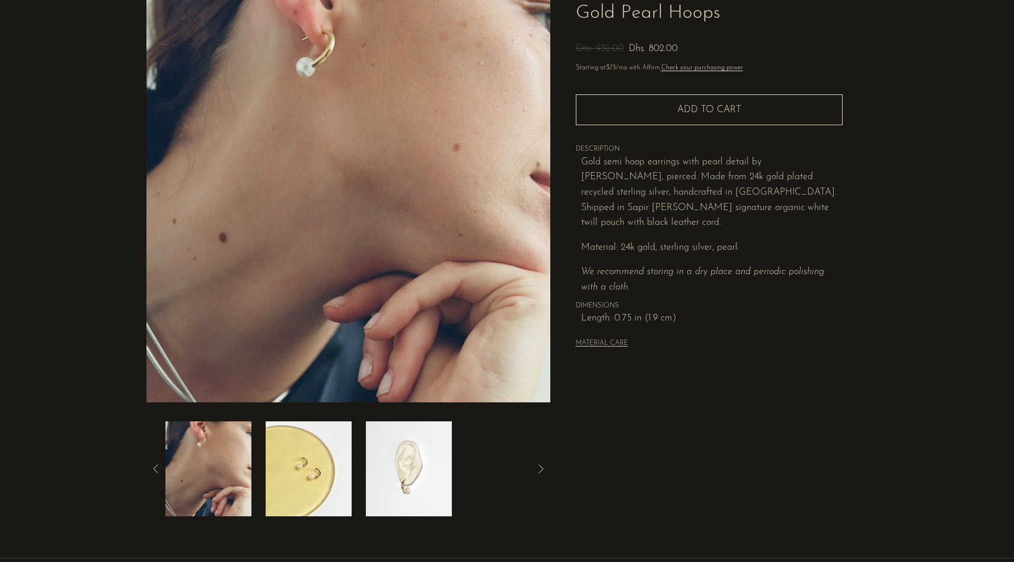
scroll to position [103, 0]
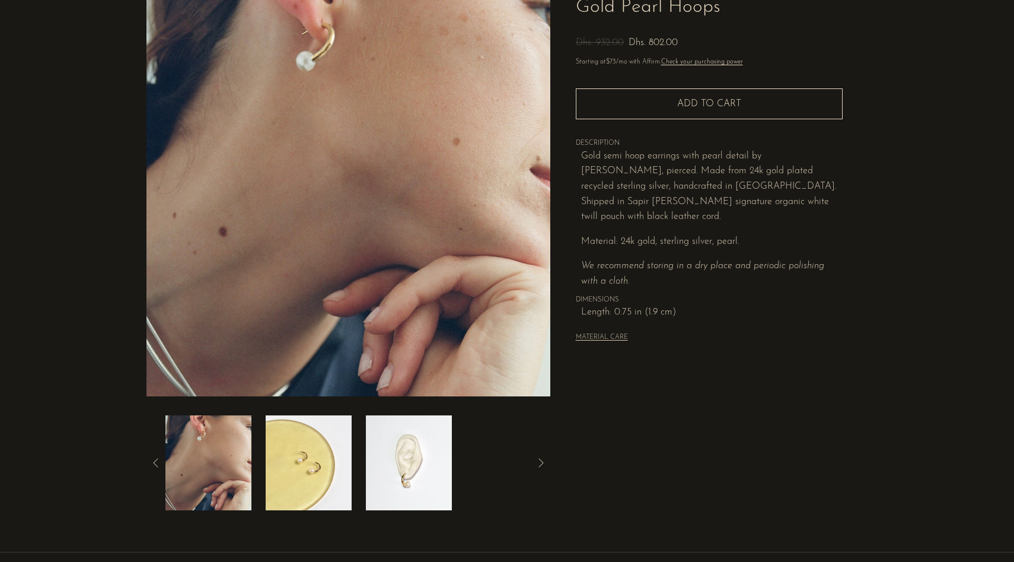
click at [409, 466] on img at bounding box center [409, 462] width 86 height 95
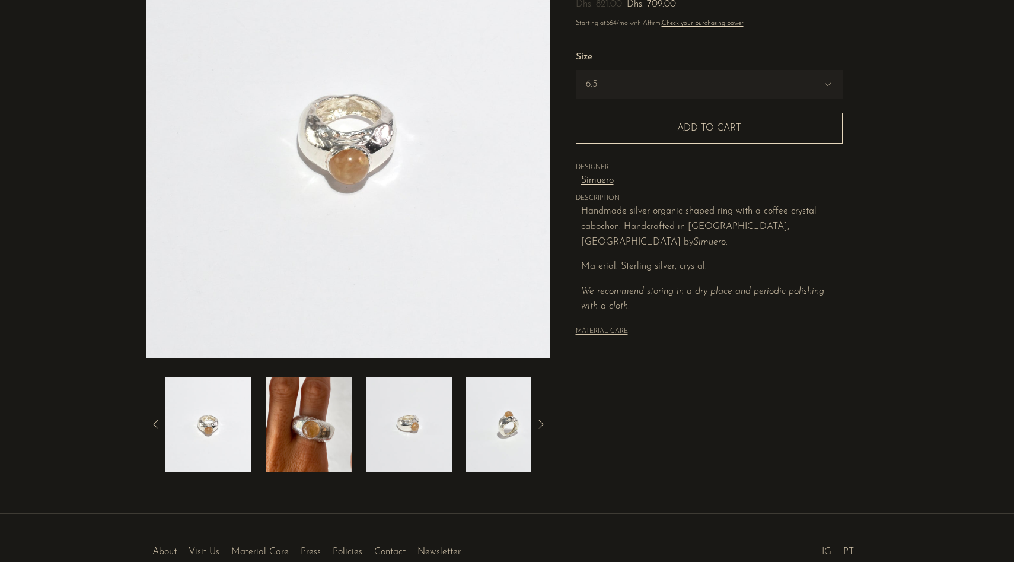
scroll to position [154, 0]
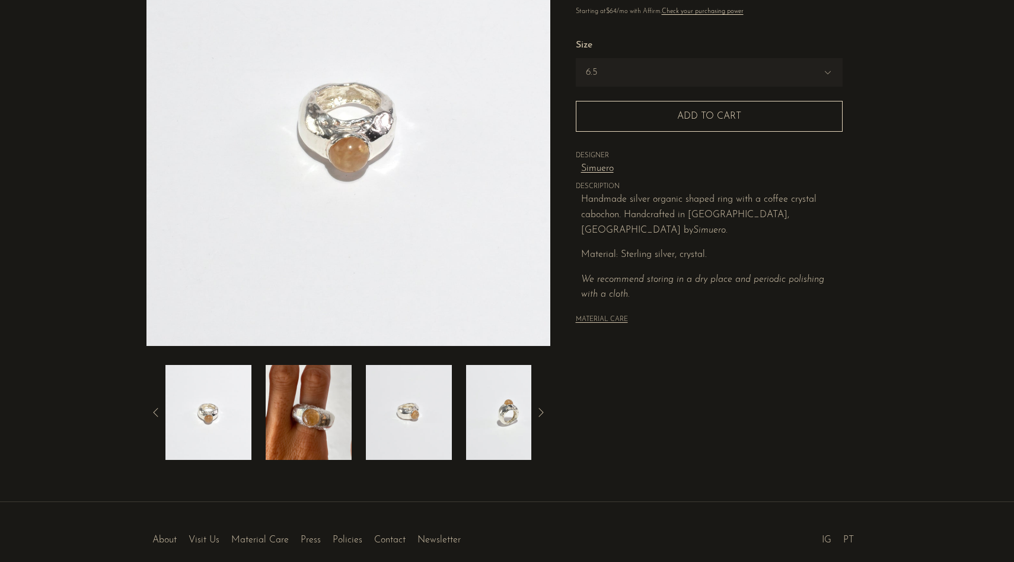
click at [340, 416] on img at bounding box center [309, 412] width 86 height 95
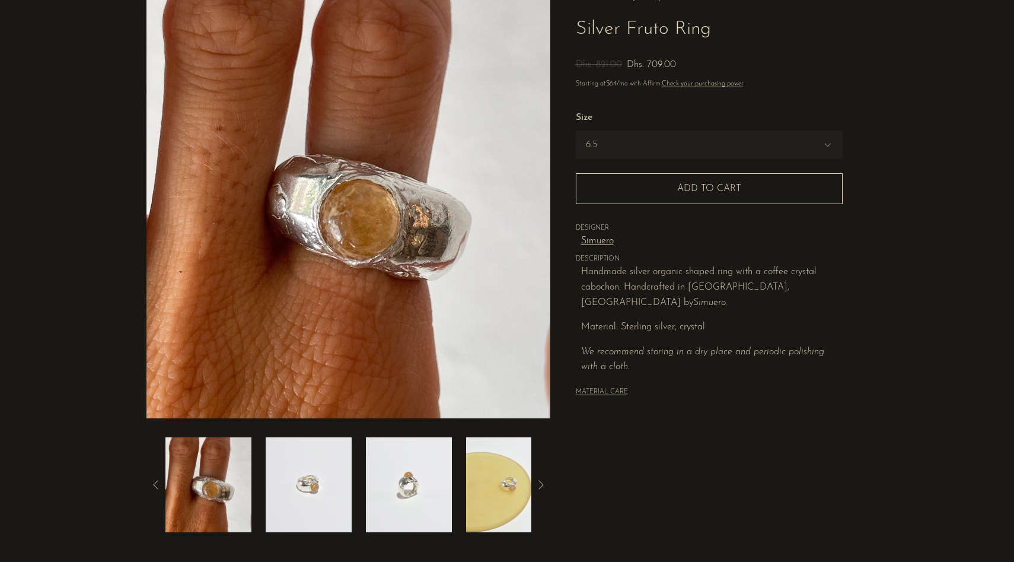
scroll to position [0, 0]
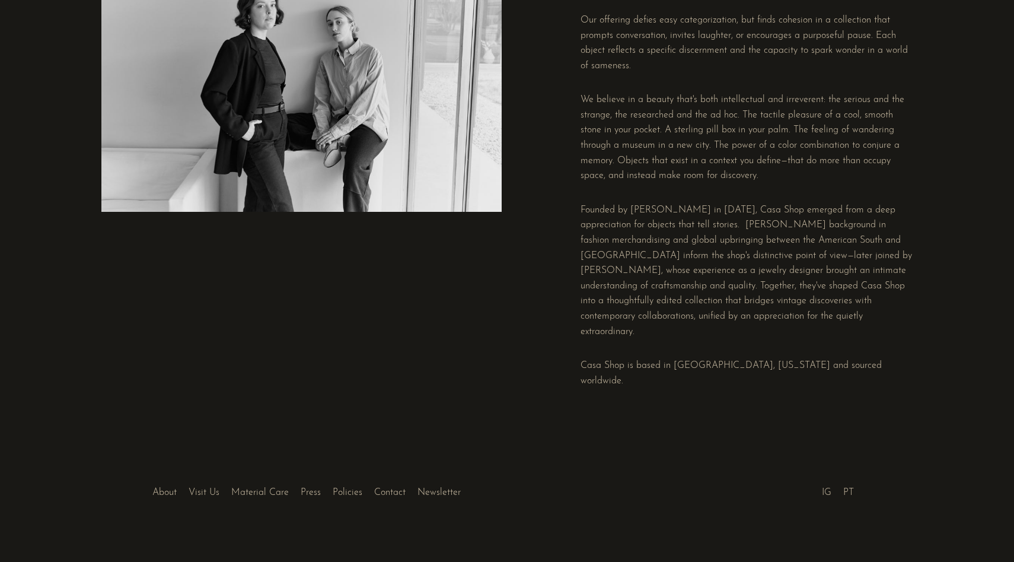
scroll to position [148, 0]
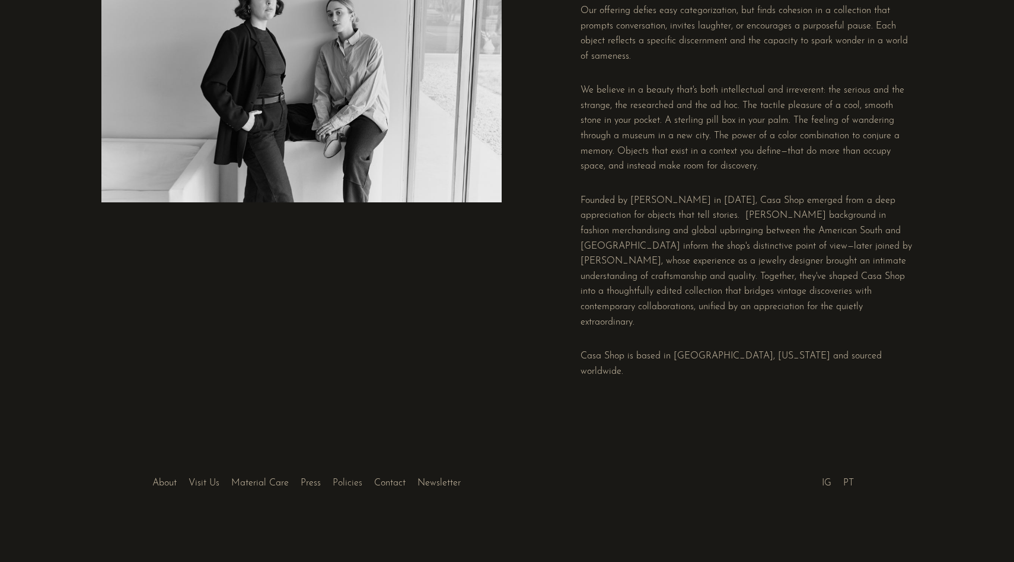
click at [341, 484] on link "Policies" at bounding box center [348, 482] width 30 height 9
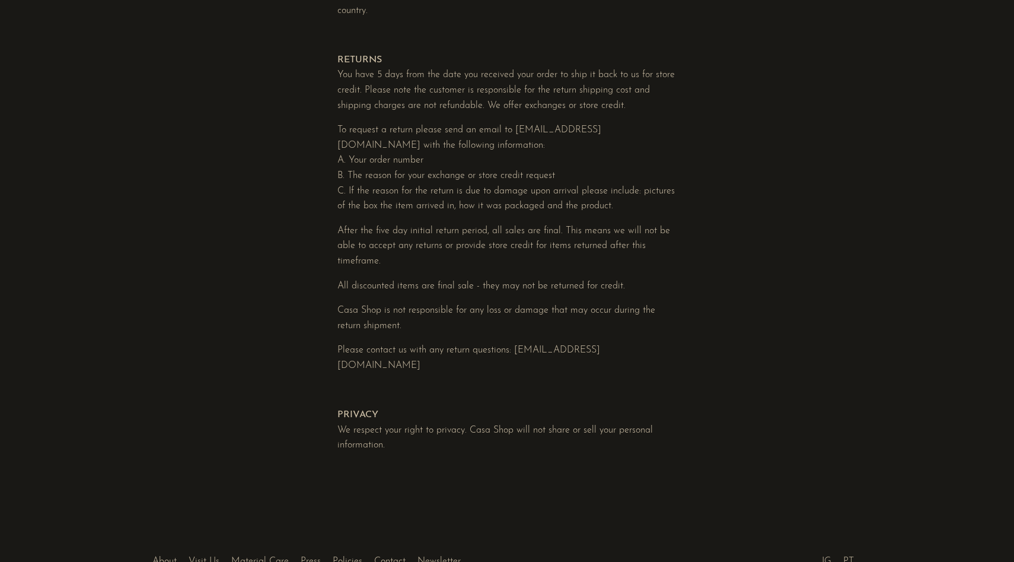
scroll to position [493, 0]
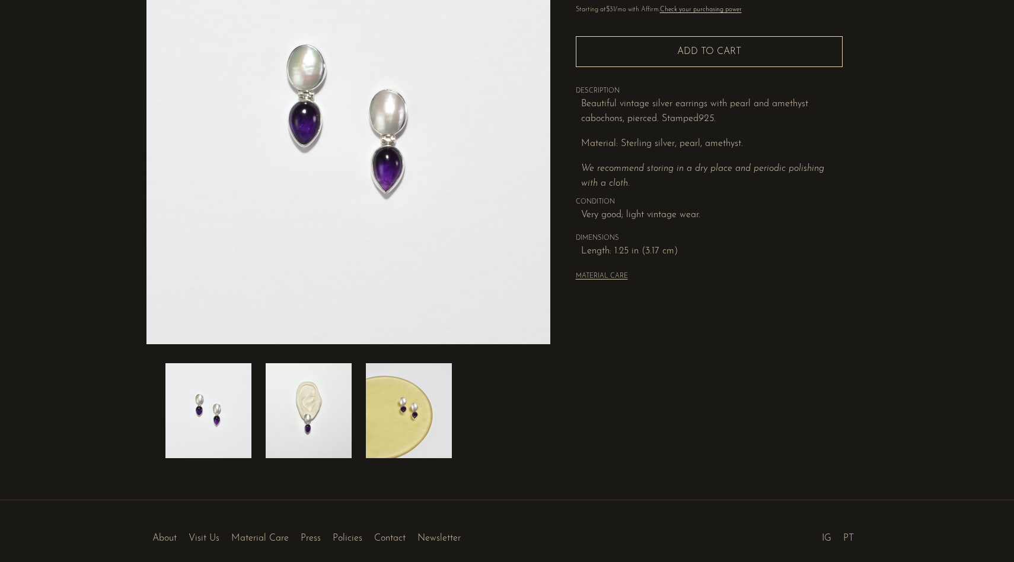
scroll to position [157, 0]
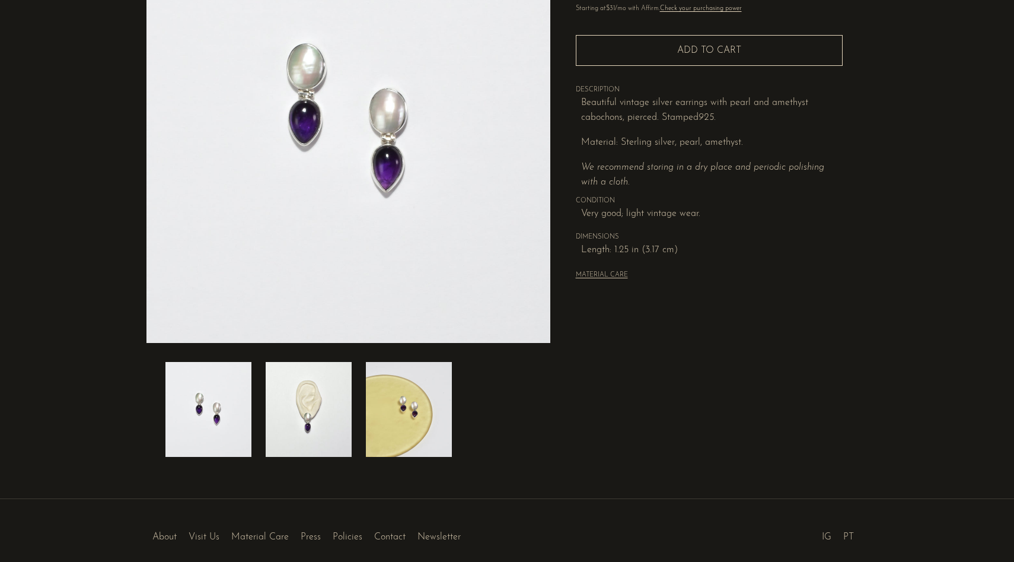
click at [311, 427] on img at bounding box center [309, 409] width 86 height 95
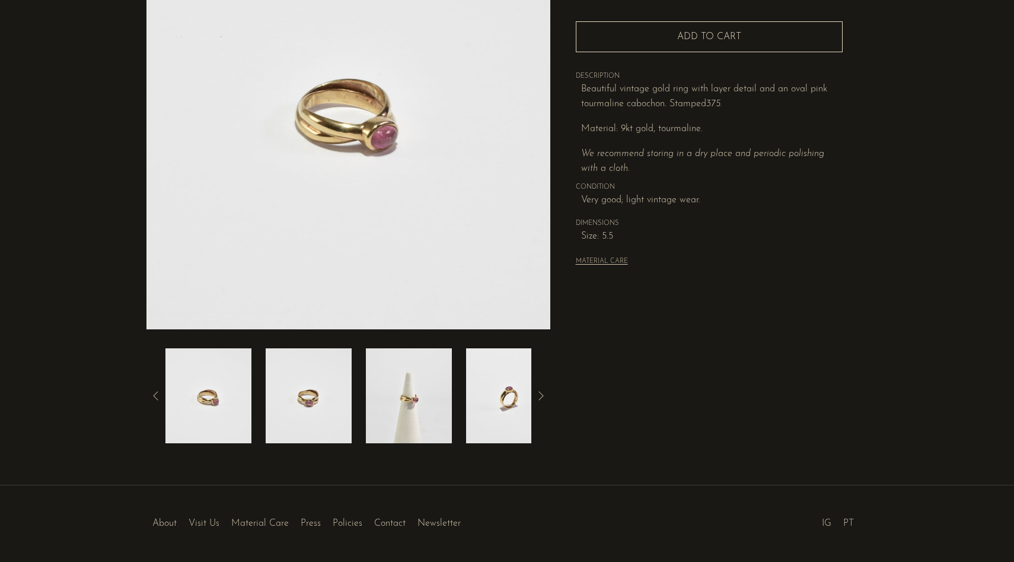
scroll to position [180, 0]
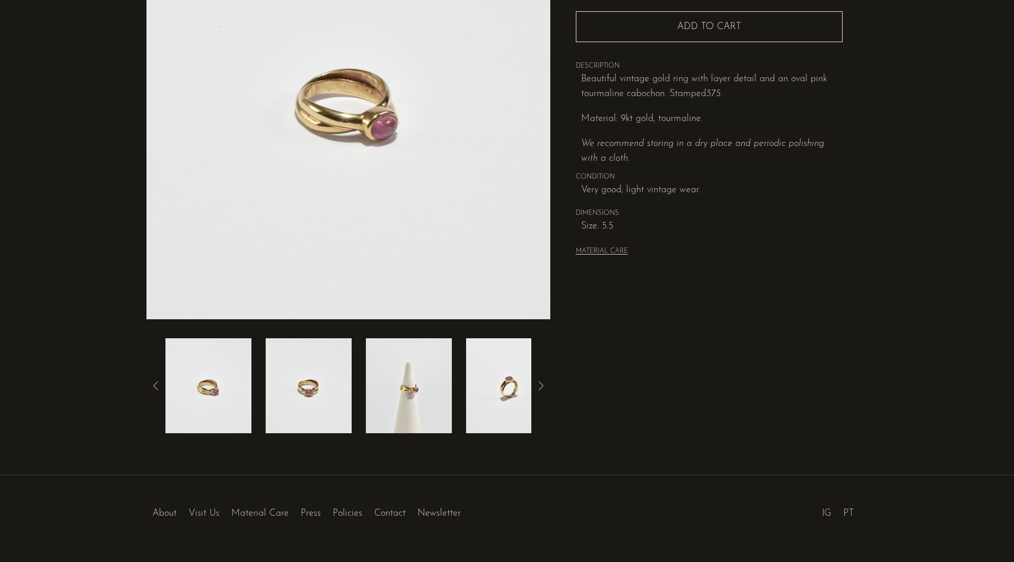
click at [400, 396] on img at bounding box center [409, 385] width 86 height 95
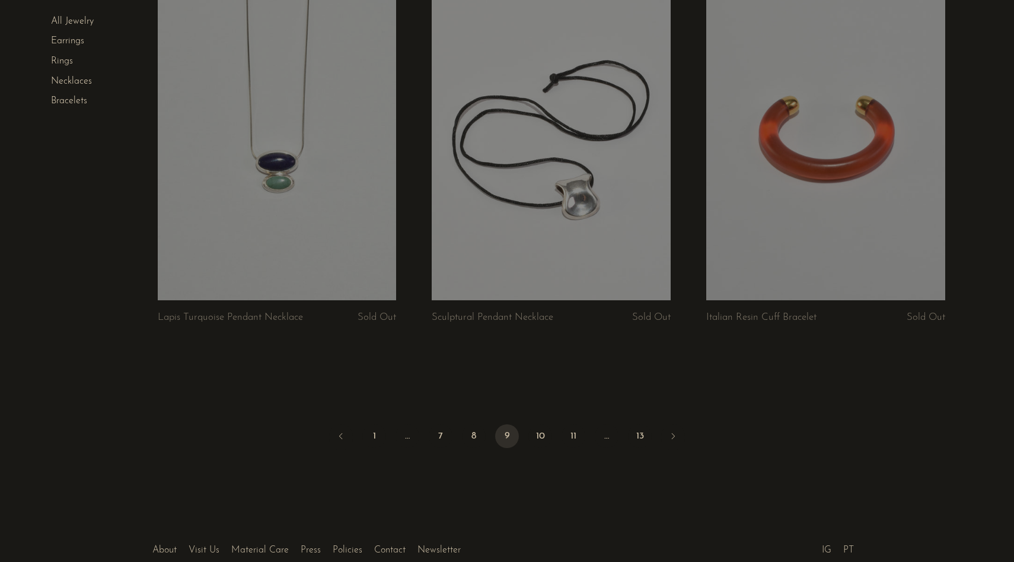
scroll to position [4467, 0]
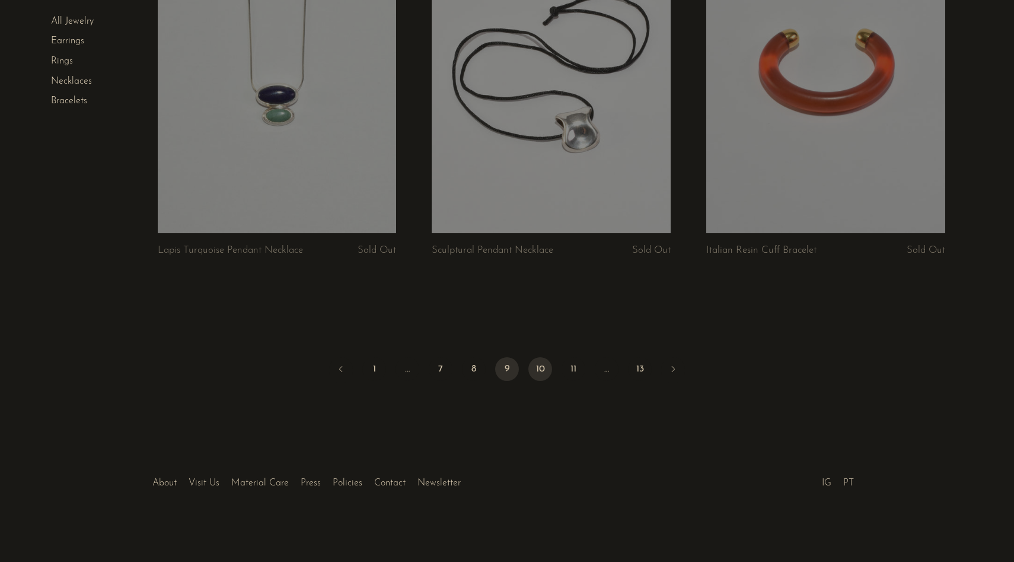
click at [541, 373] on link "10" at bounding box center [540, 369] width 24 height 24
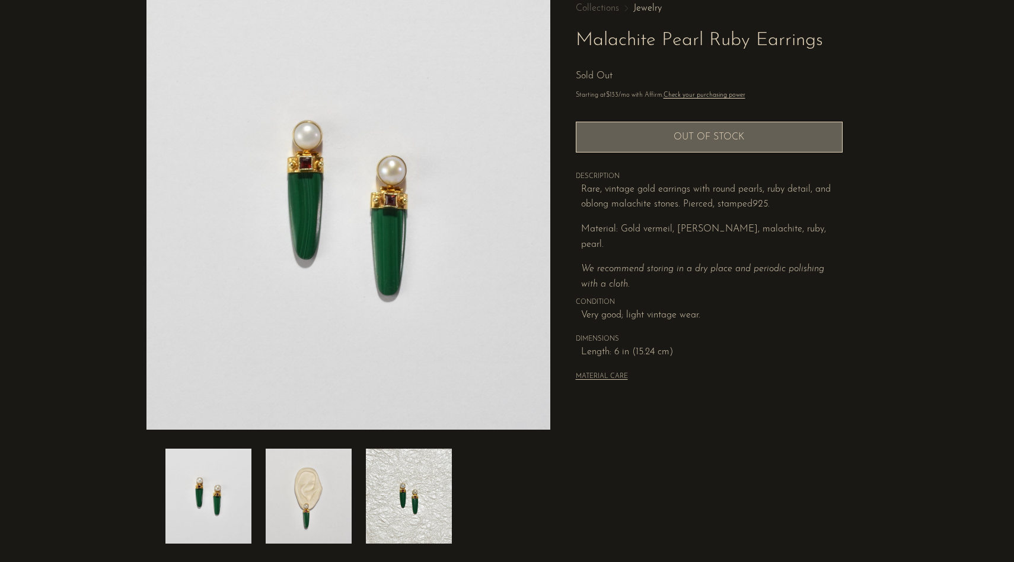
scroll to position [152, 0]
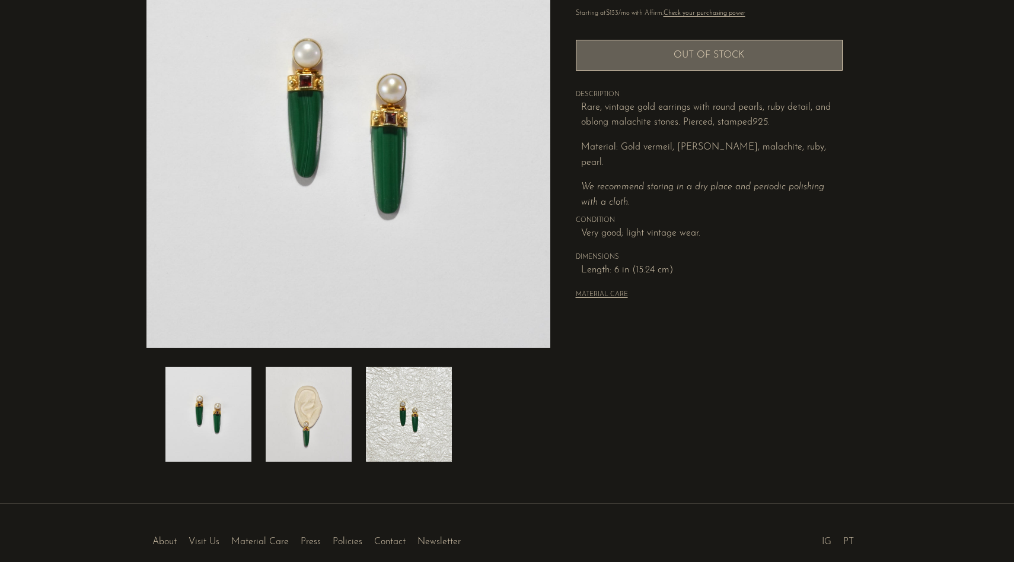
click at [320, 436] on img at bounding box center [309, 413] width 86 height 95
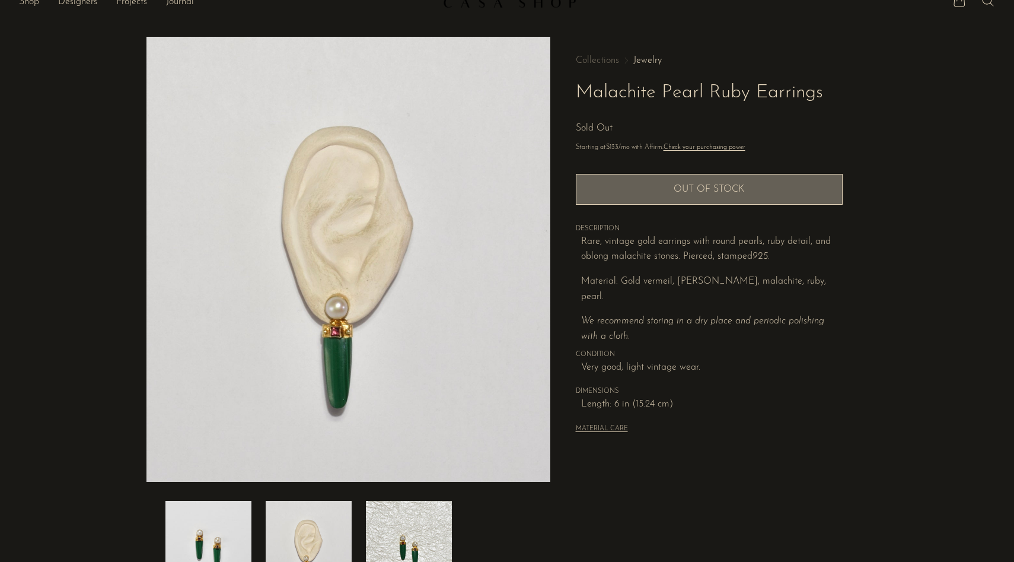
scroll to position [0, 0]
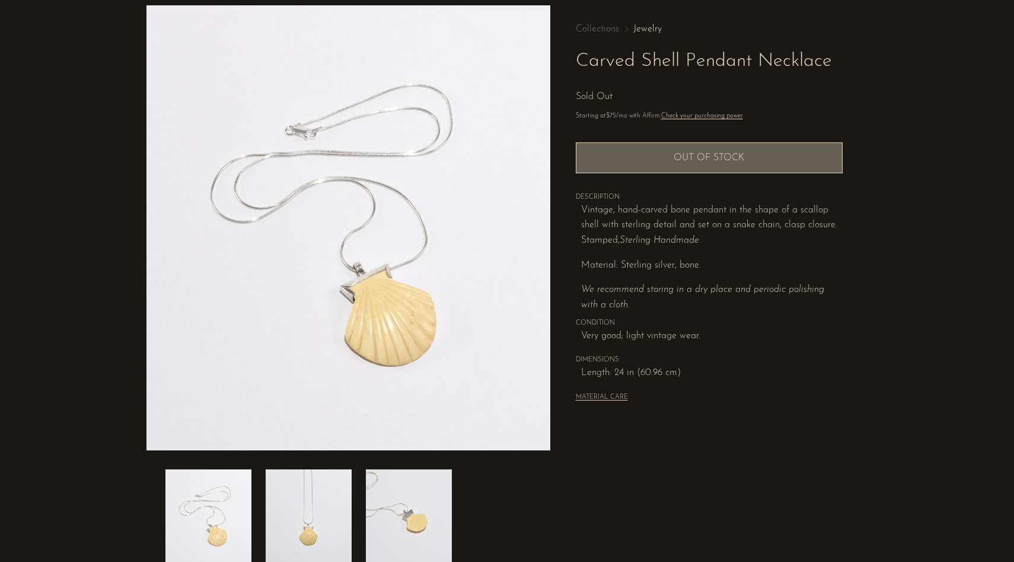
scroll to position [131, 0]
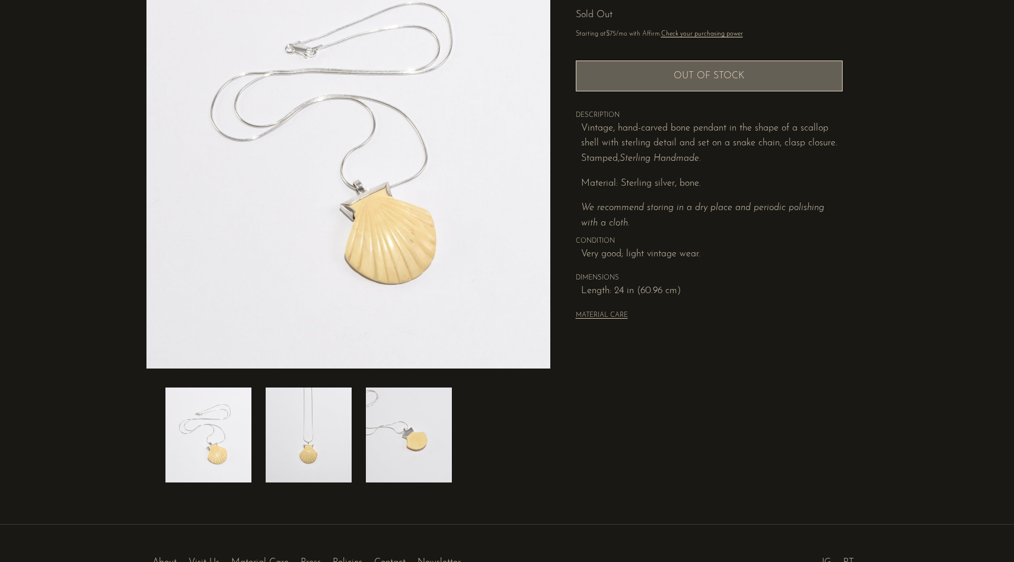
click at [404, 426] on img at bounding box center [409, 434] width 86 height 95
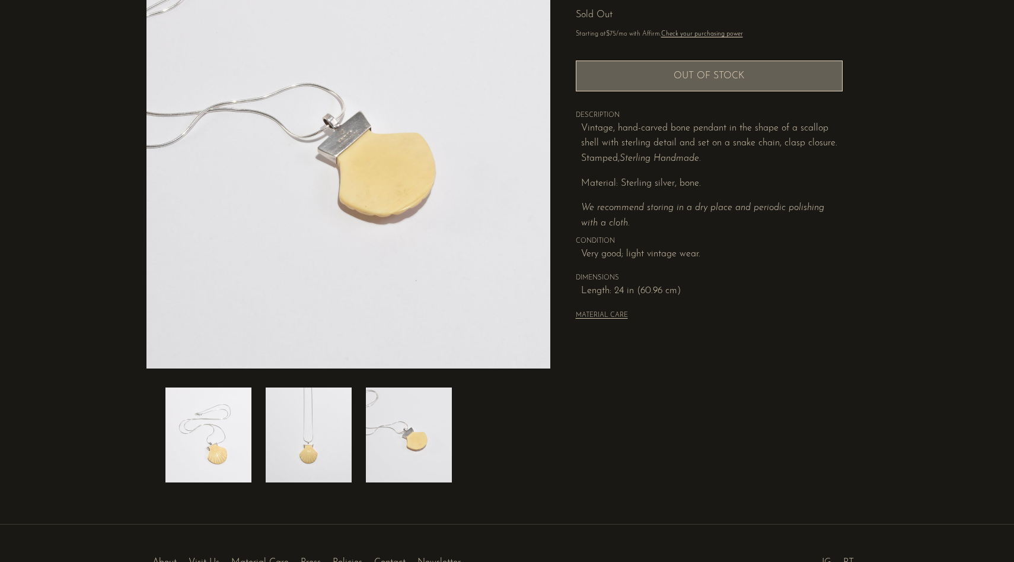
click at [330, 429] on img at bounding box center [309, 434] width 86 height 95
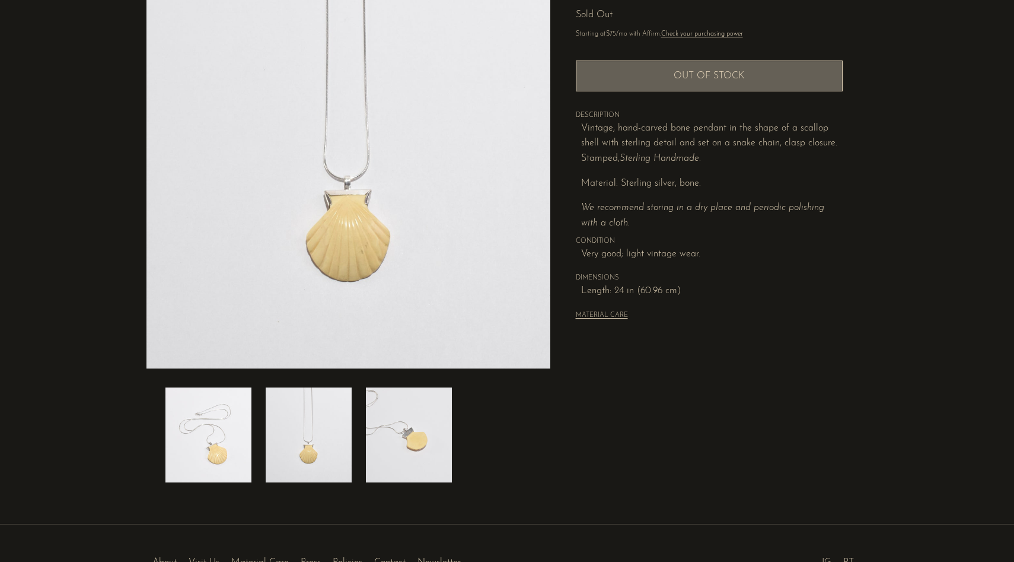
click at [253, 426] on div at bounding box center [348, 434] width 366 height 95
click at [231, 420] on img at bounding box center [208, 434] width 86 height 95
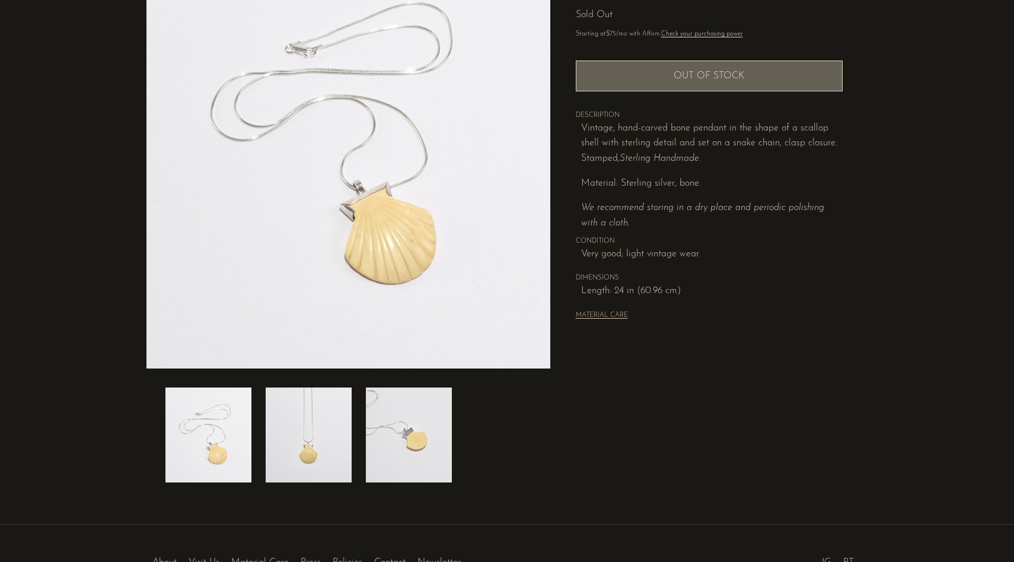
scroll to position [0, 0]
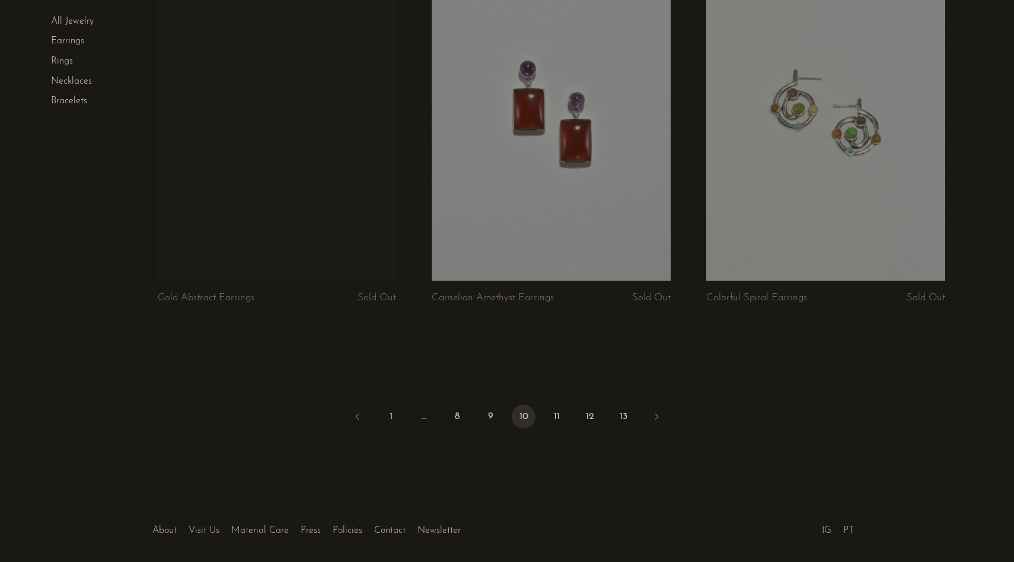
scroll to position [4467, 0]
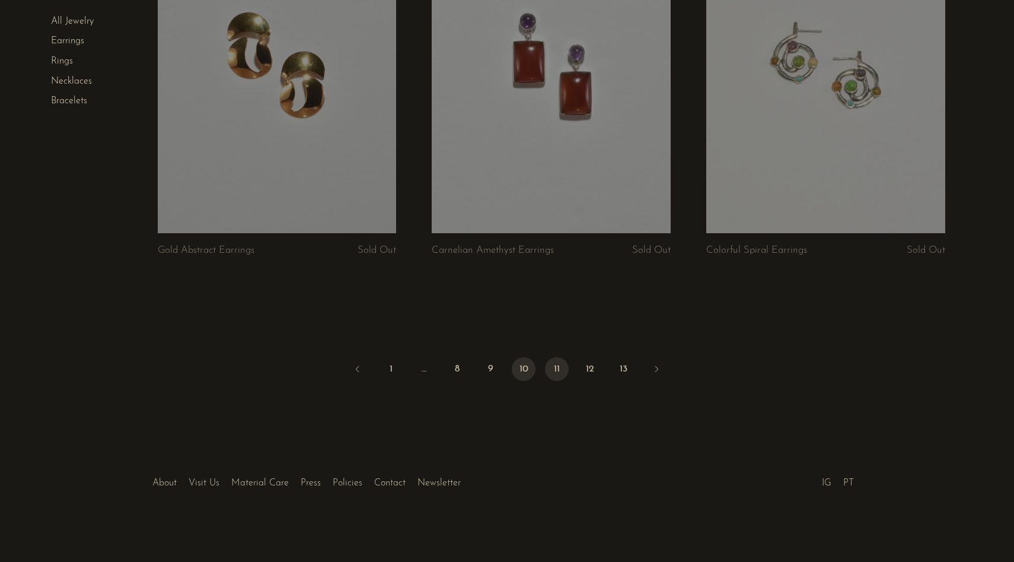
click at [553, 371] on link "11" at bounding box center [557, 369] width 24 height 24
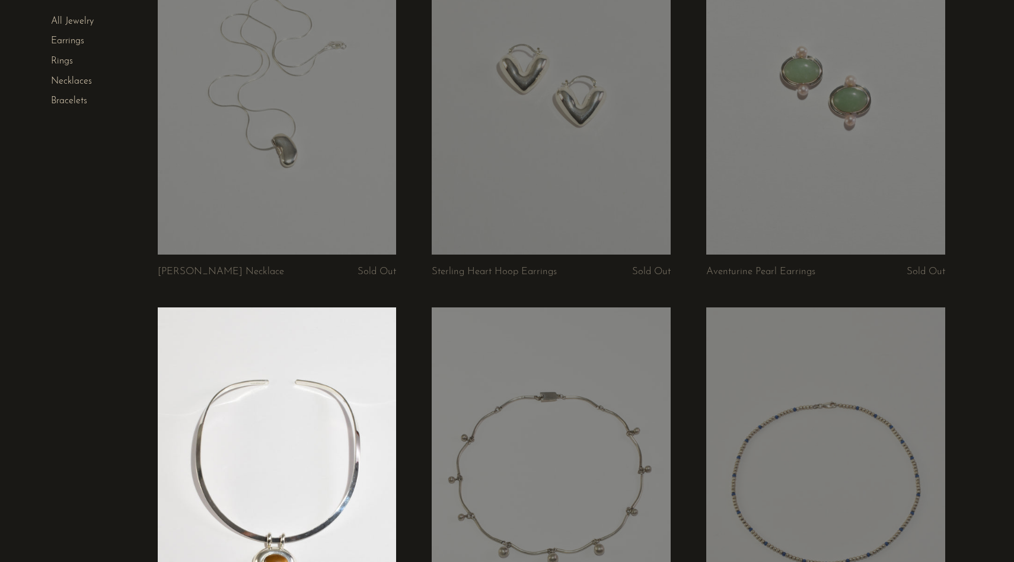
scroll to position [4357, 0]
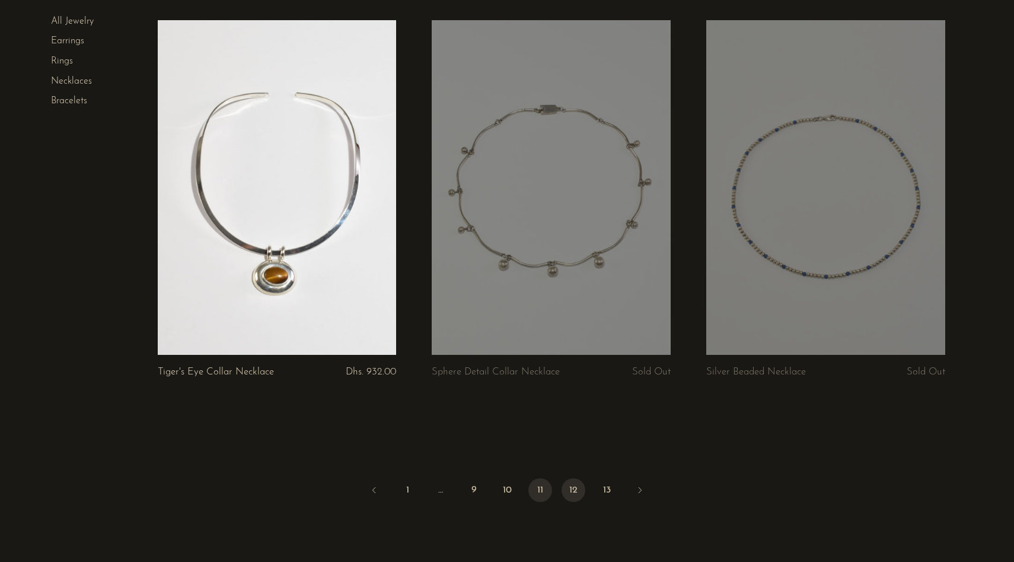
click at [578, 493] on link "12" at bounding box center [574, 490] width 24 height 24
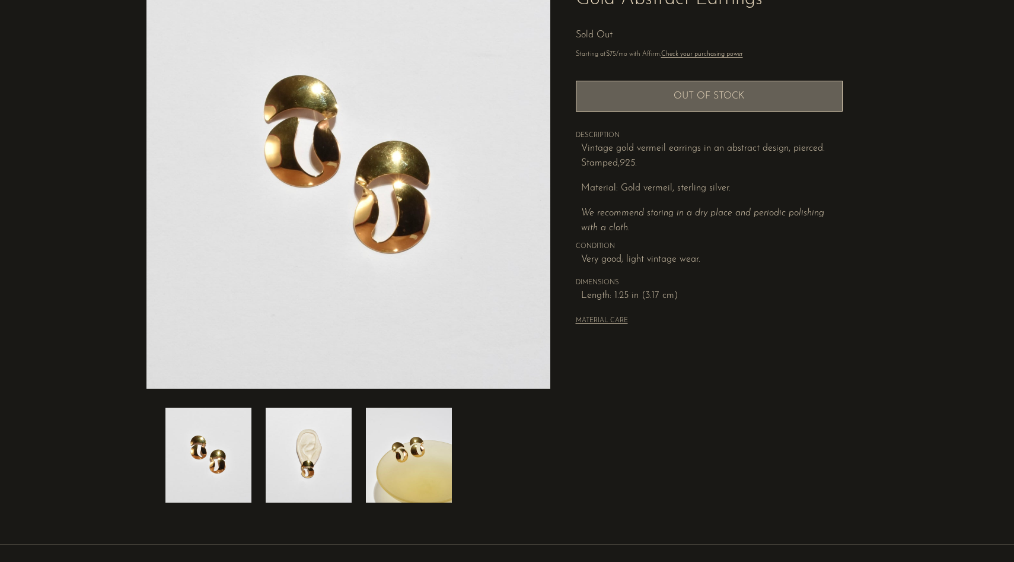
scroll to position [117, 0]
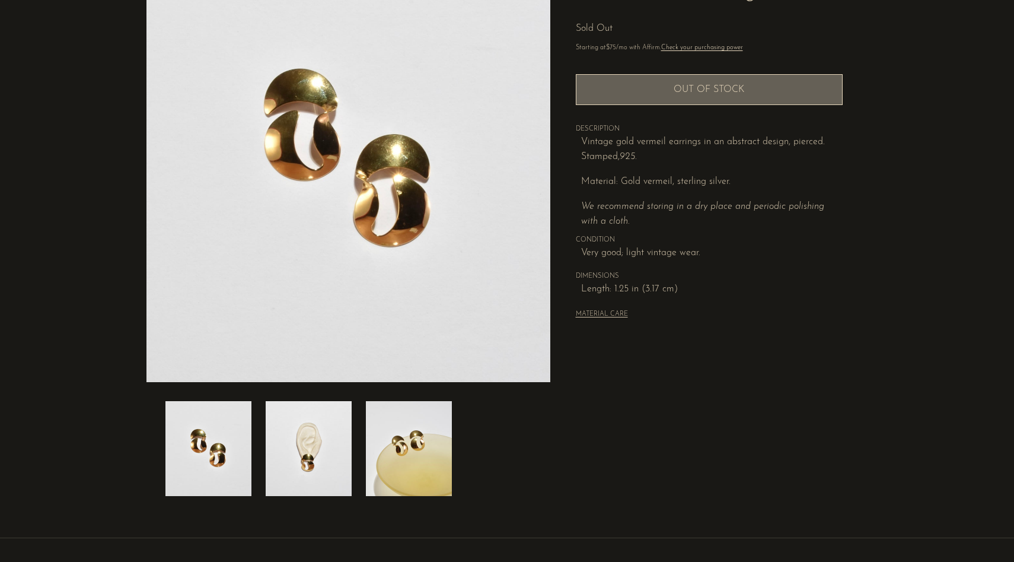
click at [303, 473] on img at bounding box center [309, 448] width 86 height 95
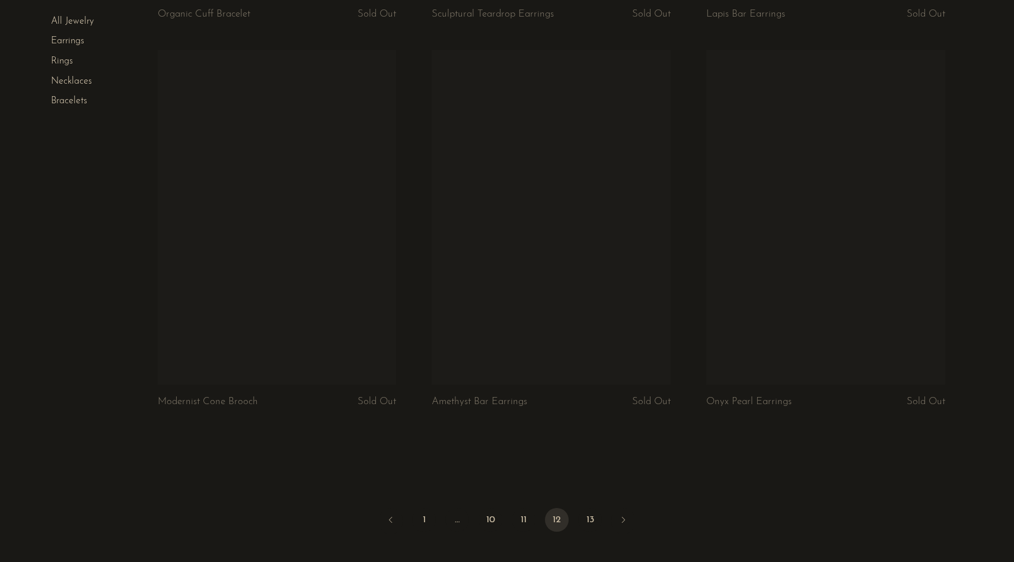
scroll to position [4414, 0]
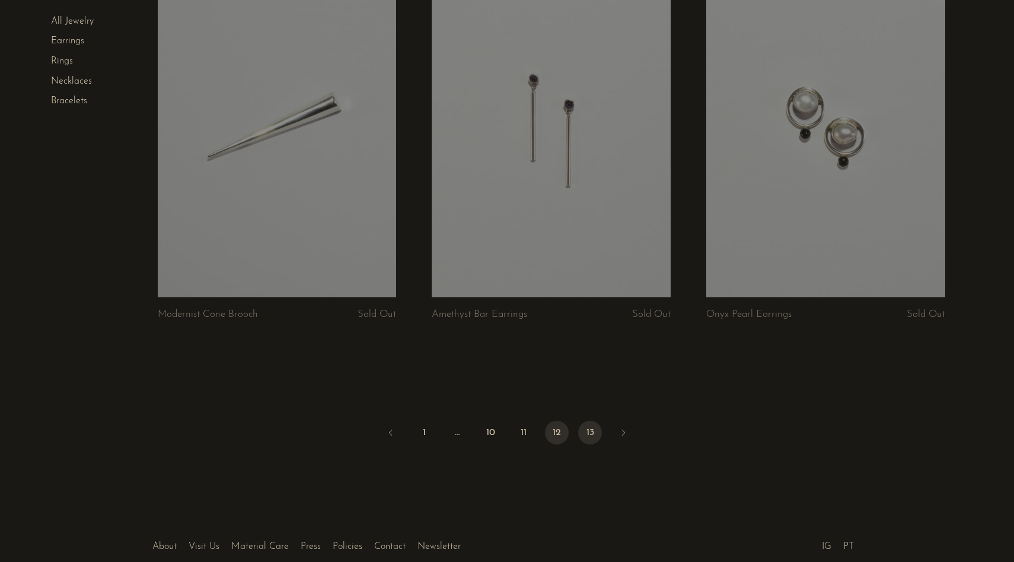
click at [585, 437] on link "13" at bounding box center [590, 432] width 24 height 24
